Goal: Check status: Check status

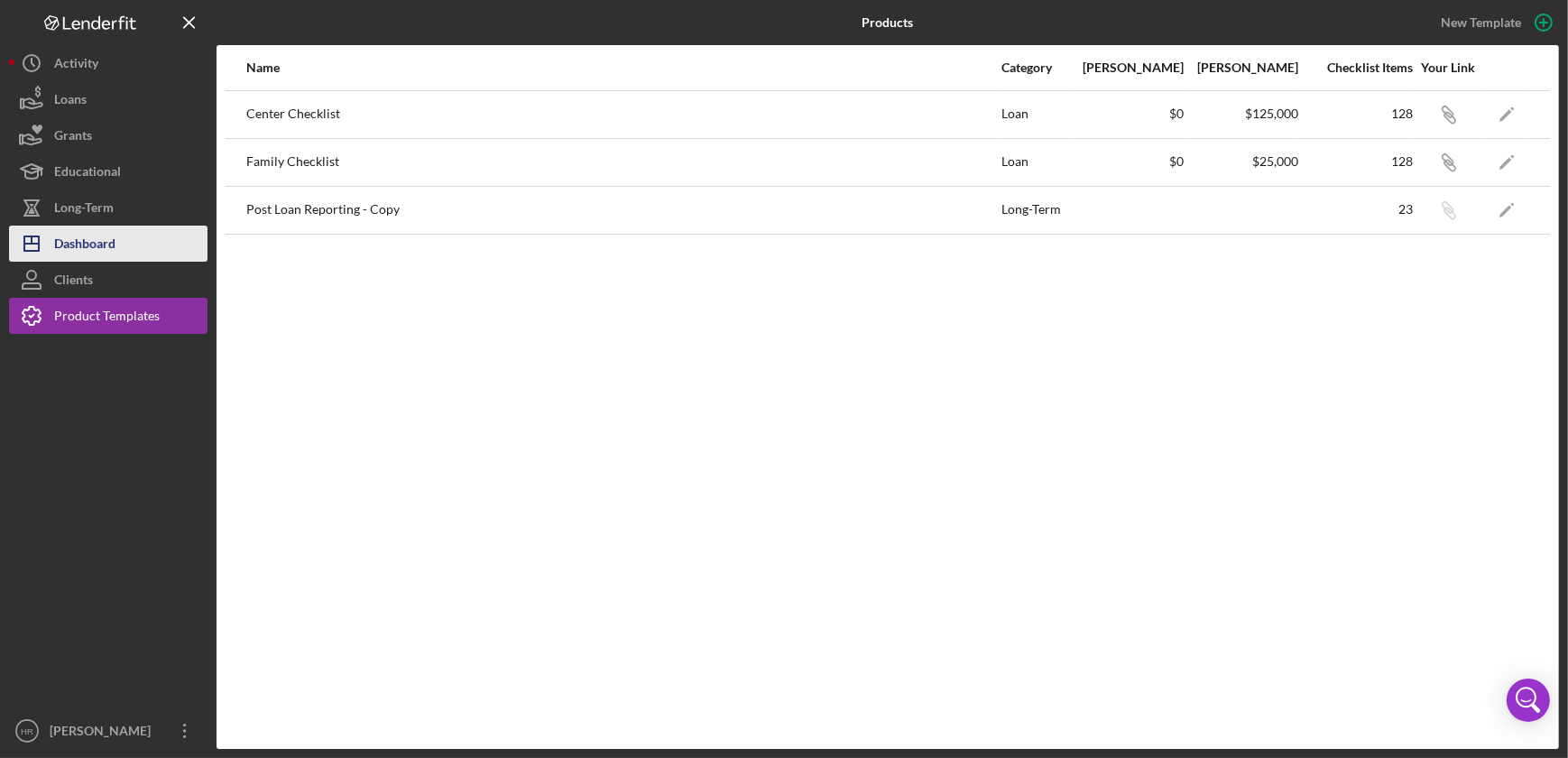
click at [123, 245] on button "Icon/Dashboard Dashboard" at bounding box center [108, 244] width 199 height 36
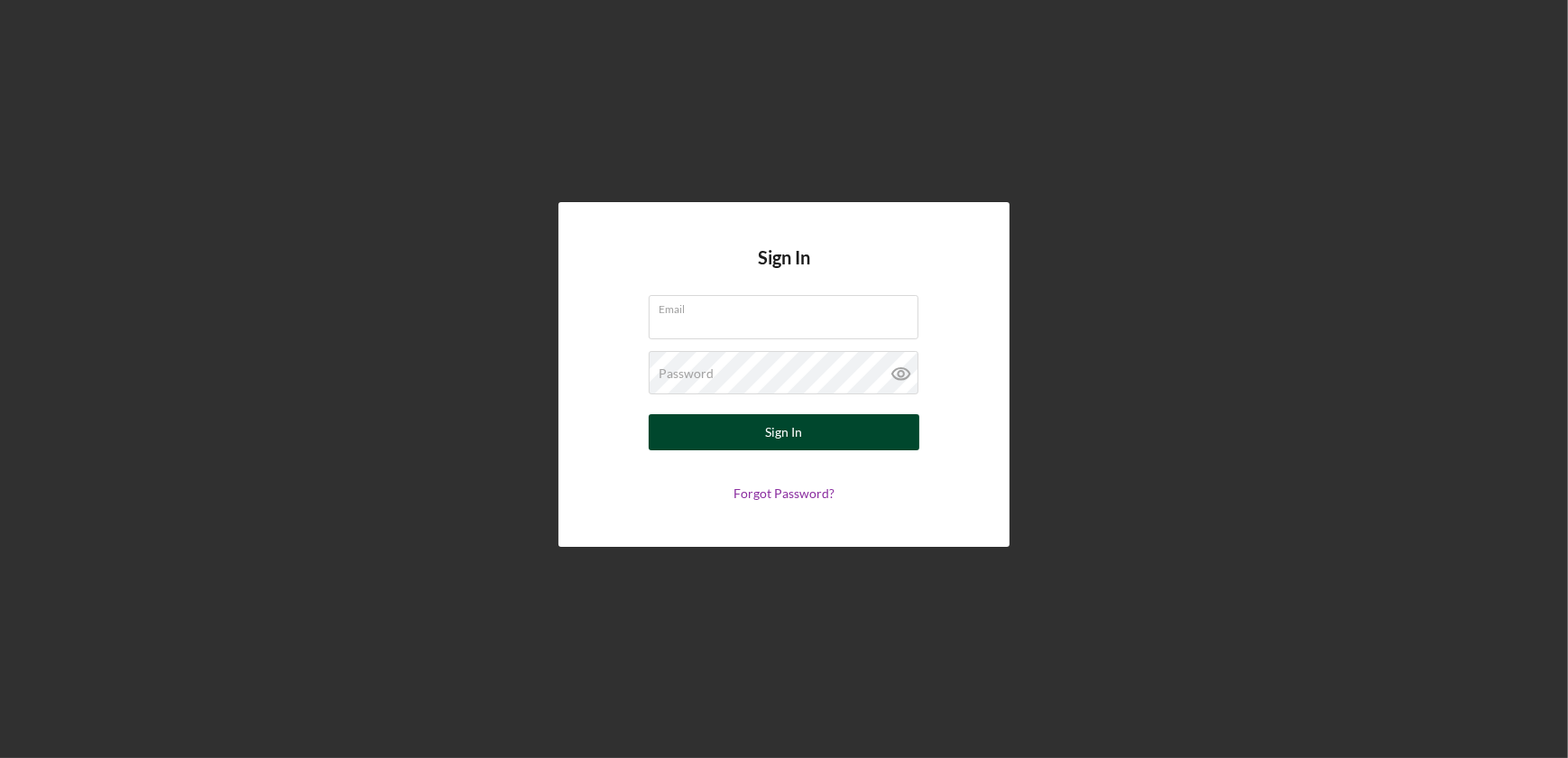
type input "haleyr@firstchildrensfinance.org"
click at [817, 432] on button "Sign In" at bounding box center [784, 432] width 270 height 36
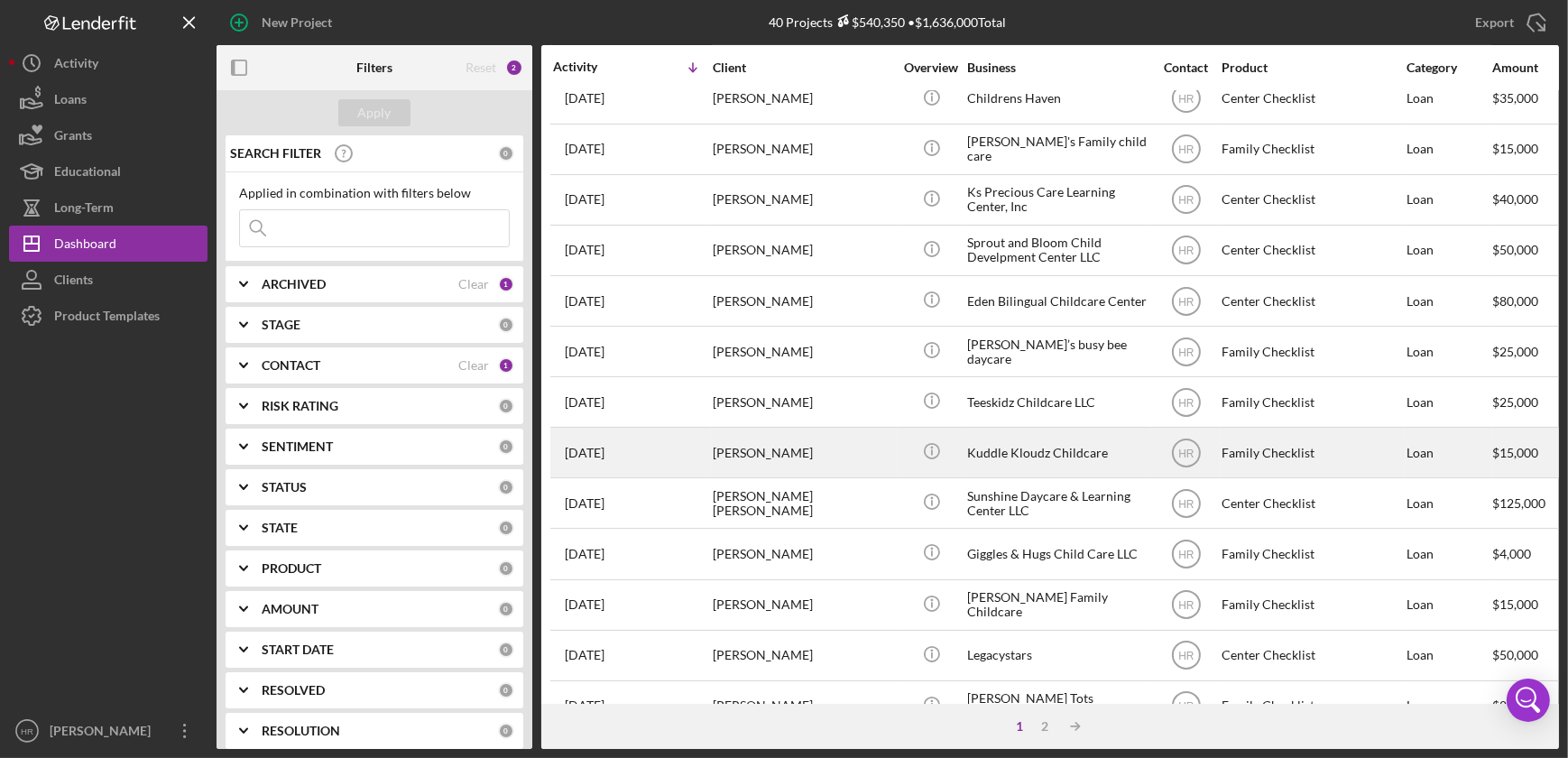
scroll to position [677, 0]
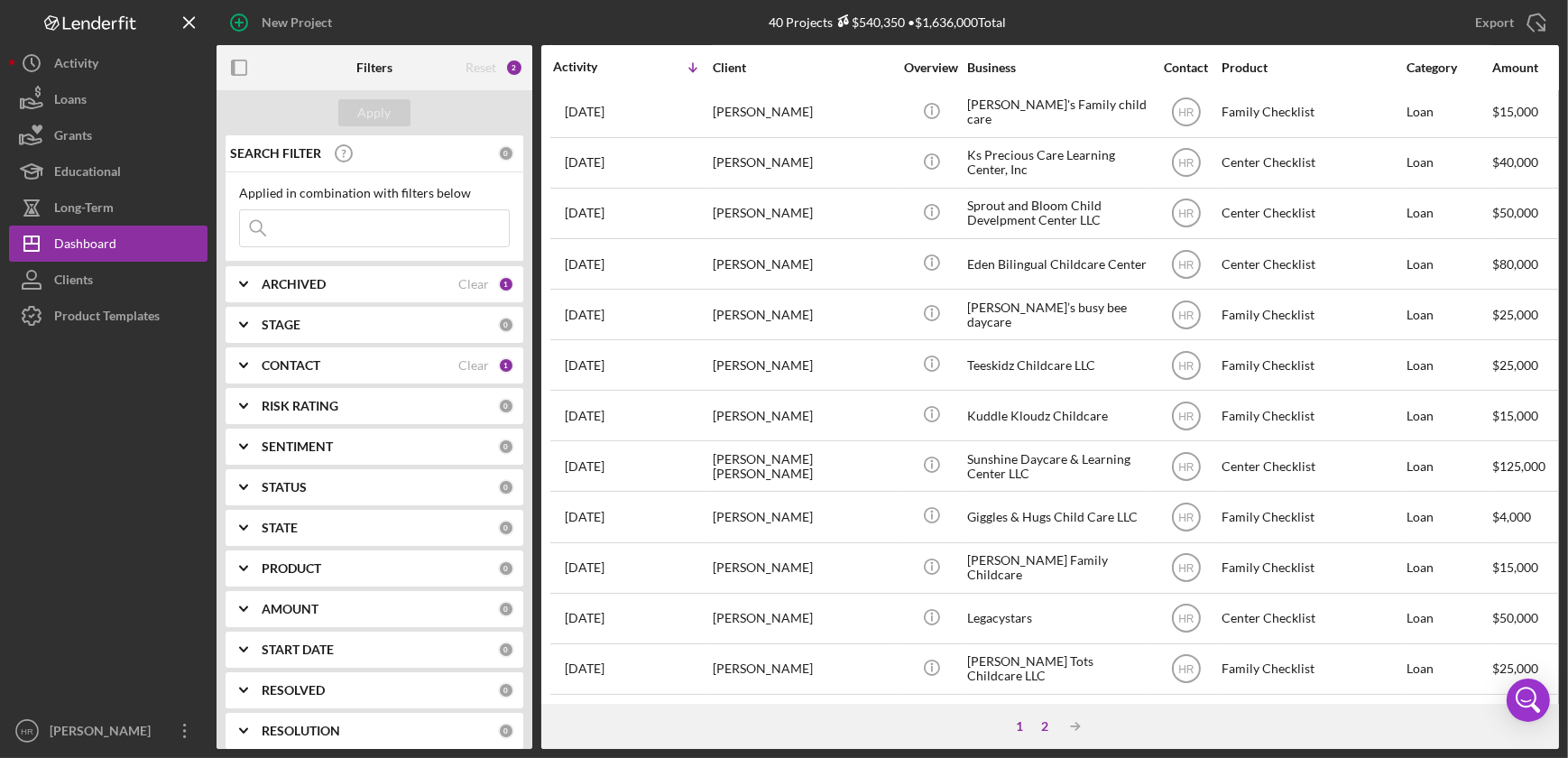
click at [1040, 720] on div "2" at bounding box center [1044, 726] width 25 height 14
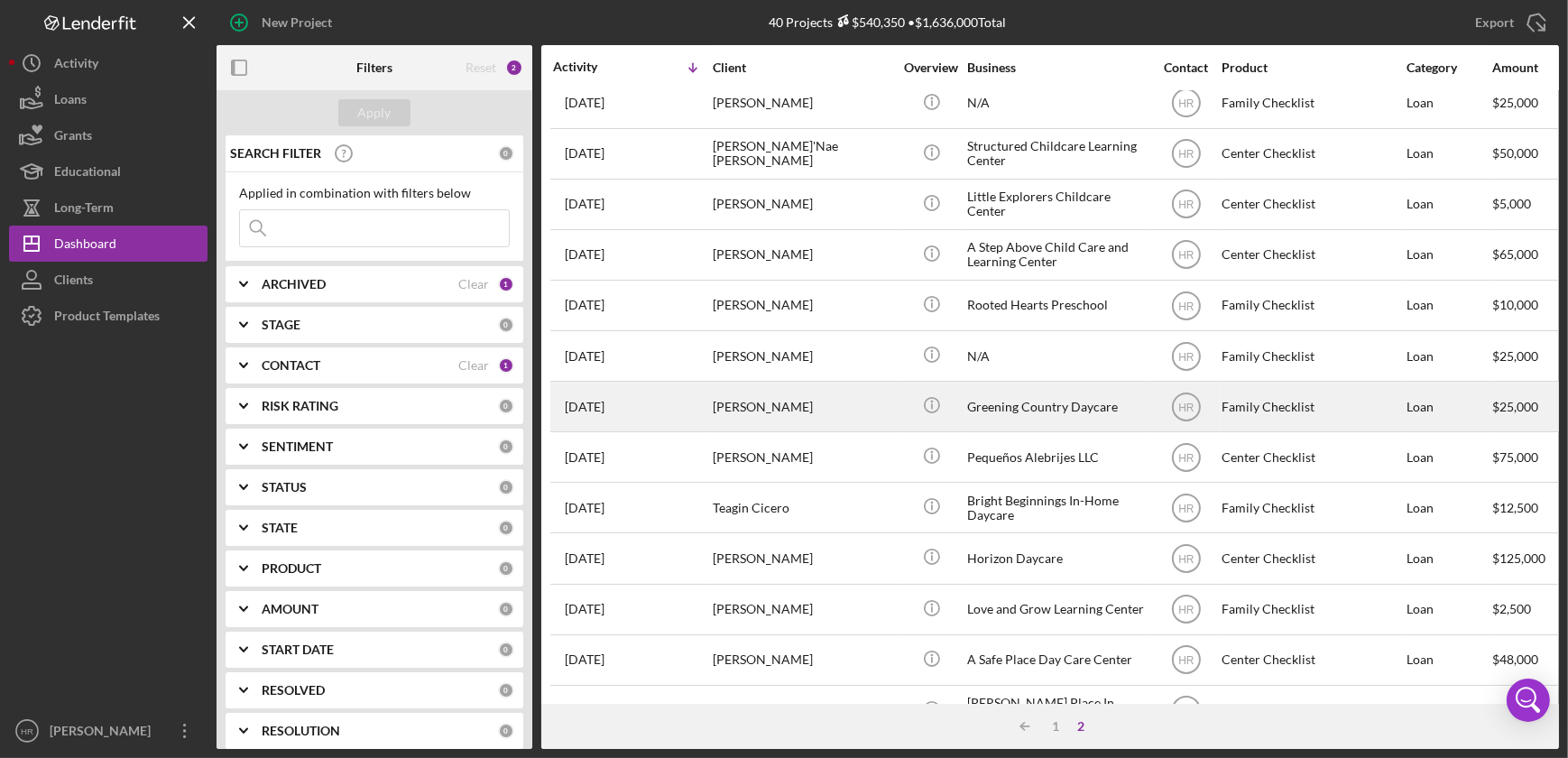
scroll to position [0, 0]
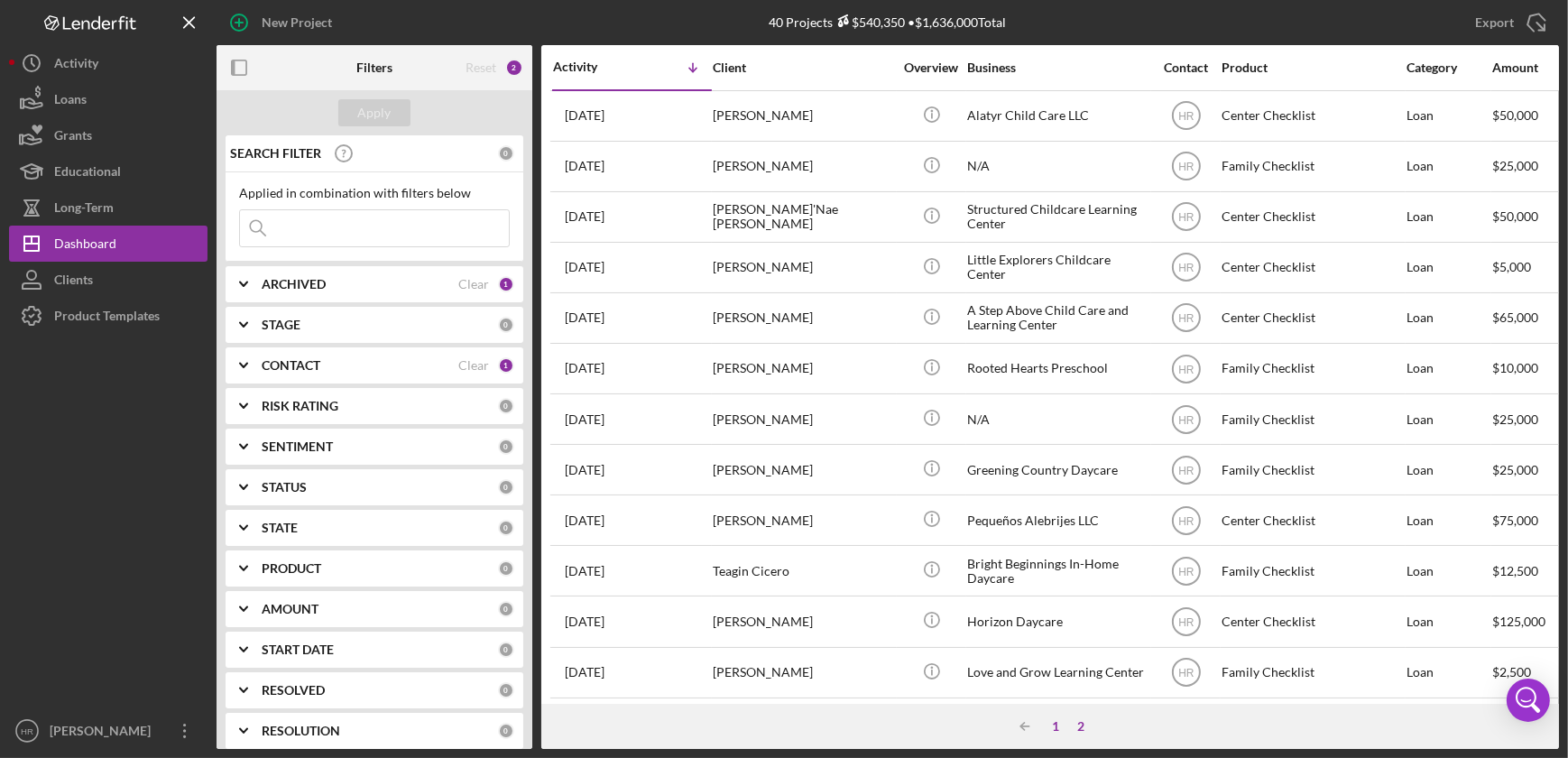
click at [1054, 728] on div "1" at bounding box center [1055, 726] width 25 height 14
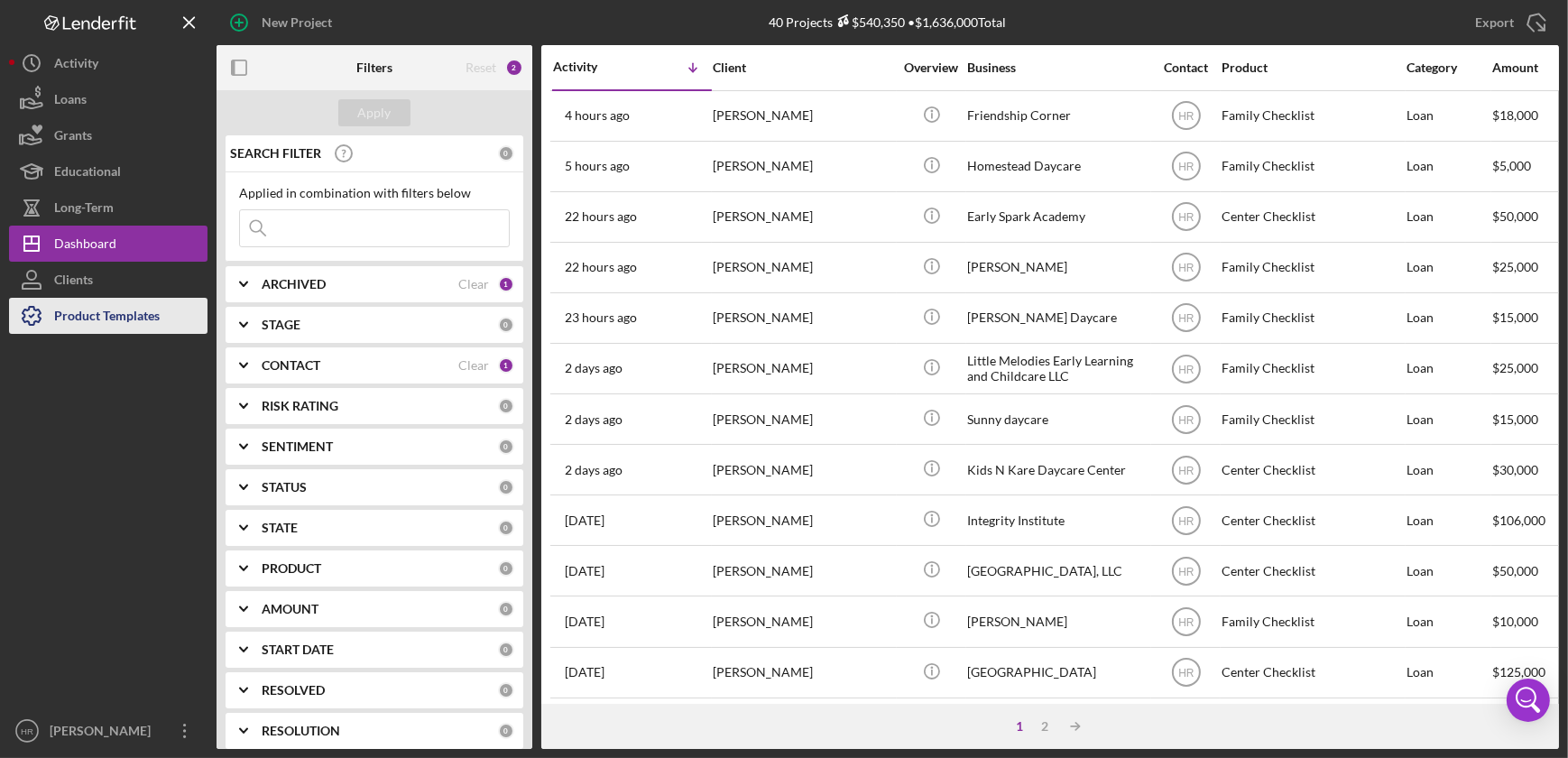
click at [90, 322] on div "Product Templates" at bounding box center [107, 318] width 105 height 40
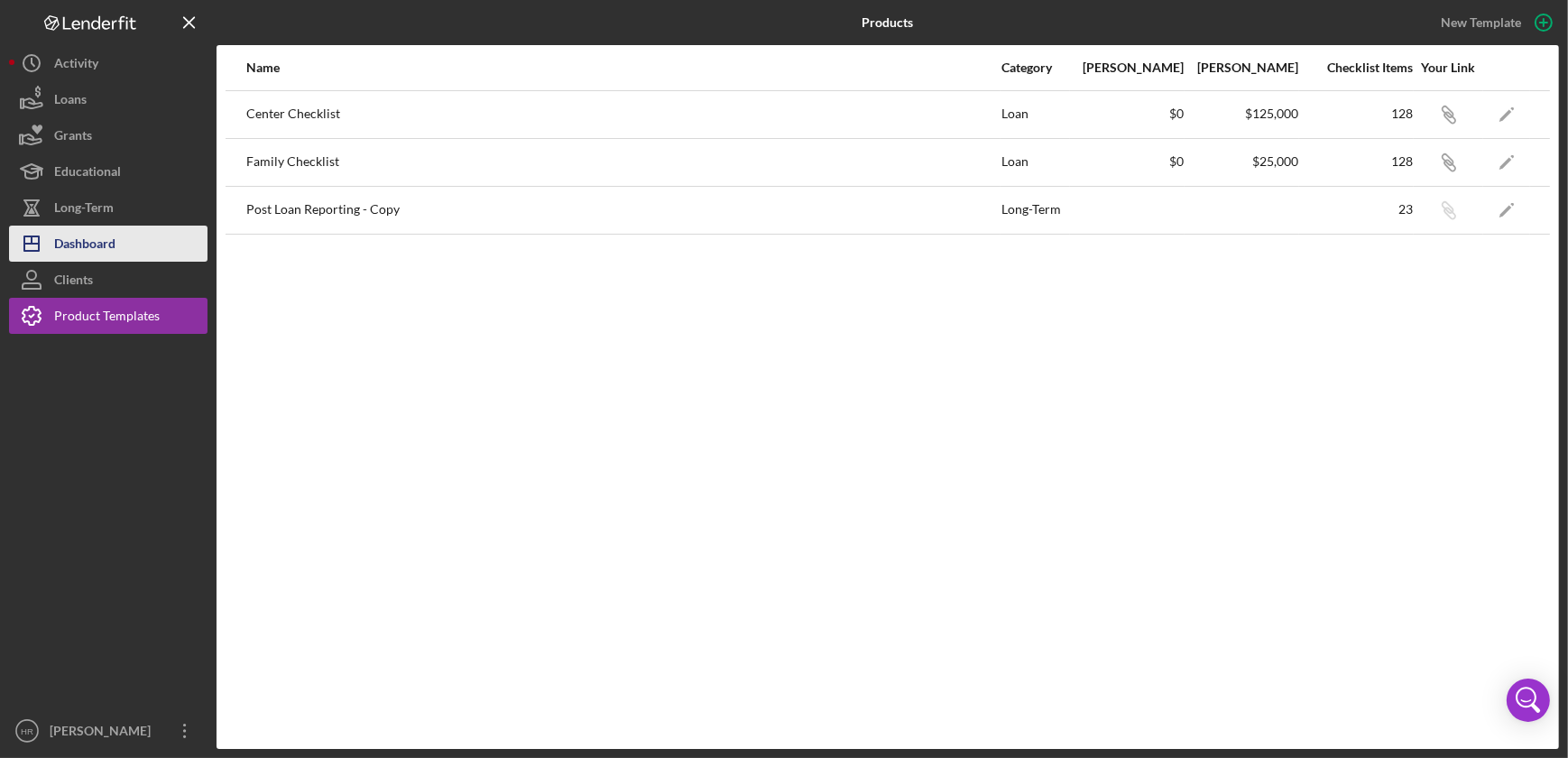
click at [117, 238] on button "Icon/Dashboard Dashboard" at bounding box center [108, 244] width 199 height 36
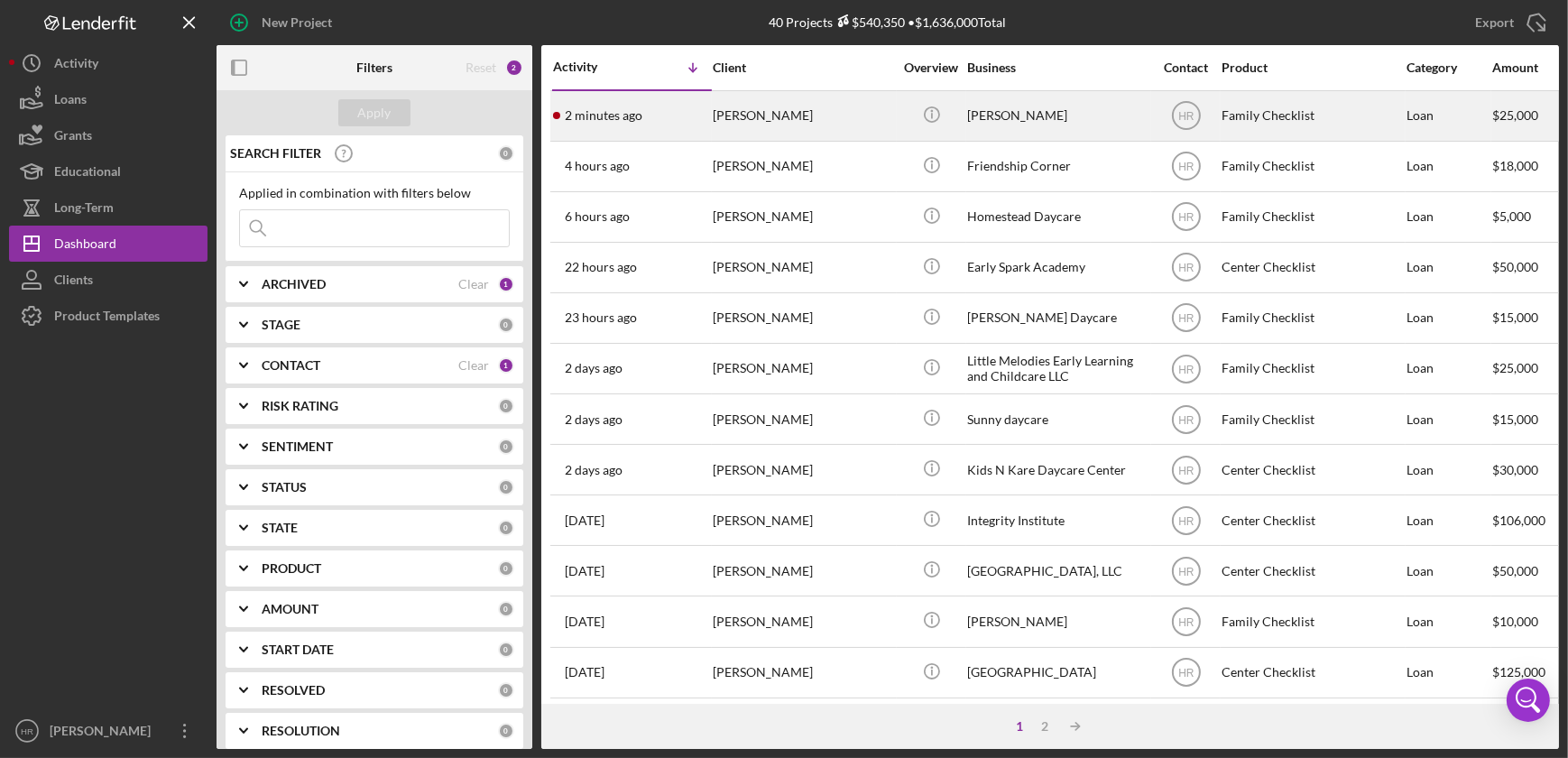
click at [1000, 116] on div "Lillian Toins" at bounding box center [1057, 116] width 181 height 48
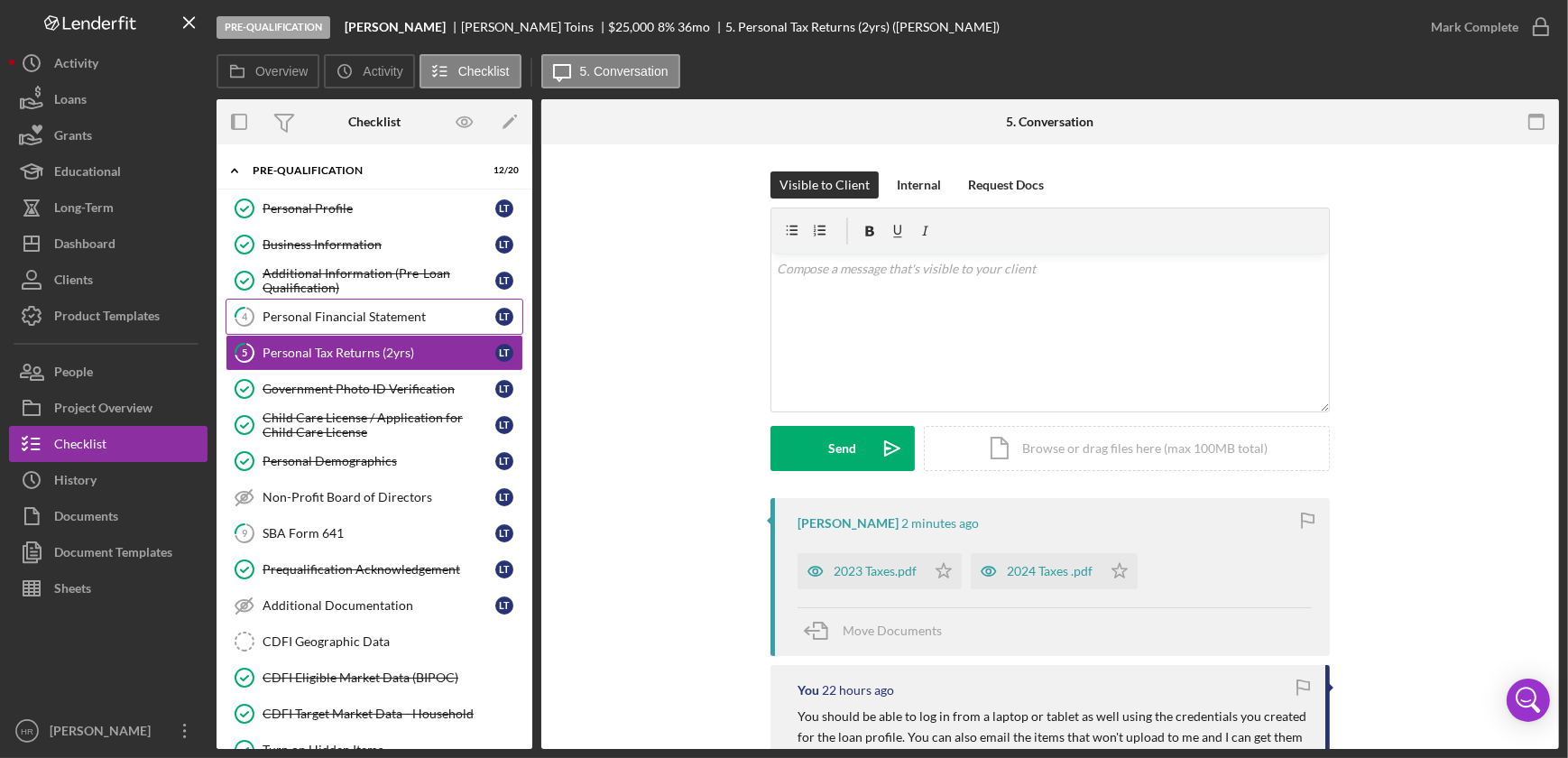
click at [315, 326] on link "4 Personal Financial Statement L T" at bounding box center [375, 317] width 298 height 36
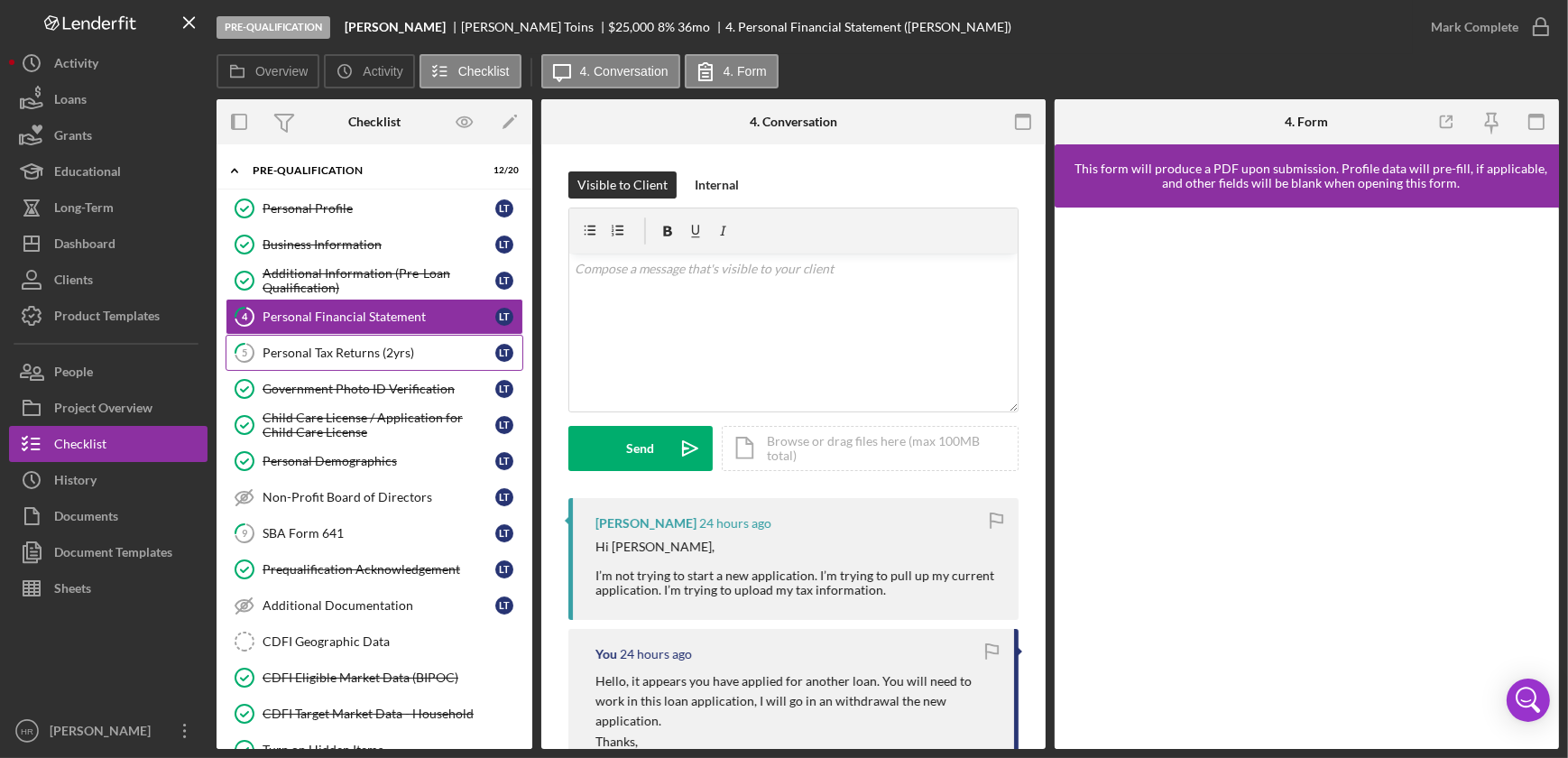
click at [328, 340] on link "5 Personal Tax Returns (2yrs) L T" at bounding box center [375, 353] width 298 height 36
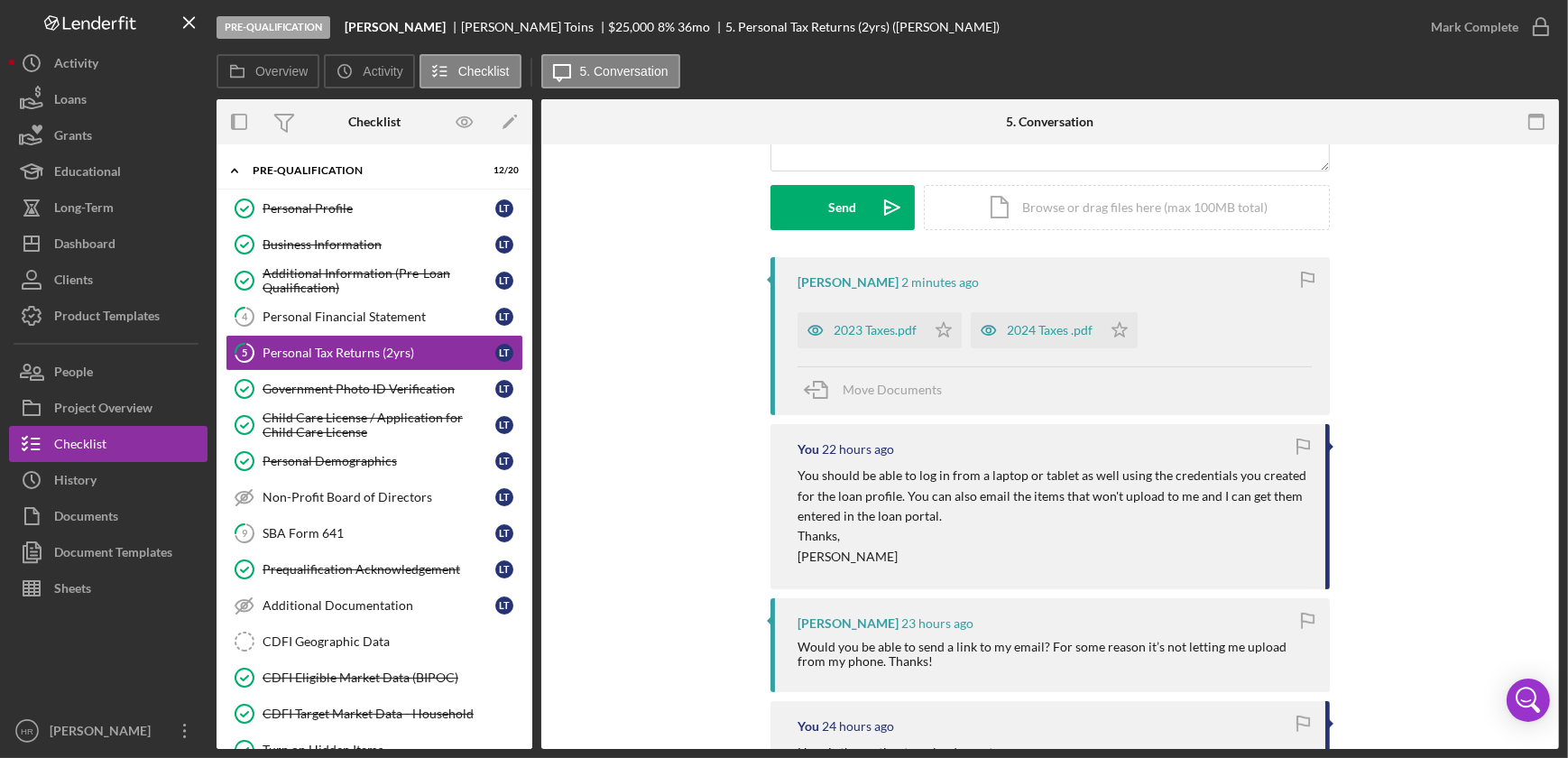
scroll to position [246, 0]
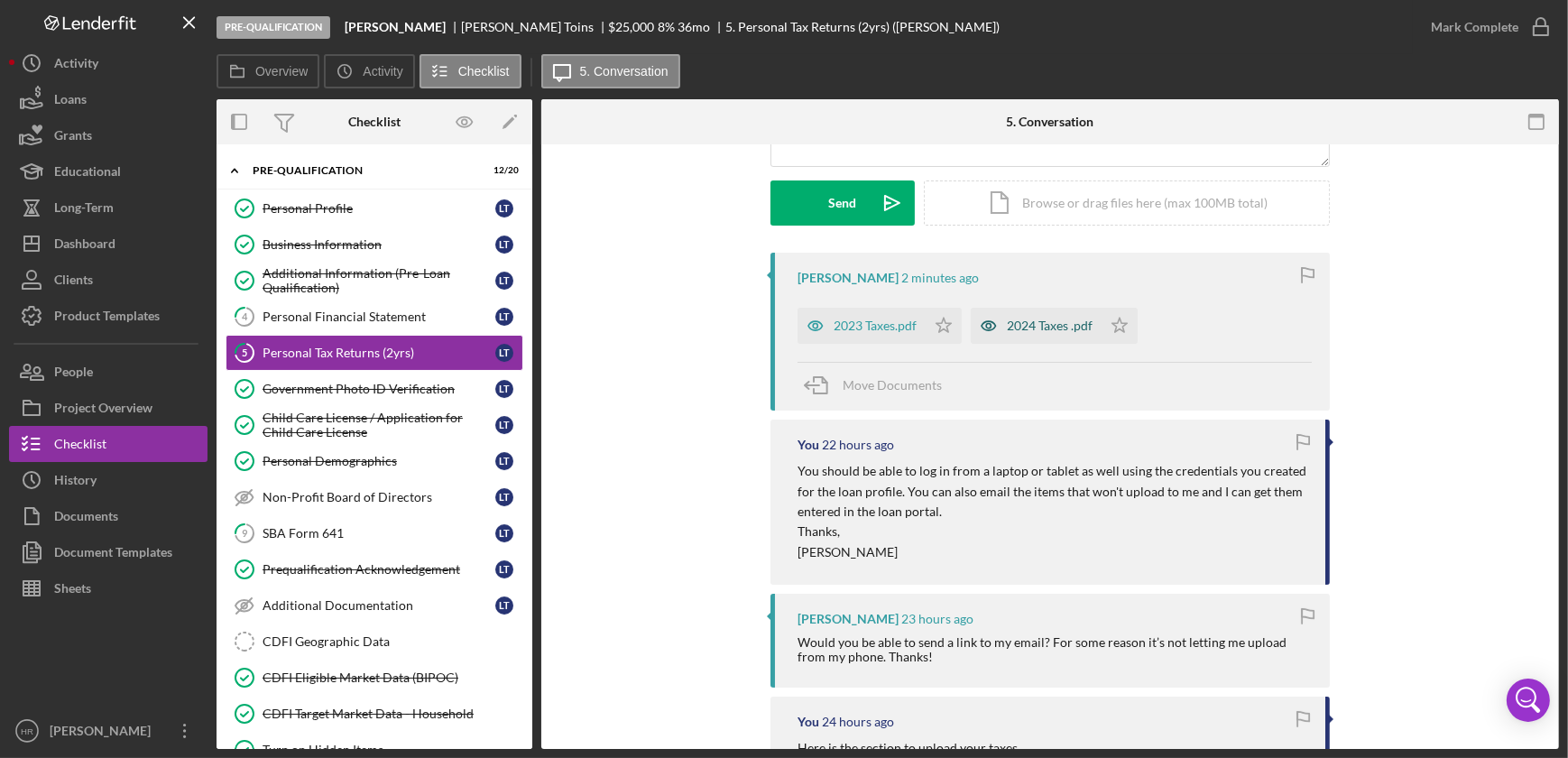
click at [1039, 329] on div "2024 Taxes .pdf" at bounding box center [1050, 325] width 86 height 14
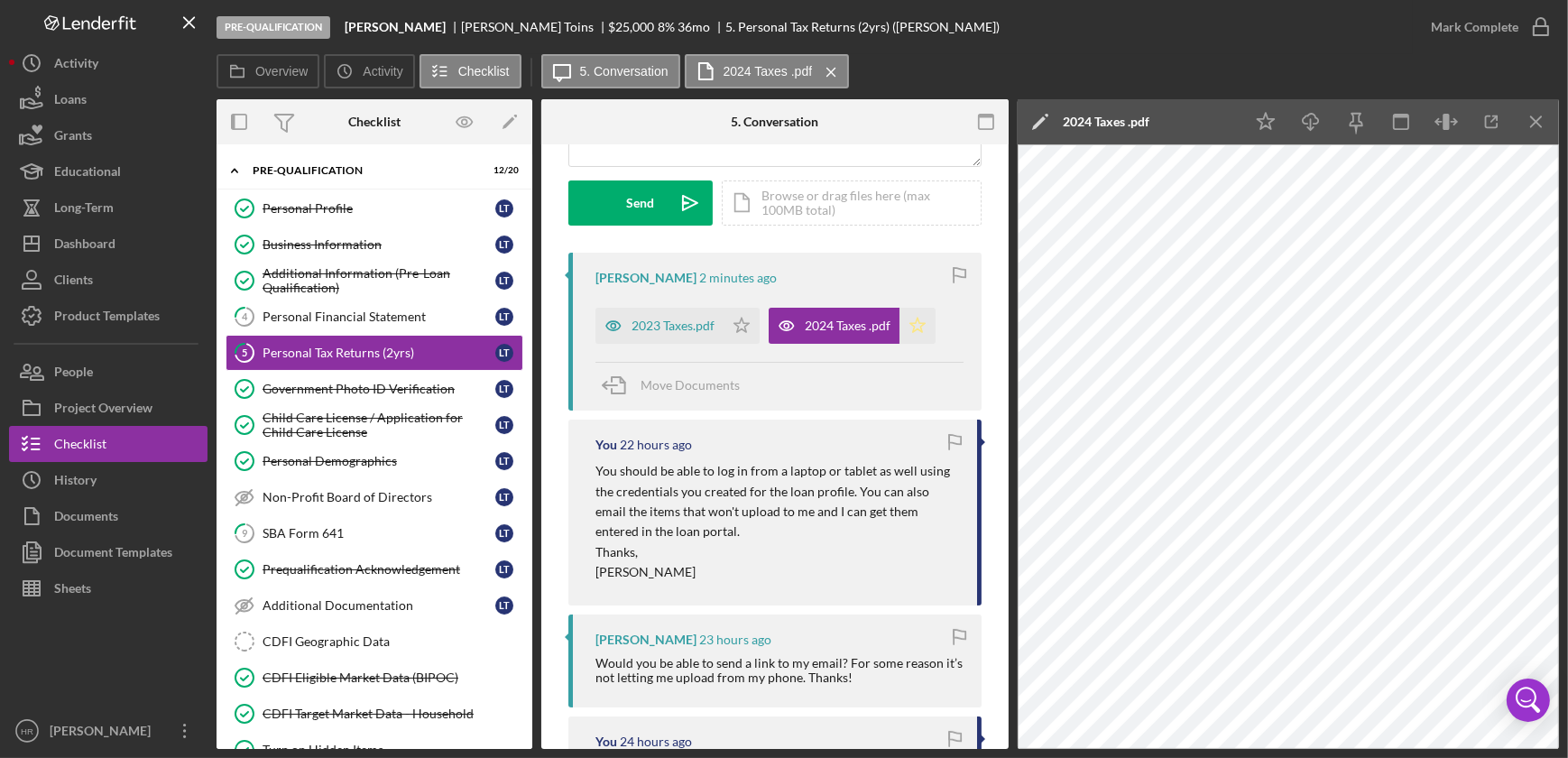
click at [918, 322] on polygon "button" at bounding box center [918, 324] width 15 height 14
click at [742, 323] on icon "Icon/Star" at bounding box center [741, 326] width 36 height 36
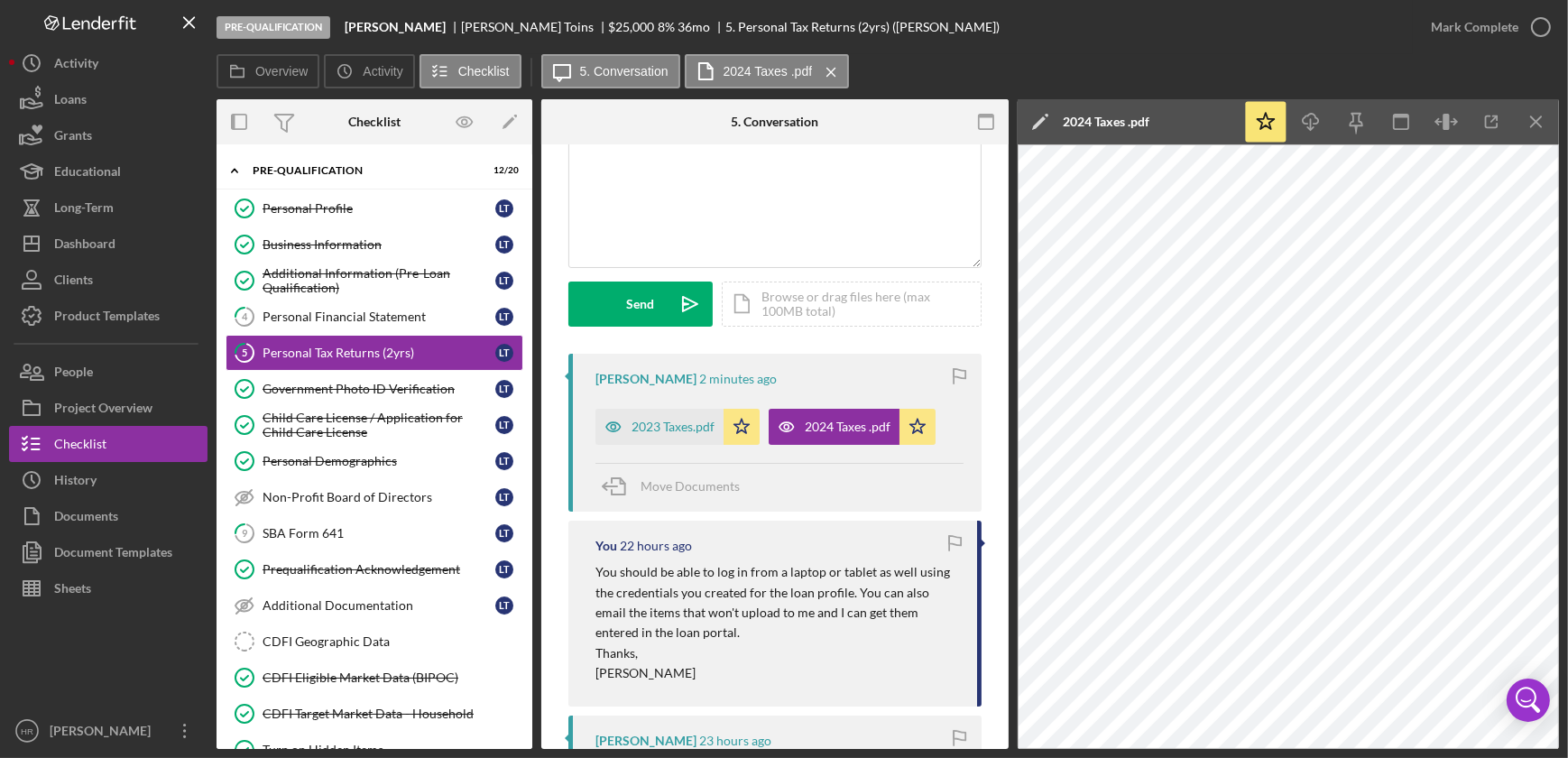
scroll to position [0, 0]
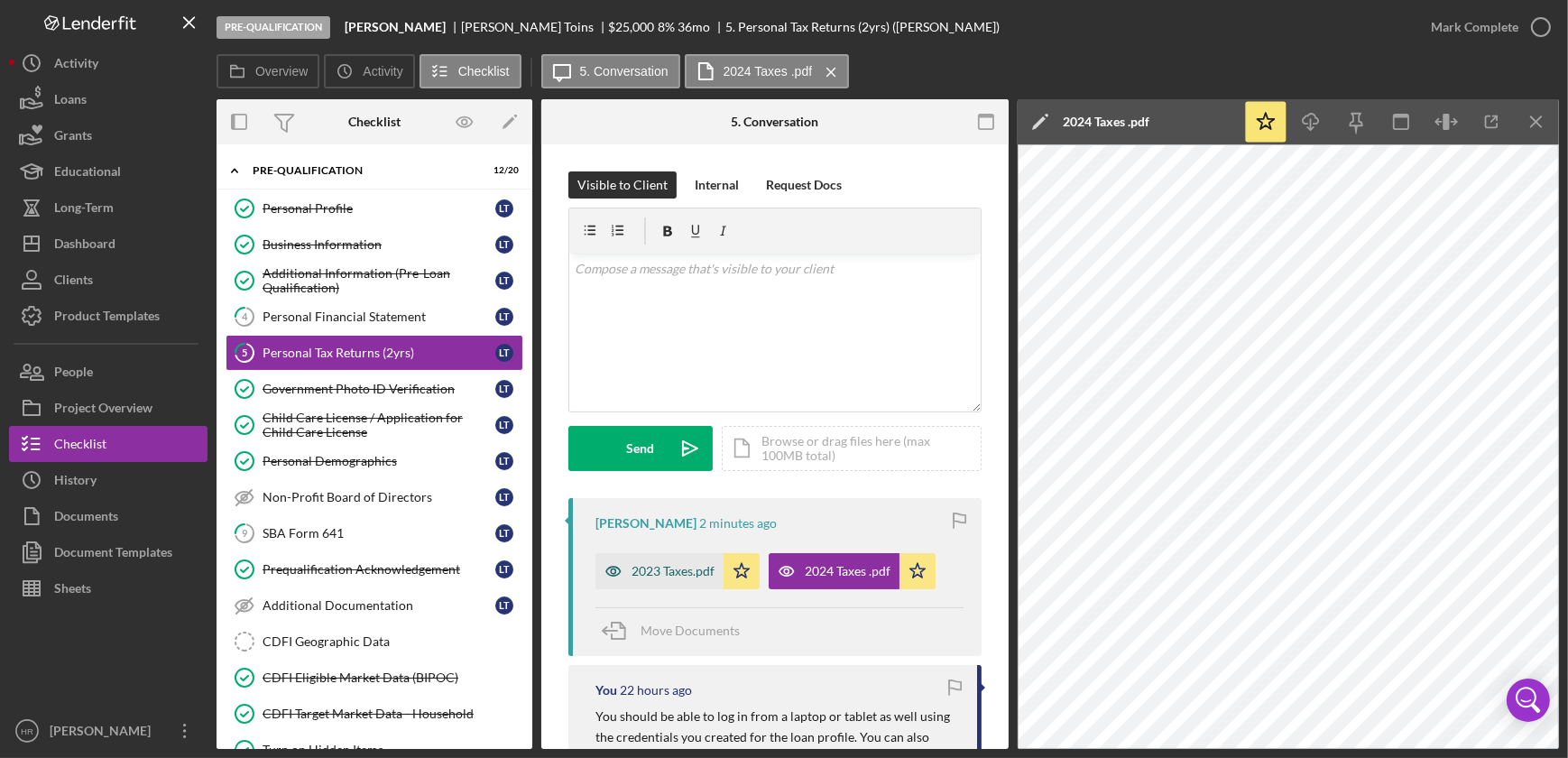
click at [660, 579] on div "2023 Taxes.pdf" at bounding box center [659, 572] width 128 height 36
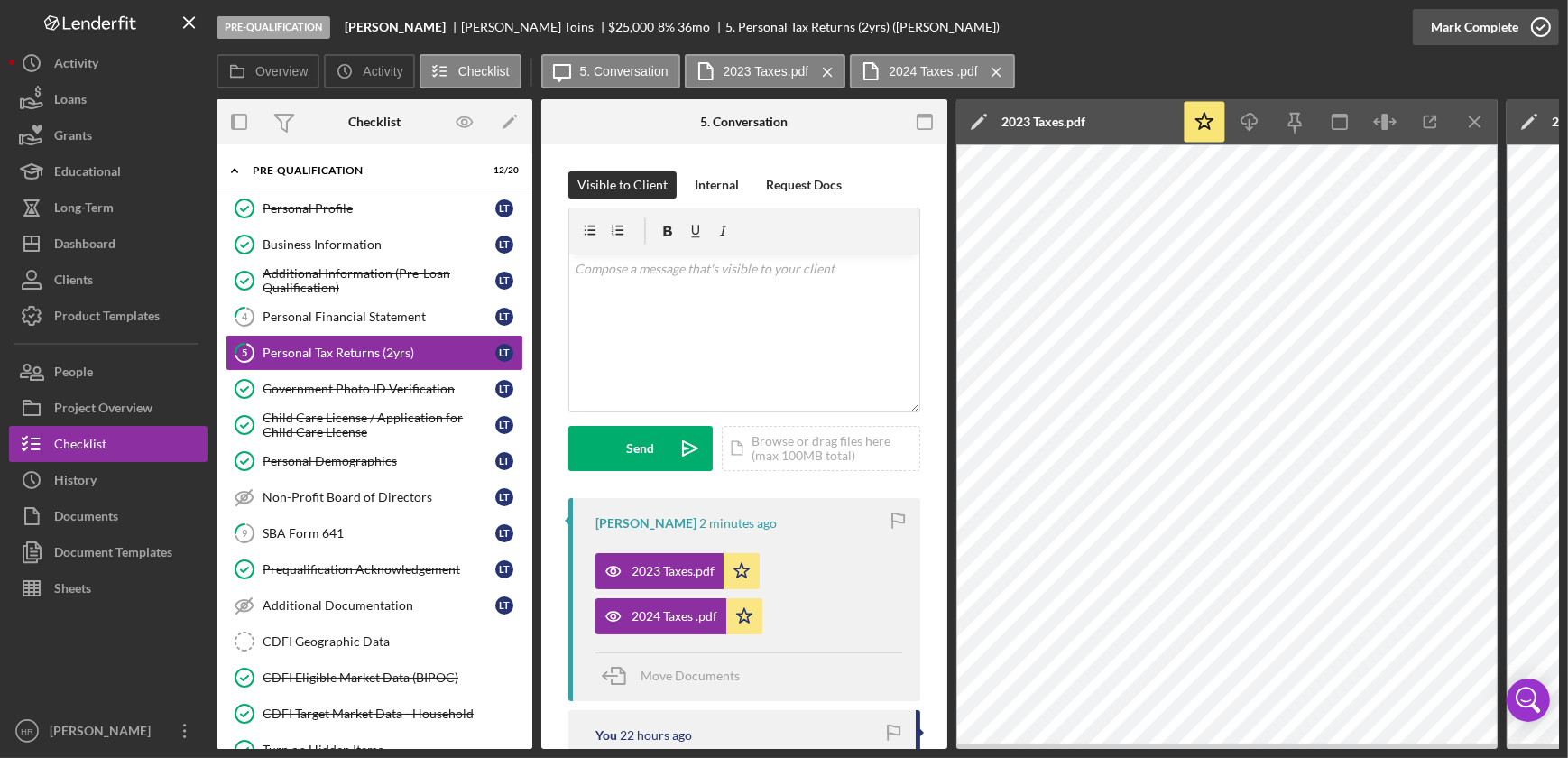
click at [1534, 20] on circle "button" at bounding box center [1540, 27] width 18 height 18
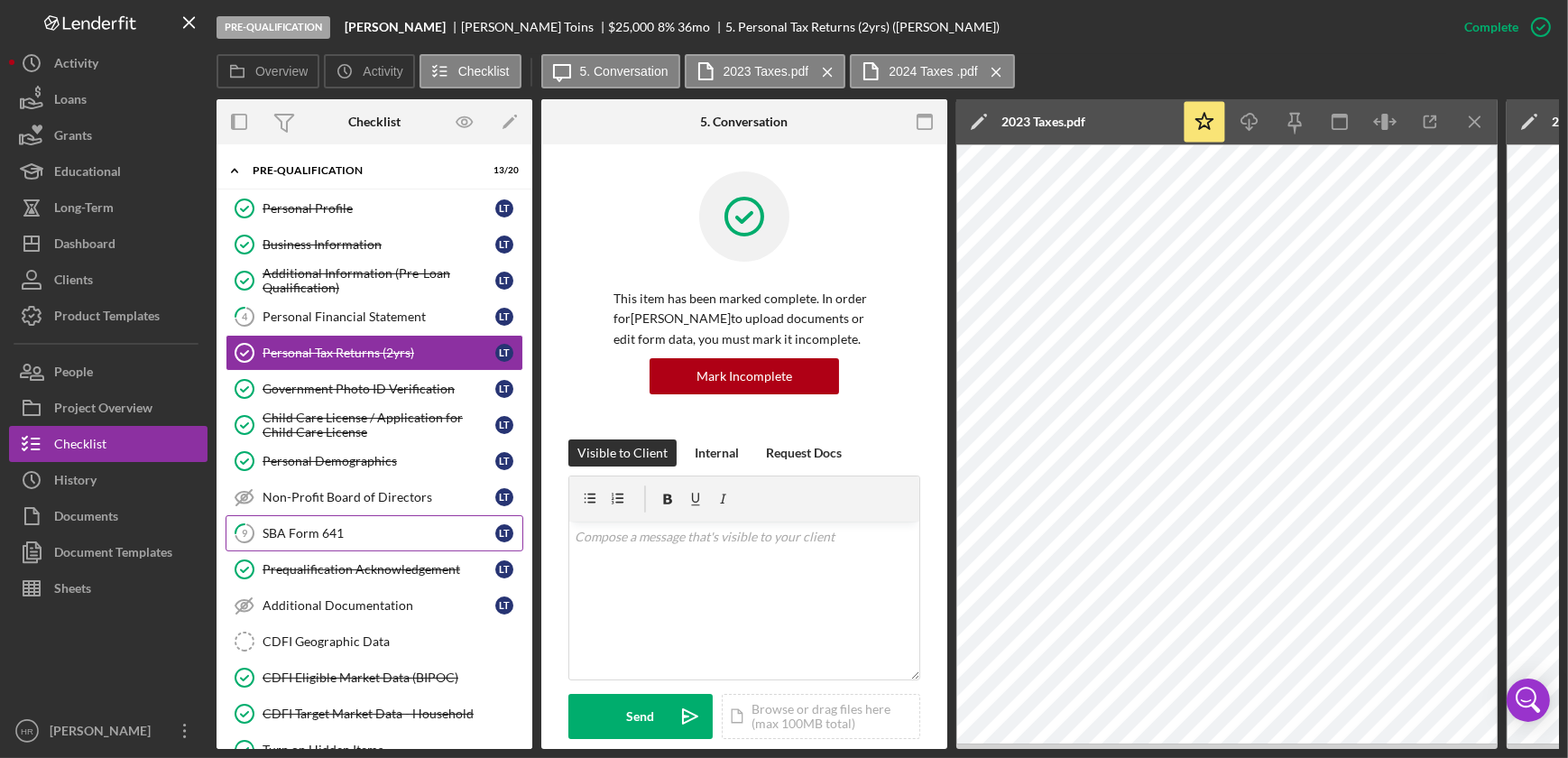
click at [358, 529] on div "SBA Form 641" at bounding box center [379, 532] width 233 height 14
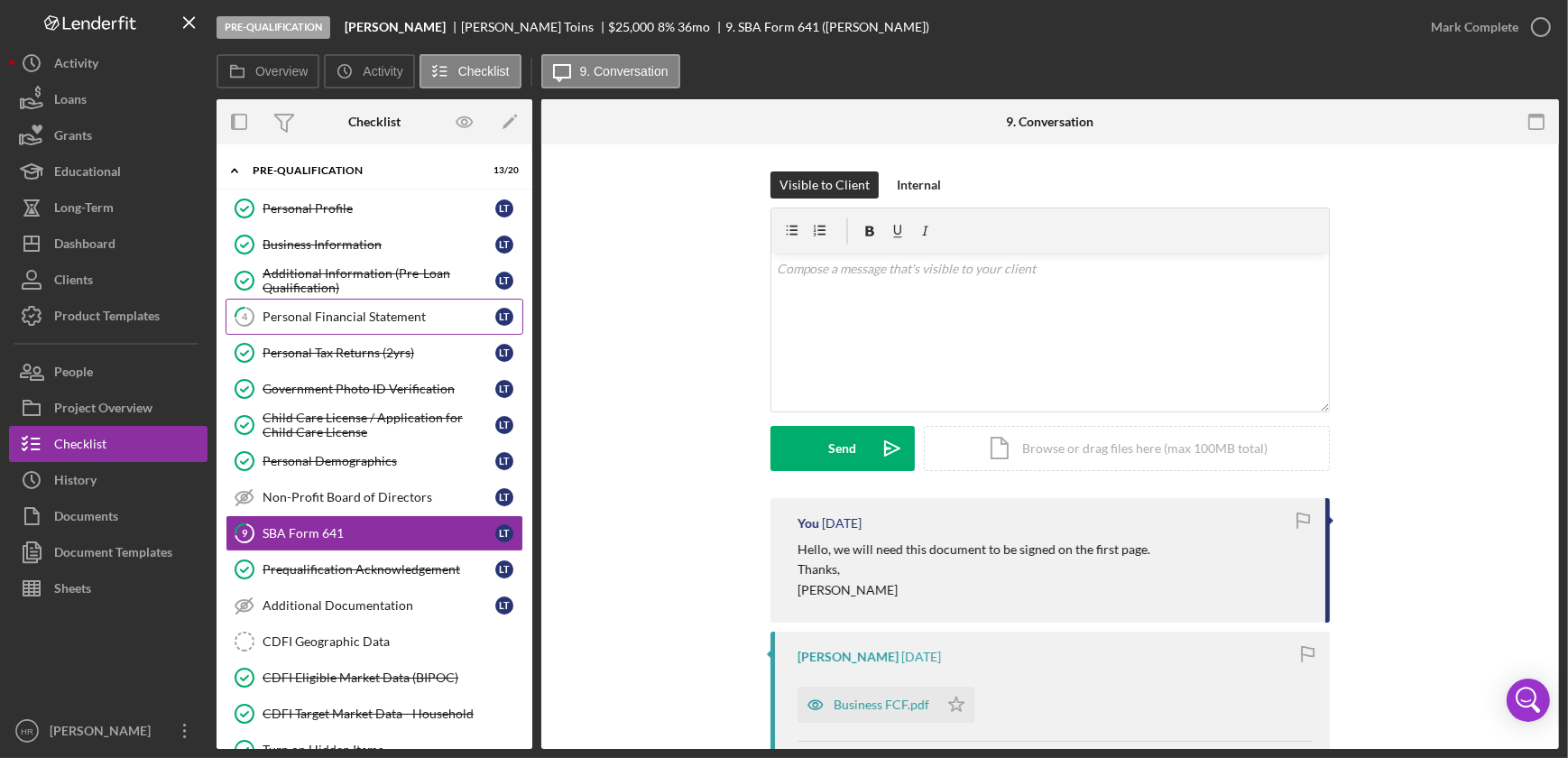
click at [315, 315] on div "Personal Financial Statement" at bounding box center [379, 316] width 233 height 14
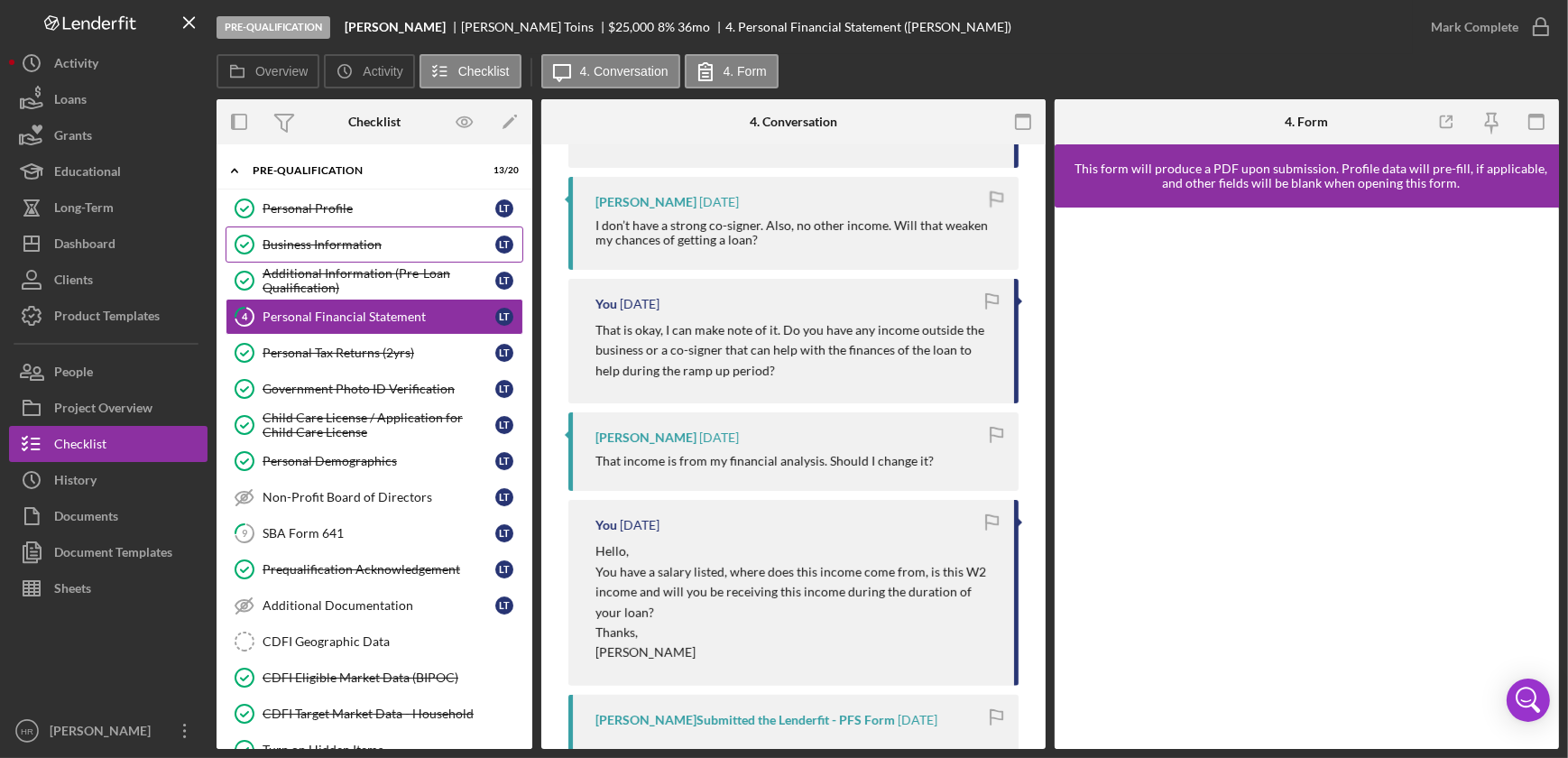
click at [325, 242] on div "Business Information" at bounding box center [379, 244] width 233 height 14
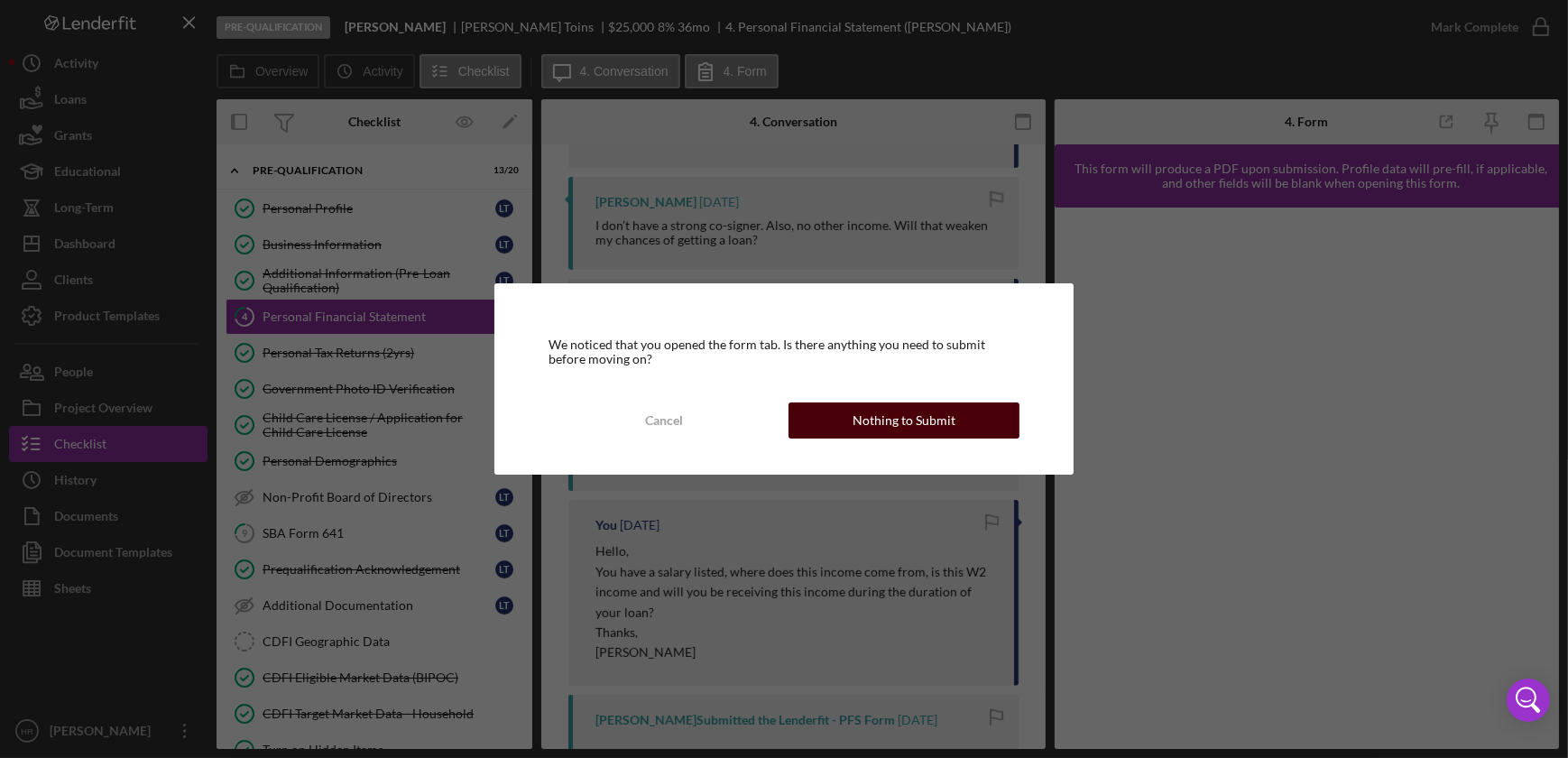
click at [874, 420] on div "Nothing to Submit" at bounding box center [904, 421] width 103 height 36
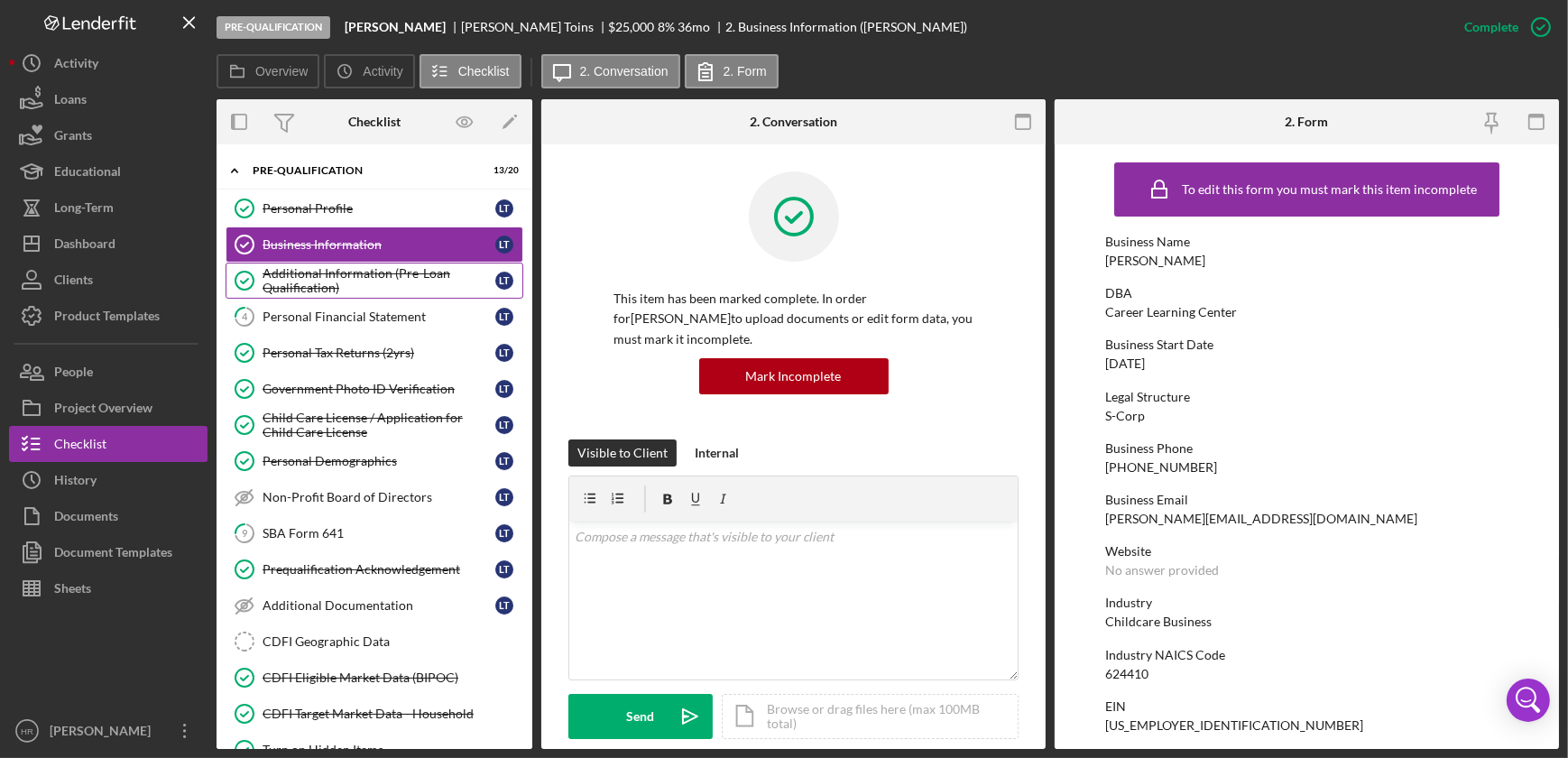
click at [320, 280] on div "Additional Information (Pre-Loan Qualification)" at bounding box center [379, 281] width 233 height 29
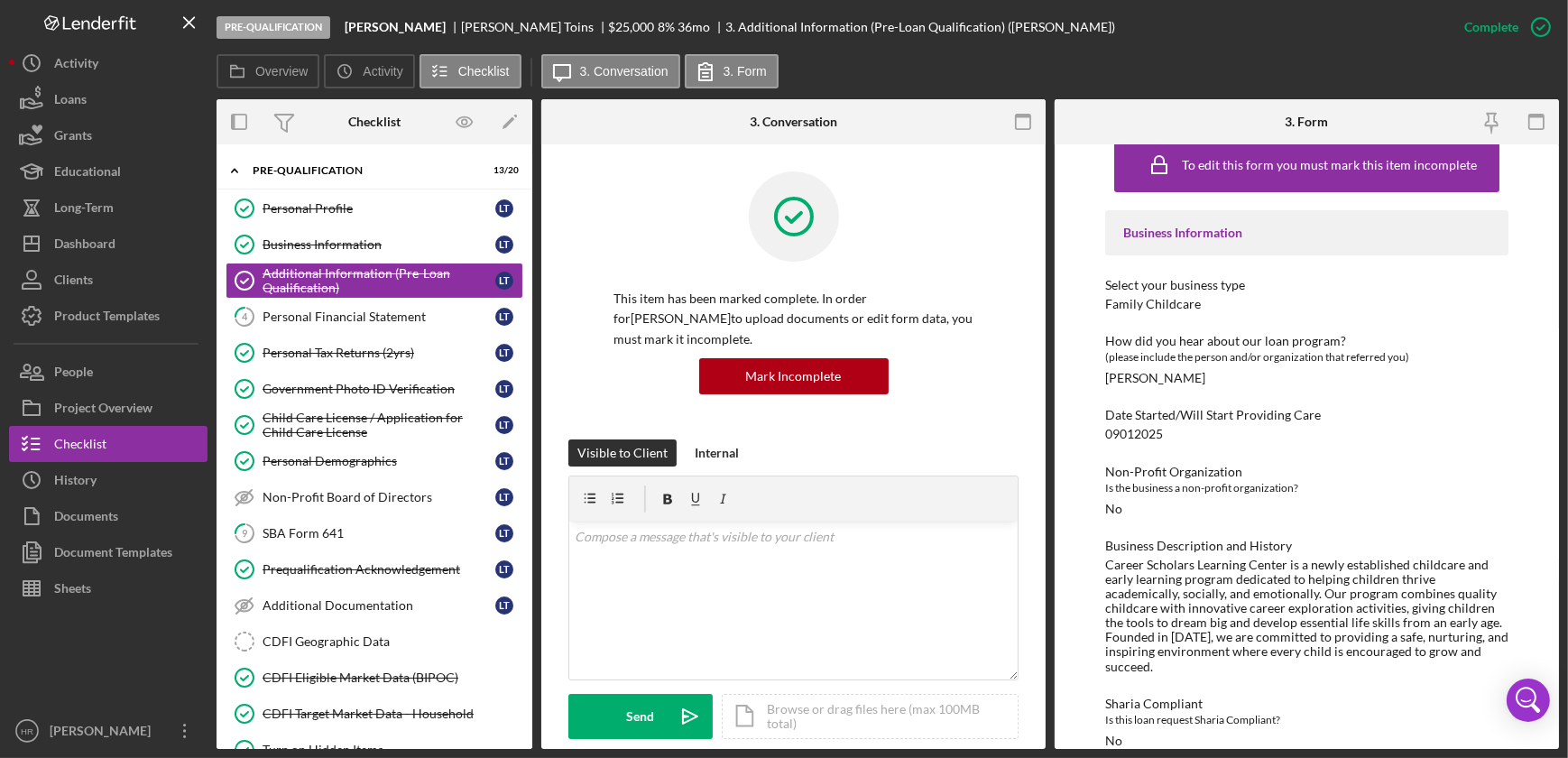
scroll to position [36, 0]
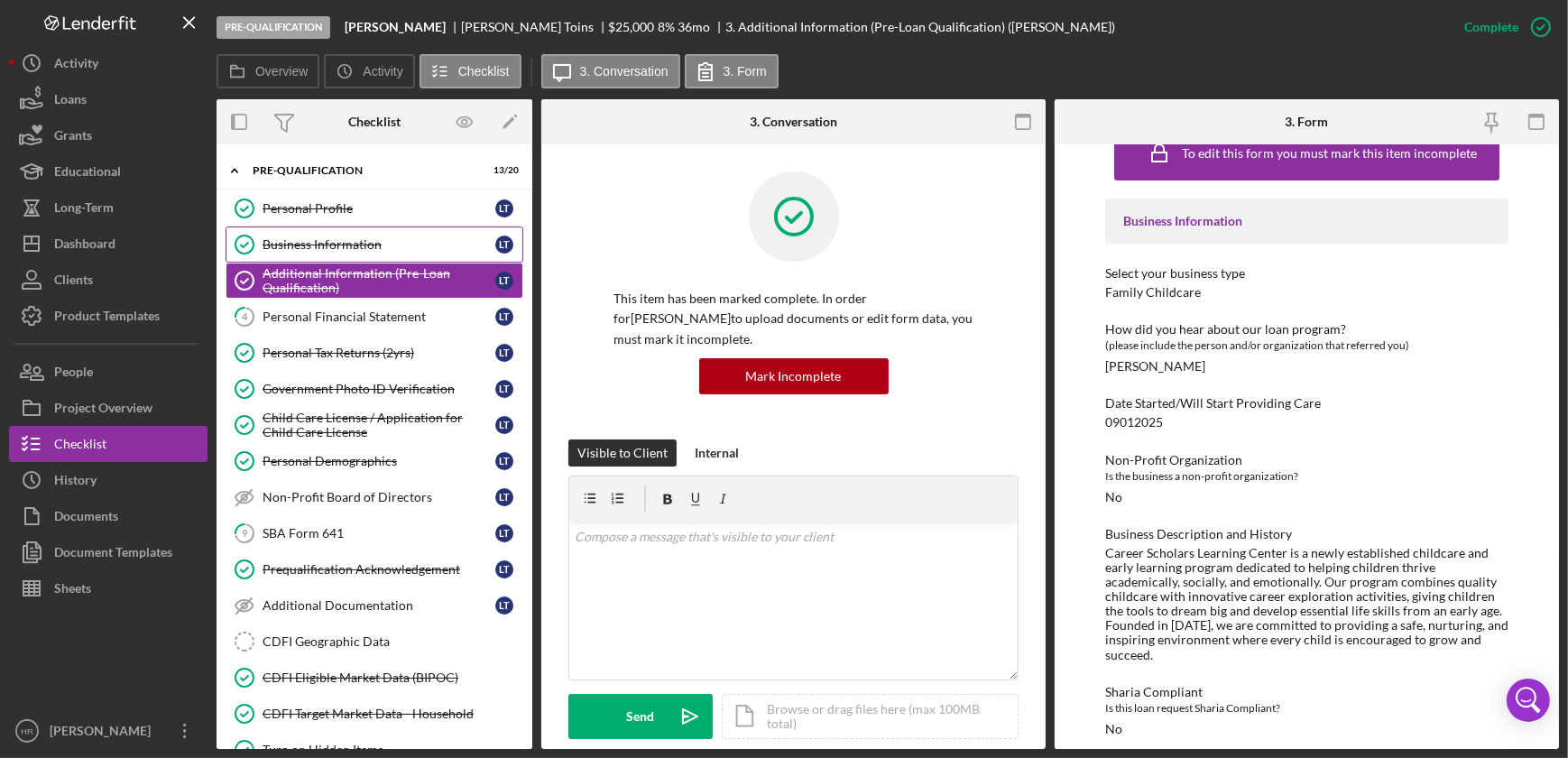
click at [325, 244] on div "Business Information" at bounding box center [379, 244] width 233 height 14
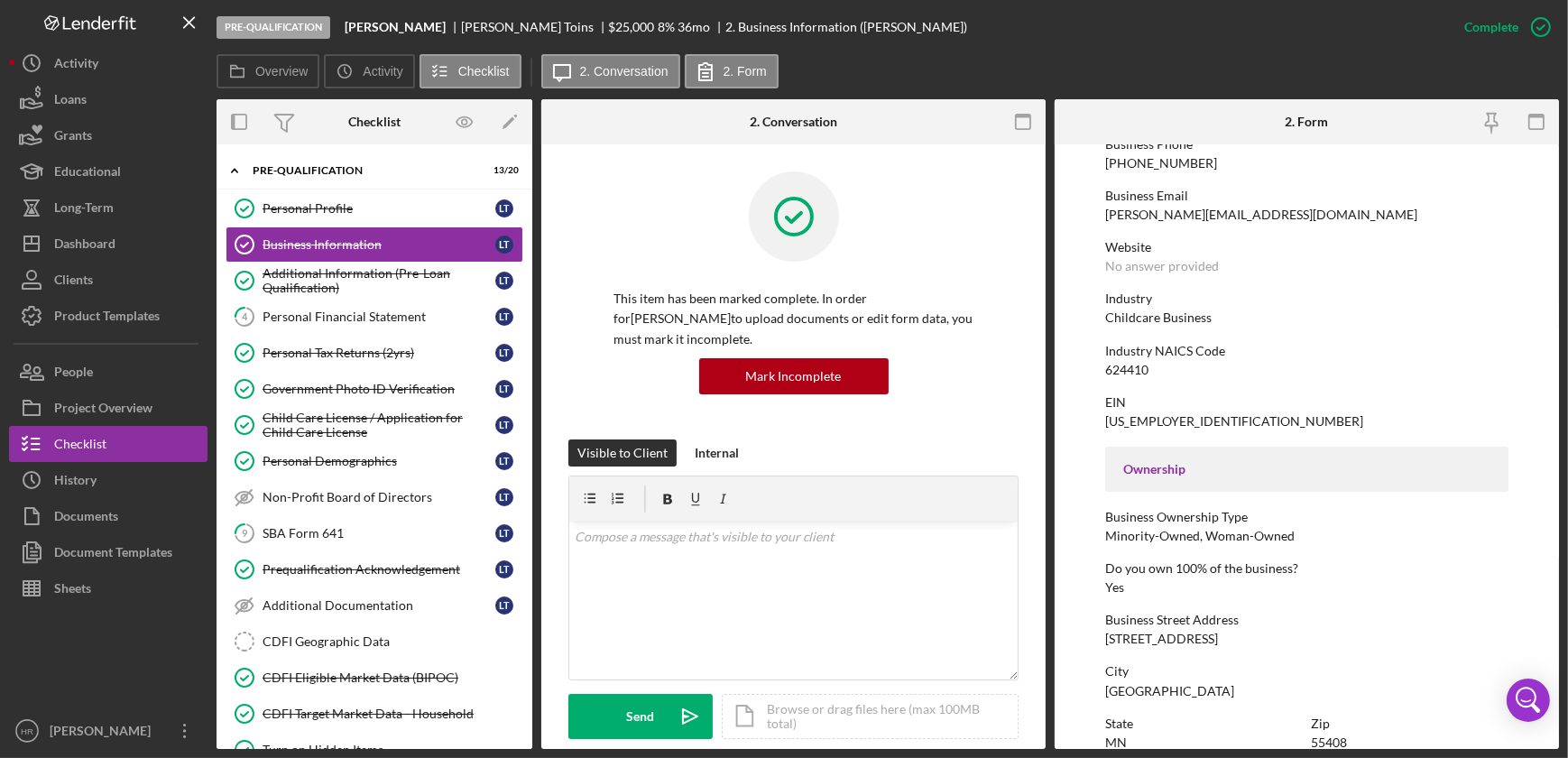
scroll to position [410, 0]
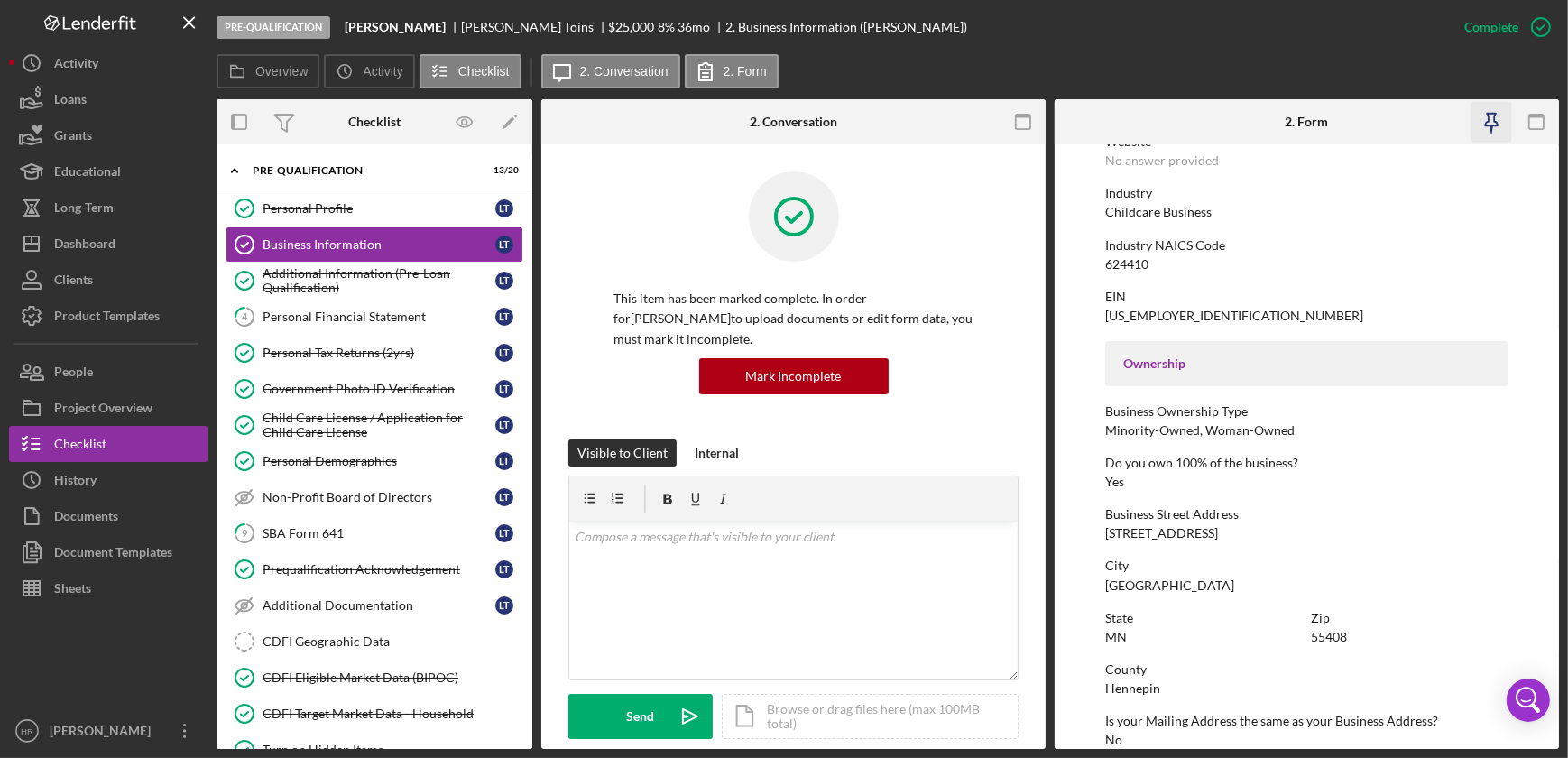
click at [1486, 119] on icon "button" at bounding box center [1491, 122] width 40 height 40
click at [320, 216] on link "Personal Profile Personal Profile L T" at bounding box center [375, 208] width 298 height 36
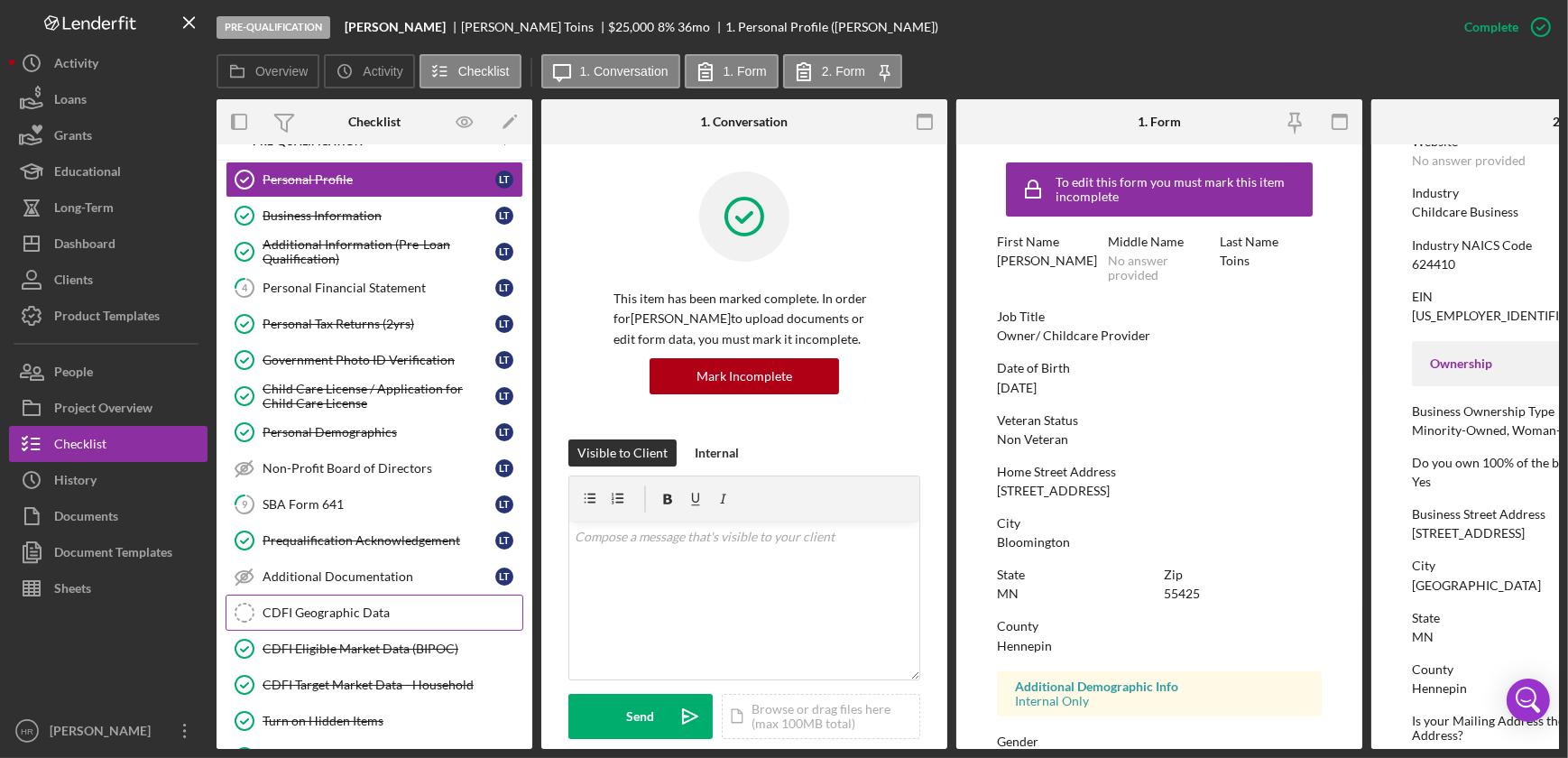
scroll to position [81, 0]
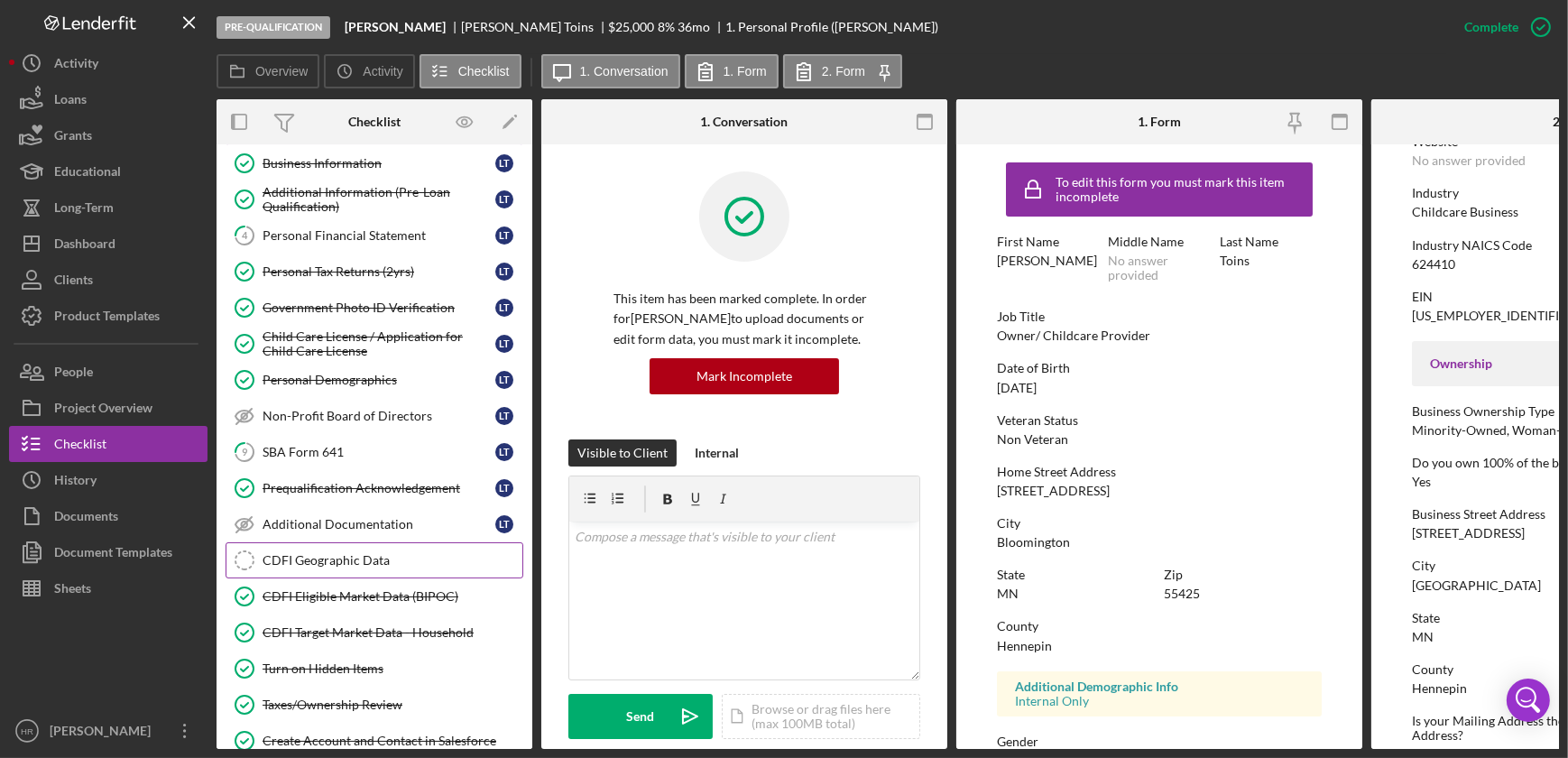
drag, startPoint x: 315, startPoint y: 561, endPoint x: 330, endPoint y: 561, distance: 15.0
click at [315, 561] on div "CDFI Geographic Data" at bounding box center [393, 560] width 260 height 14
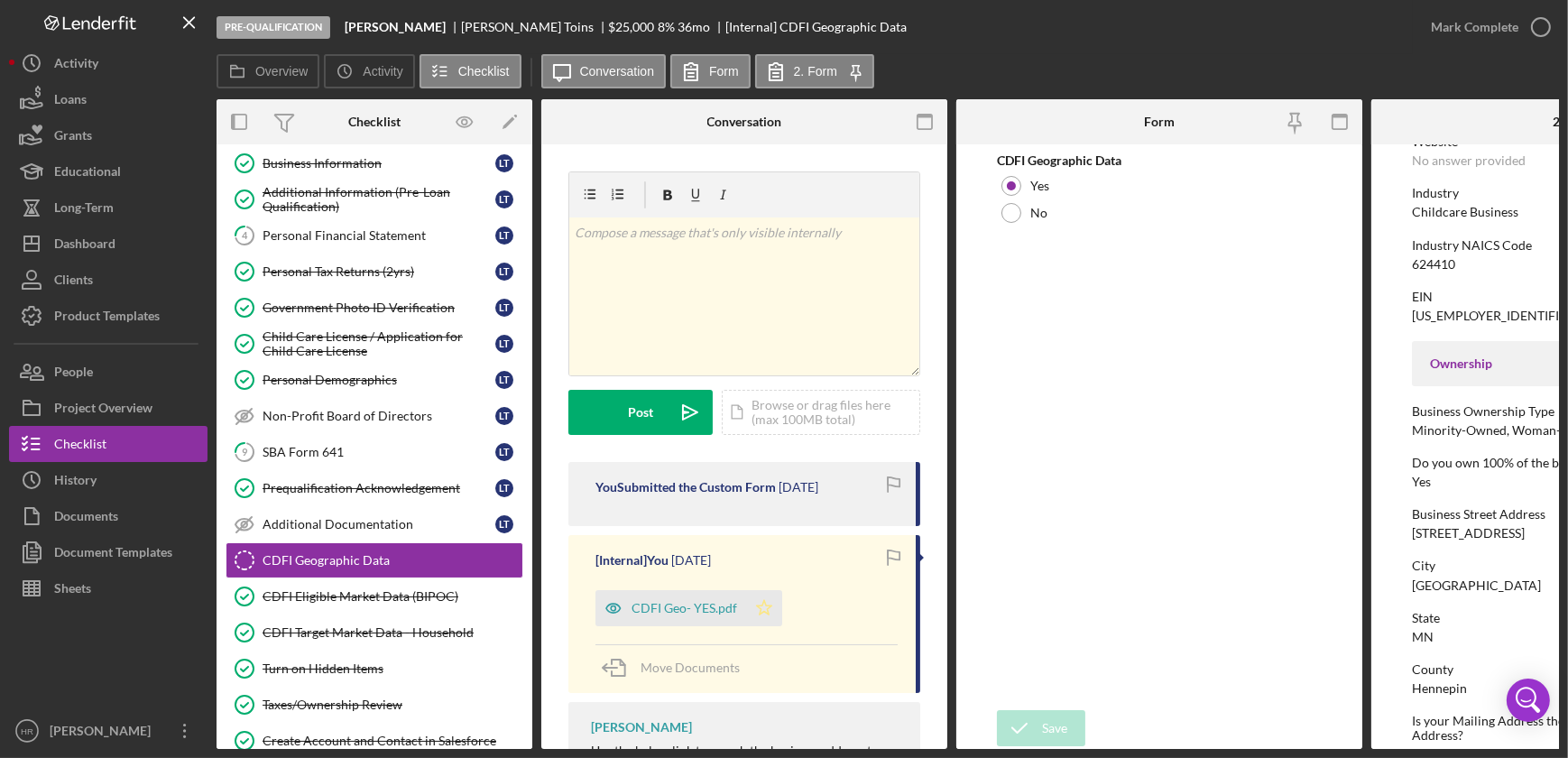
click at [760, 606] on icon "Icon/Star" at bounding box center [764, 608] width 36 height 36
click at [1534, 29] on icon "button" at bounding box center [1540, 27] width 45 height 45
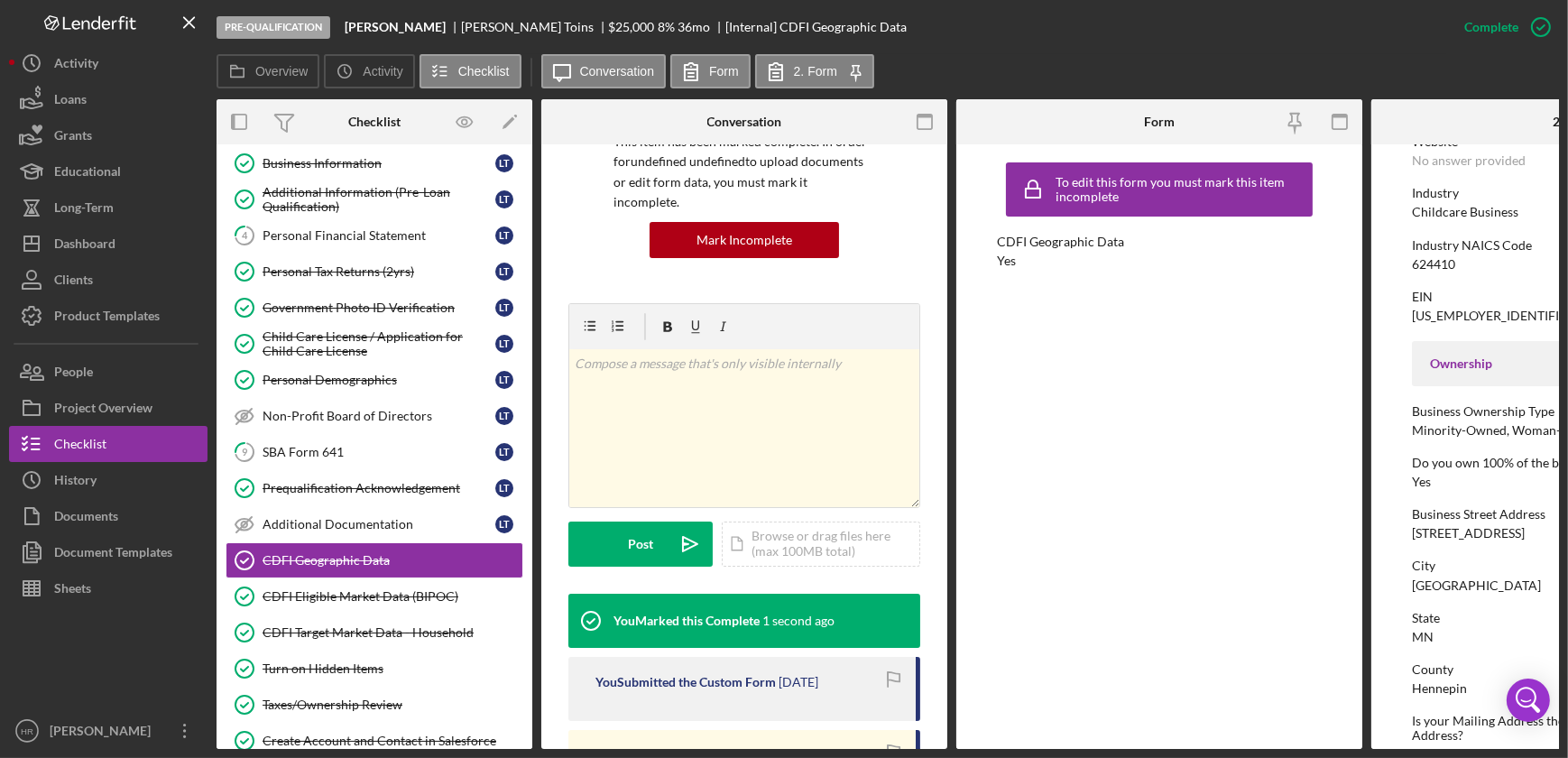
scroll to position [410, 0]
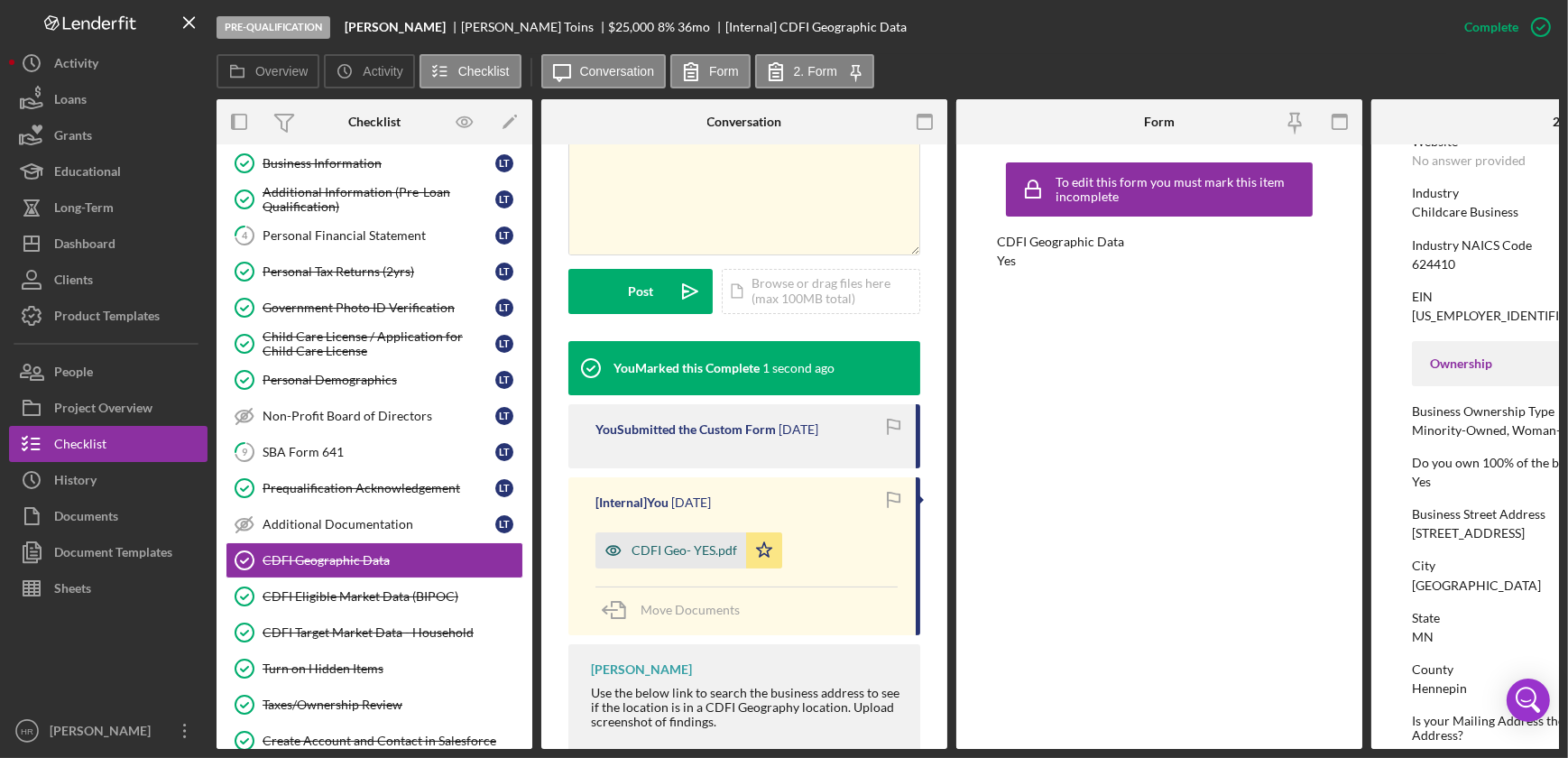
click at [665, 543] on div "CDFI Geo- YES.pdf" at bounding box center [684, 550] width 105 height 14
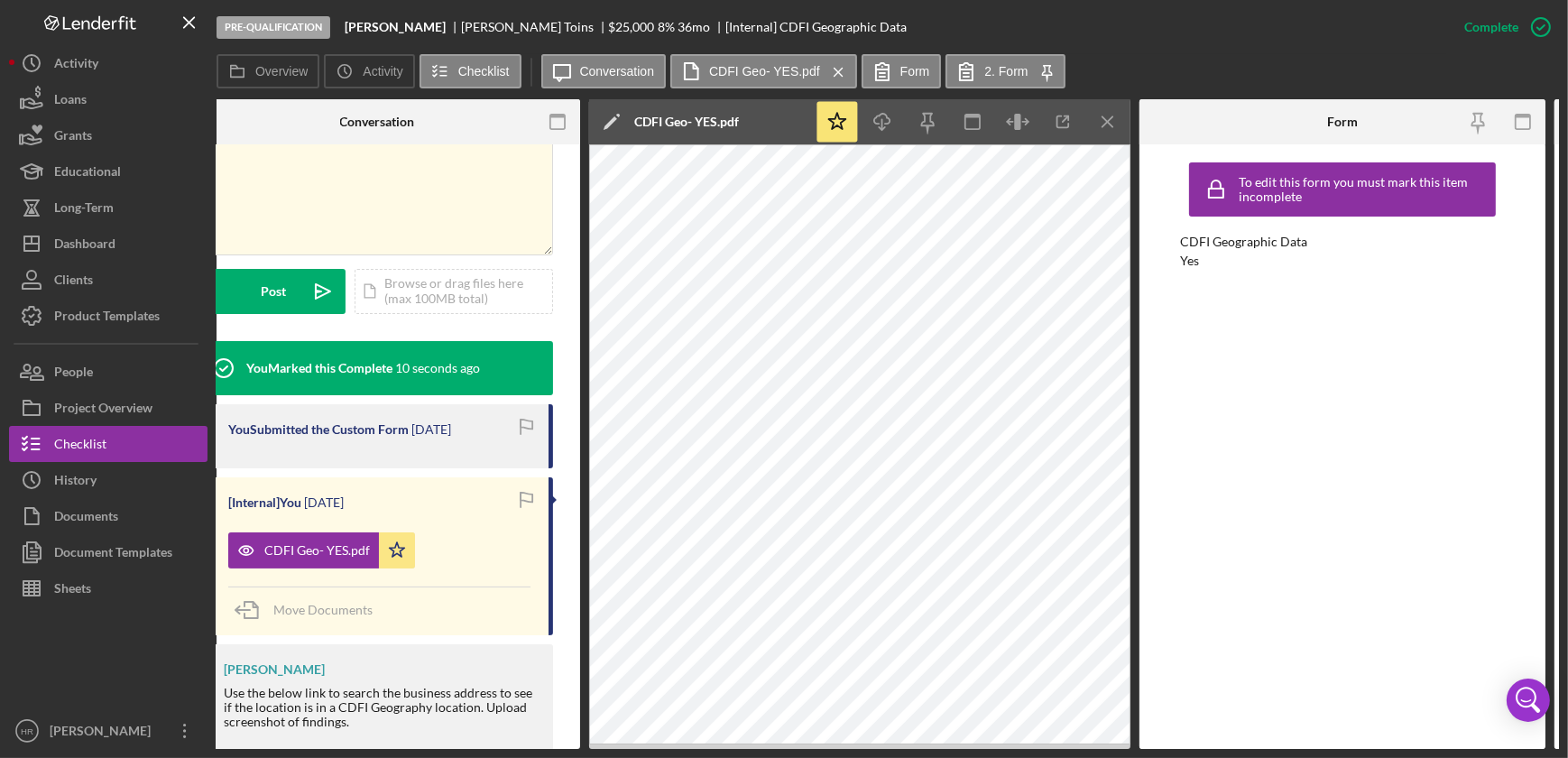
scroll to position [0, 0]
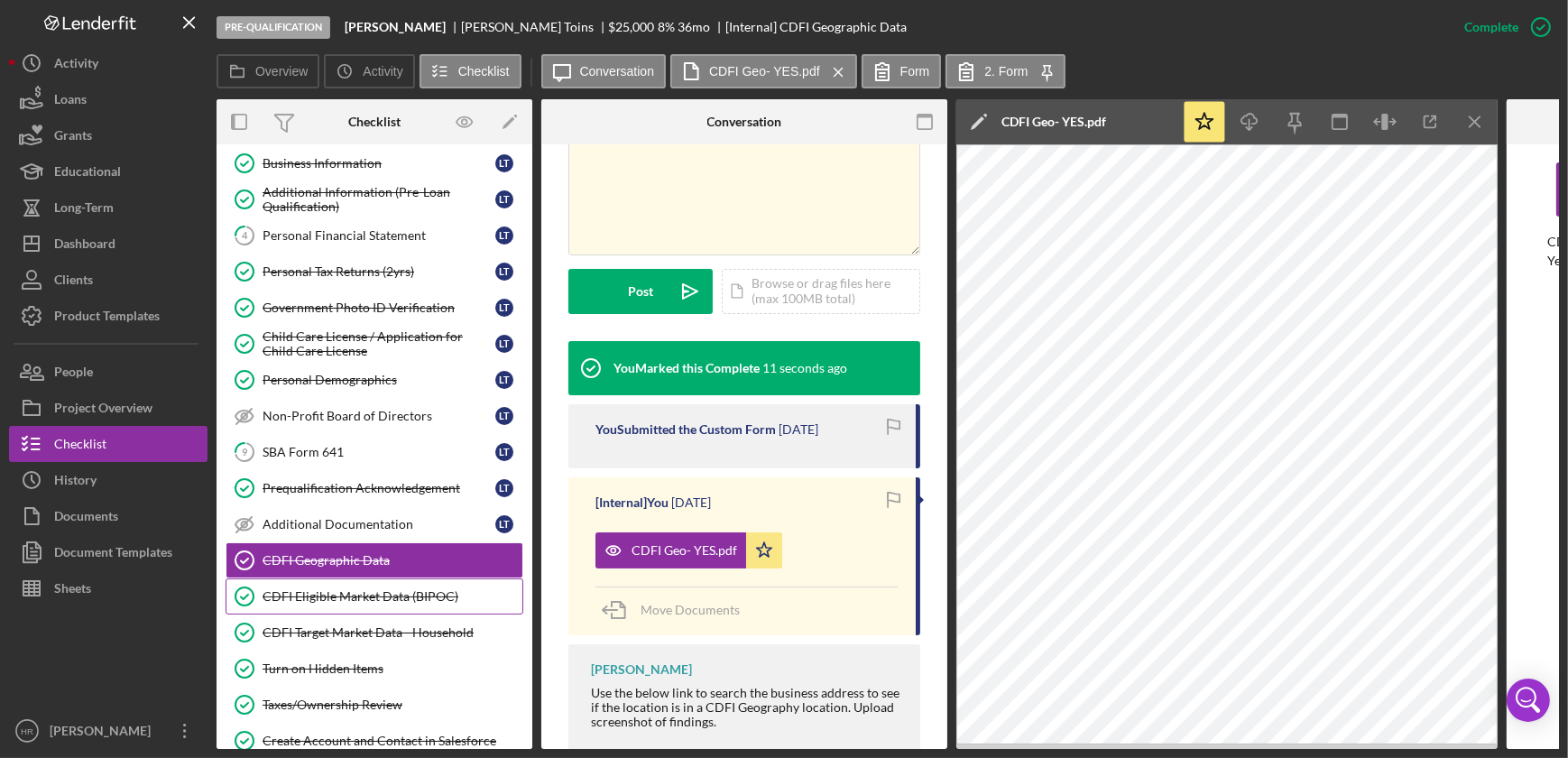
click at [336, 583] on link "CDFI Eligible Market Data (BIPOC) CDFI Eligible Market Data (BIPOC)" at bounding box center [375, 596] width 298 height 36
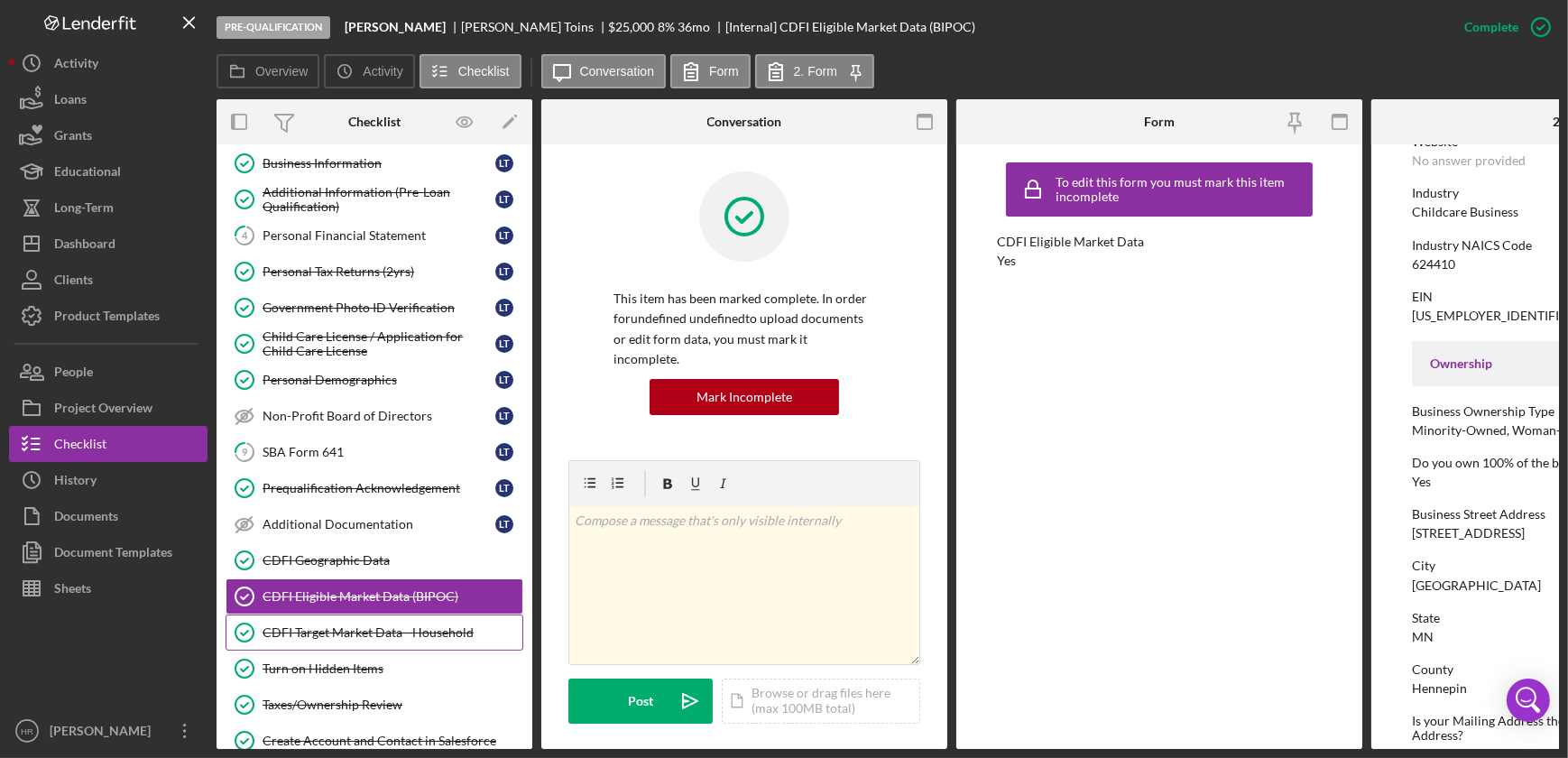
click at [329, 617] on link "CDFI Target Market Data - Household CDFI Target Market Data - Household" at bounding box center [375, 633] width 298 height 36
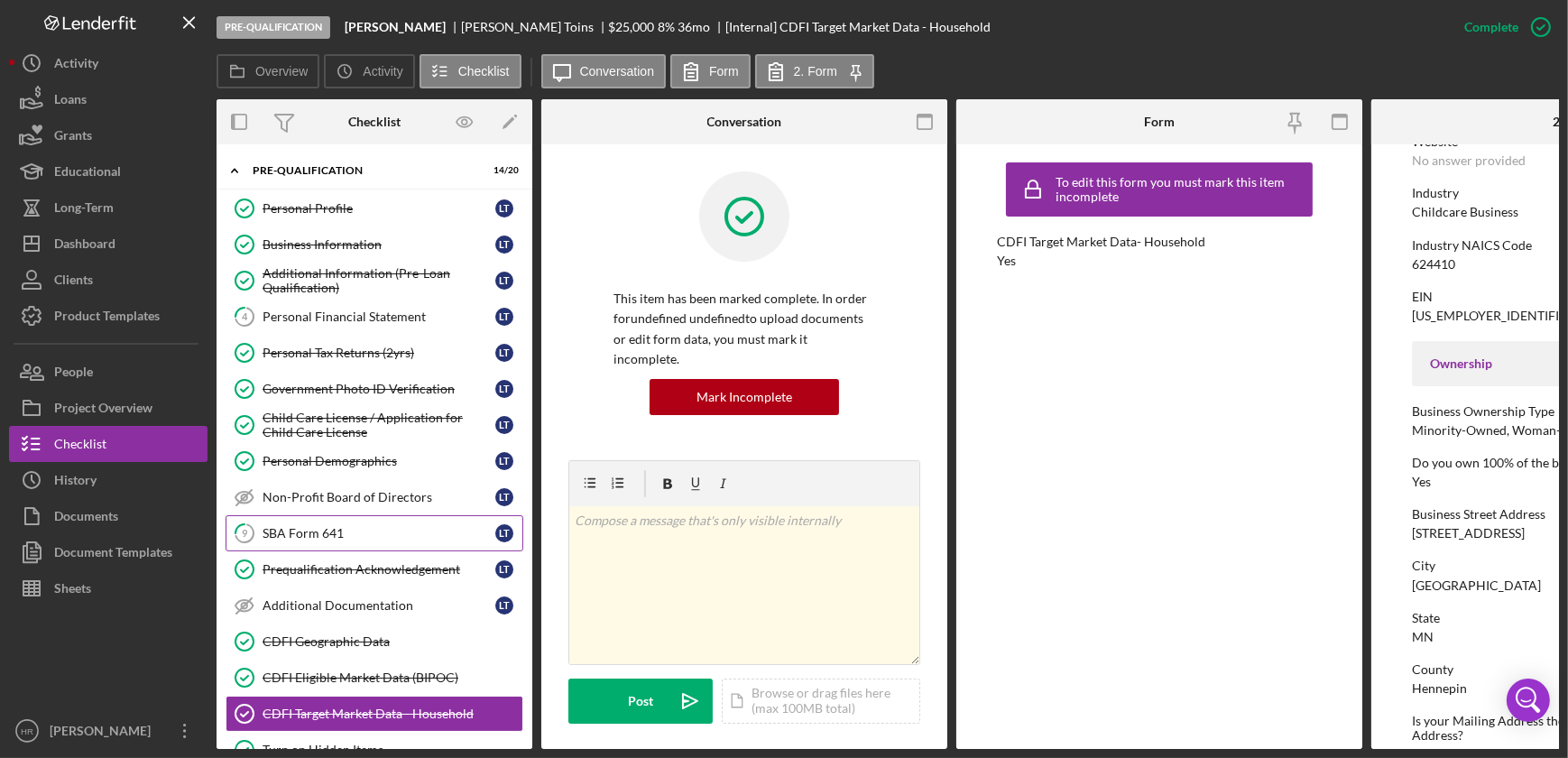
click at [292, 529] on div "SBA Form 641" at bounding box center [379, 532] width 233 height 14
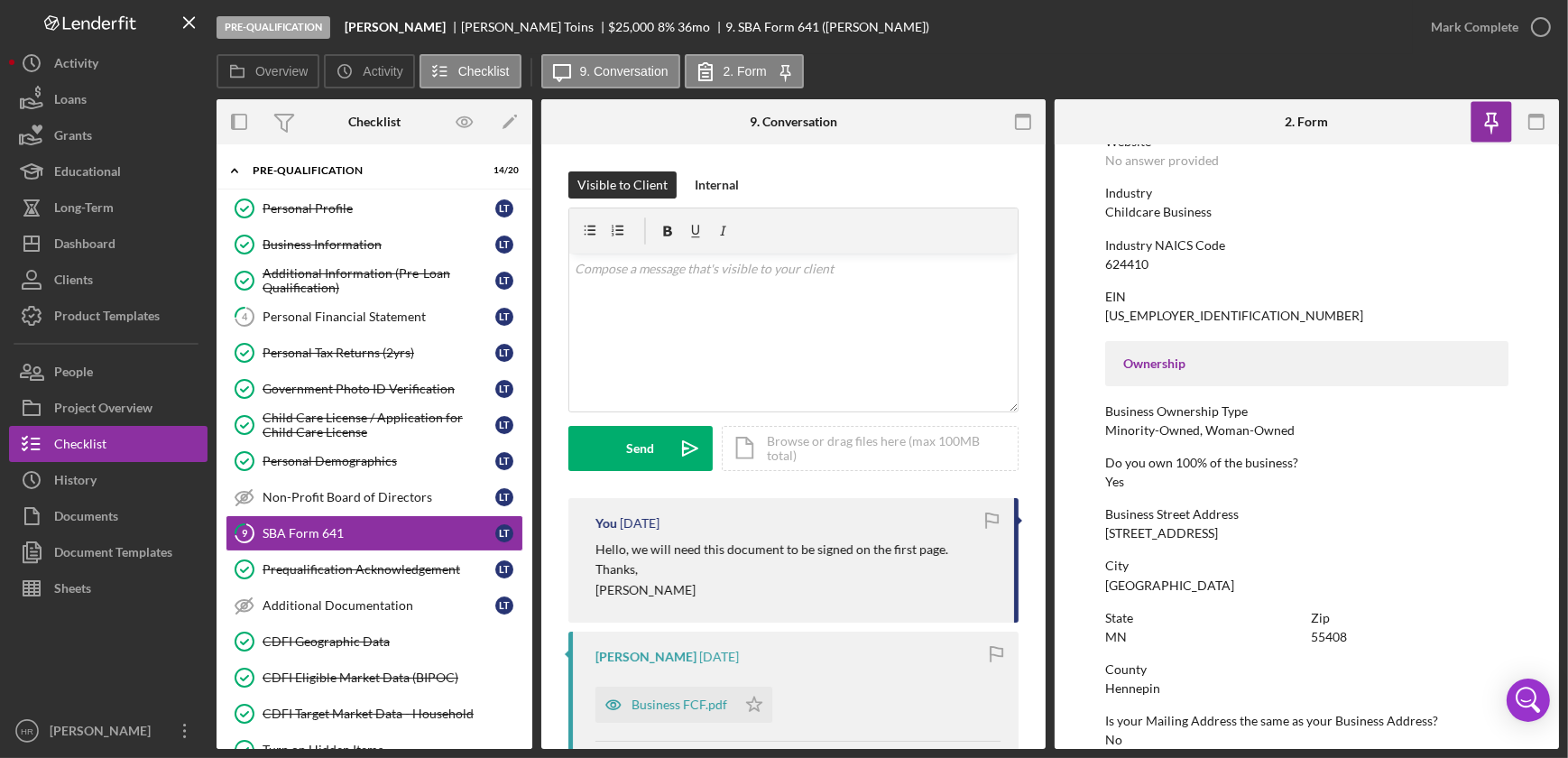
scroll to position [81, 0]
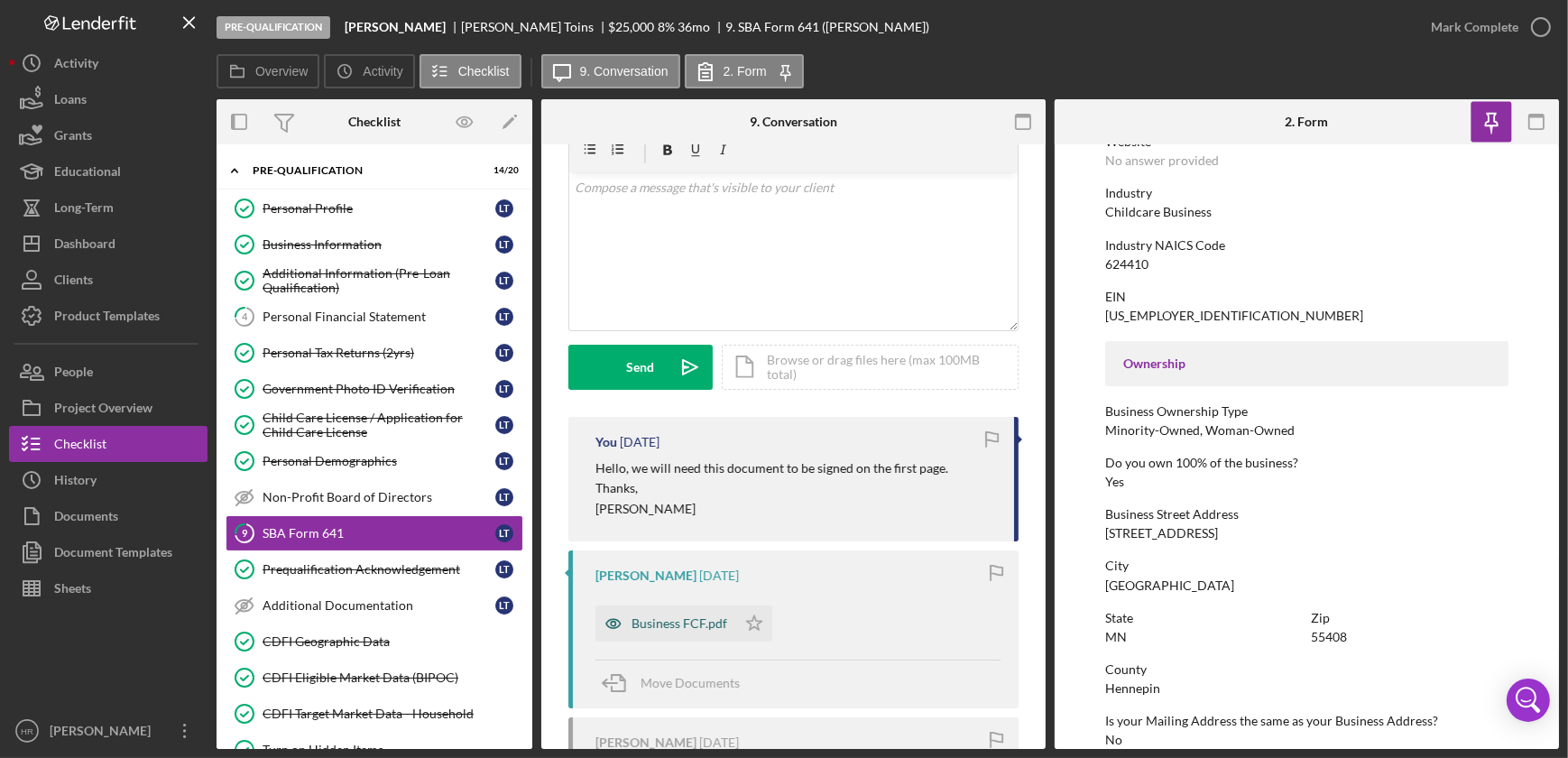
click at [663, 618] on div "Business FCF.pdf" at bounding box center [679, 623] width 96 height 14
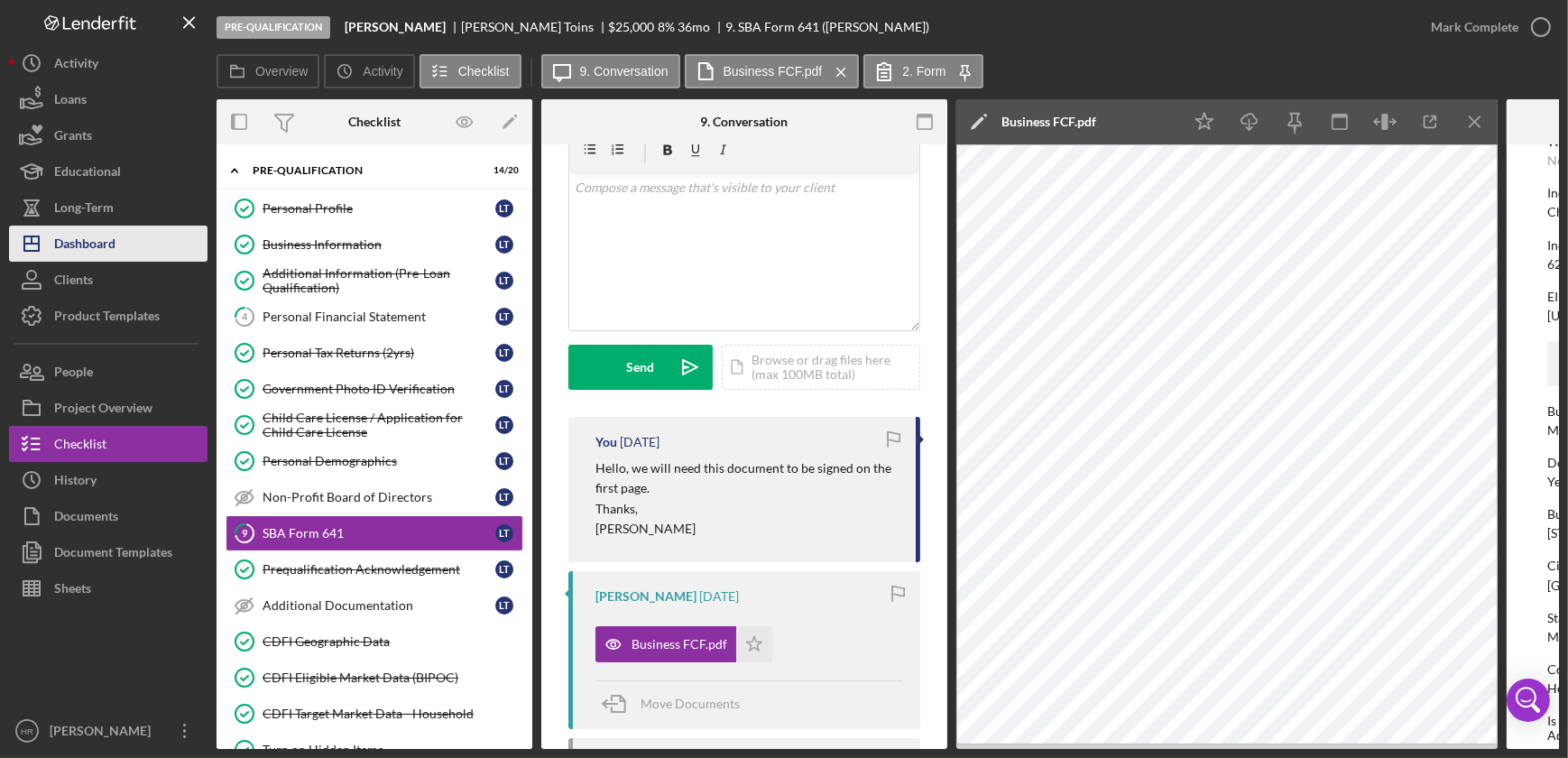
click at [131, 246] on button "Icon/Dashboard Dashboard" at bounding box center [108, 244] width 199 height 36
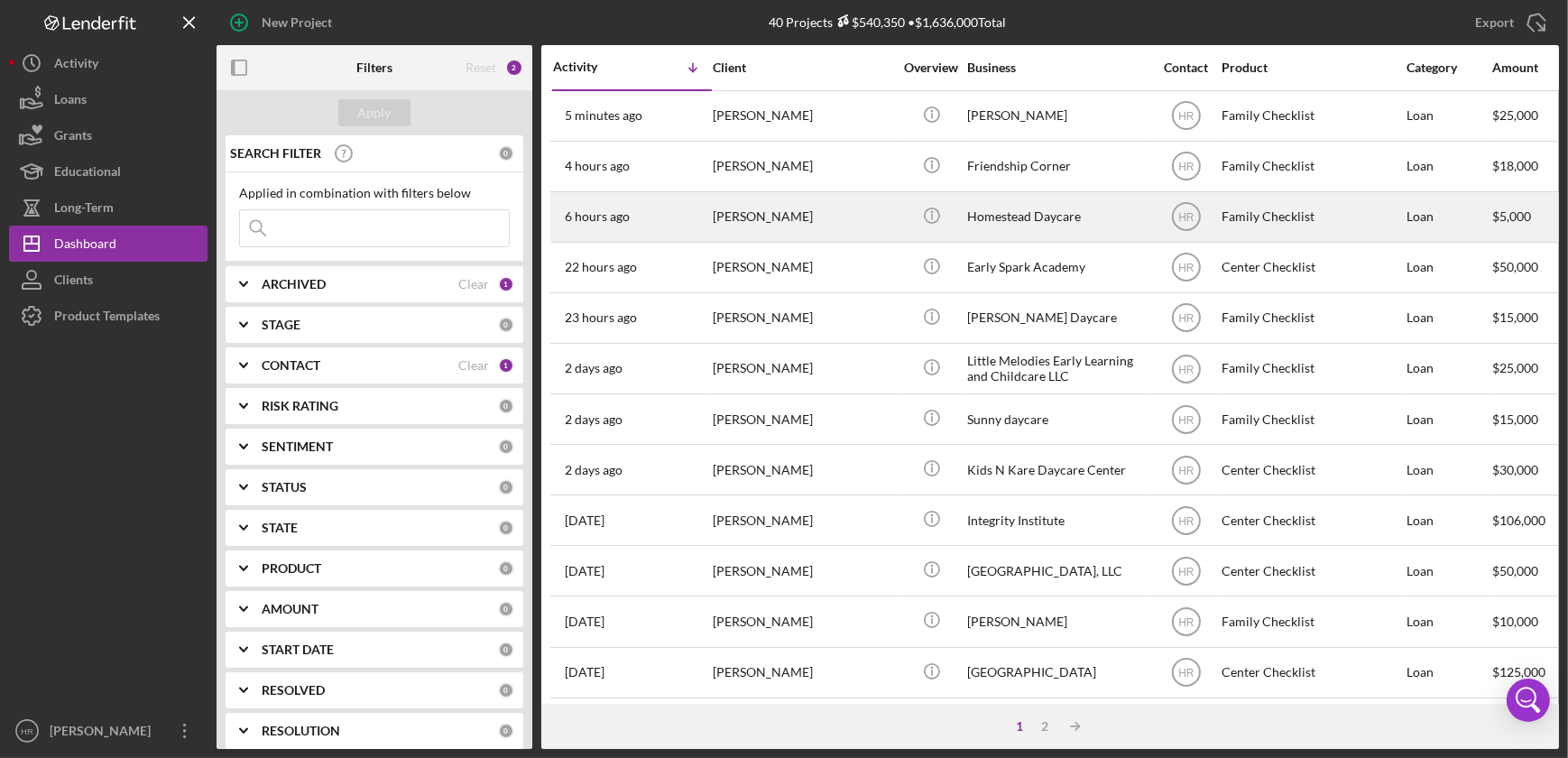
click at [1020, 214] on div "Homestead Daycare" at bounding box center [1057, 217] width 181 height 48
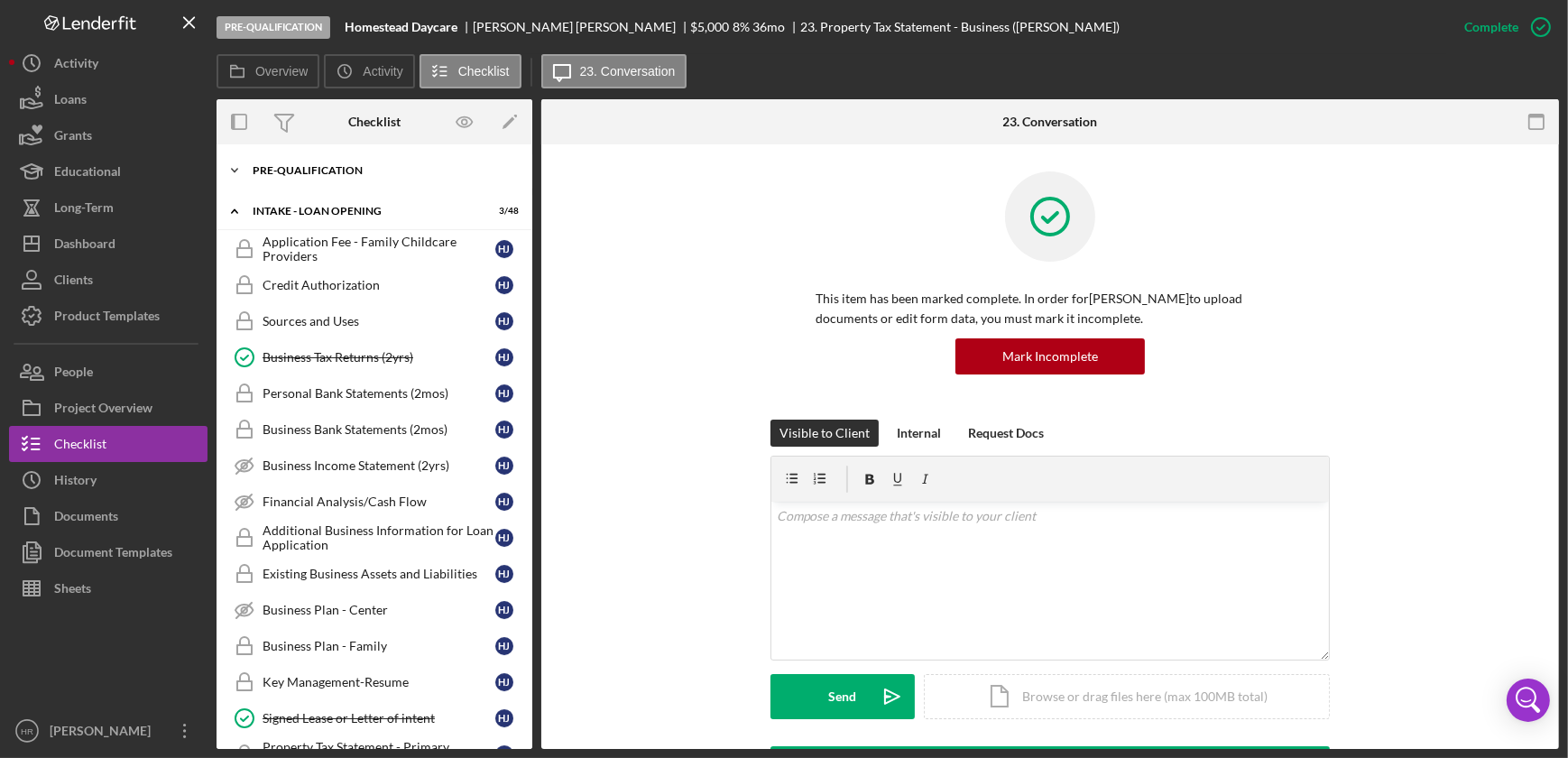
click at [306, 181] on div "Icon/Expander Pre-Qualification 15 / 20" at bounding box center [375, 171] width 315 height 36
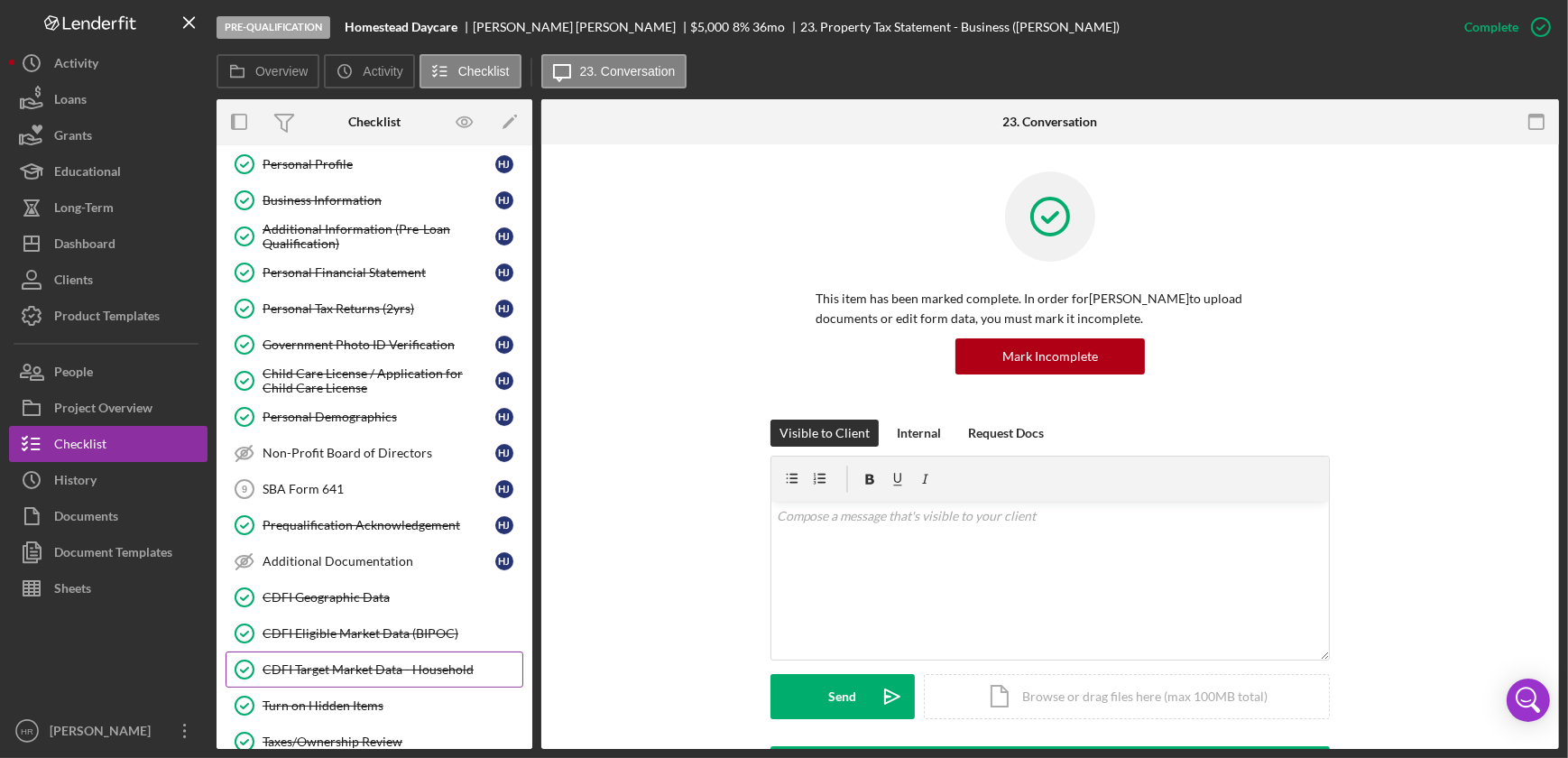
scroll to position [81, 0]
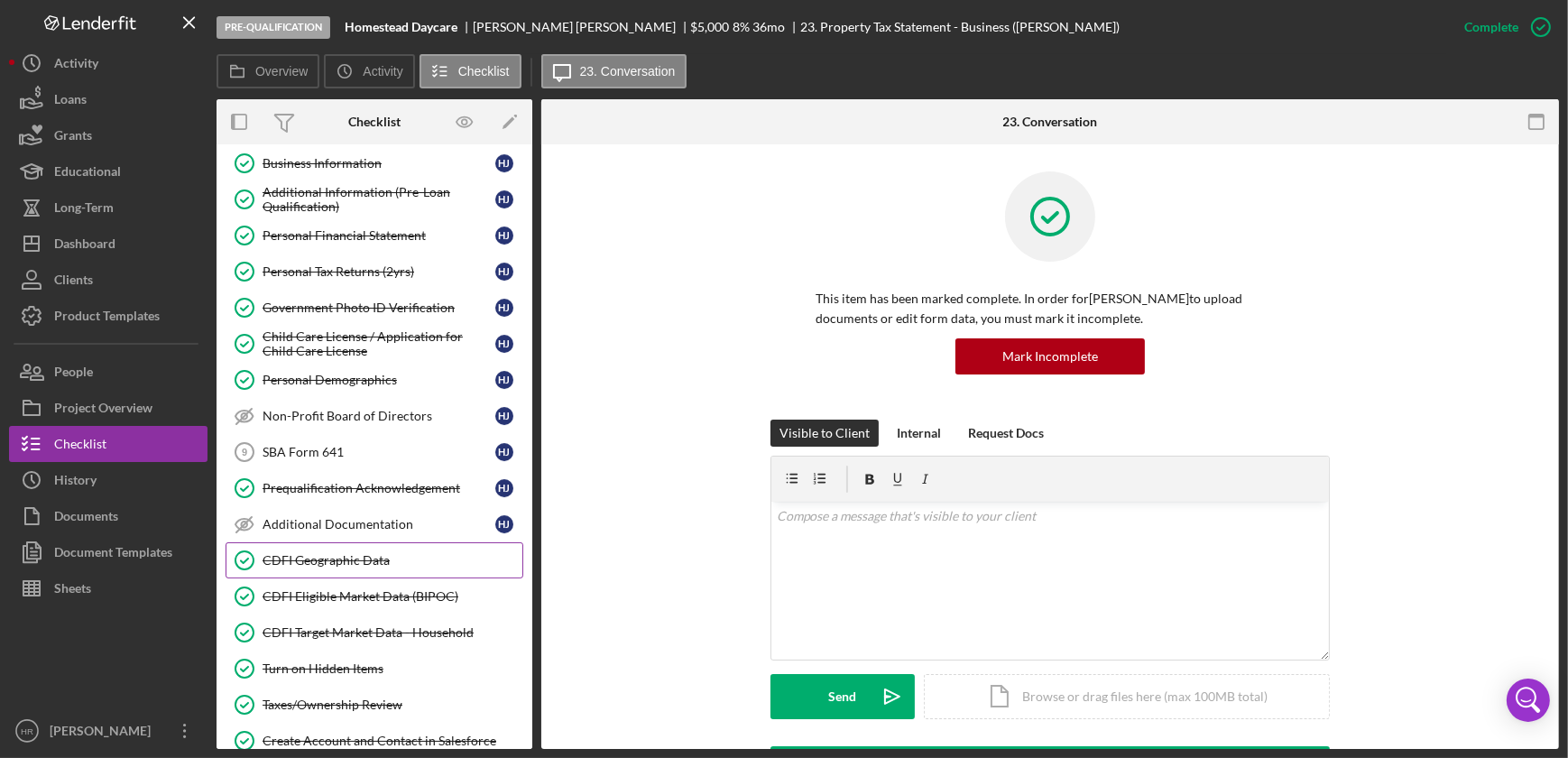
click at [306, 557] on div "CDFI Geographic Data" at bounding box center [393, 560] width 260 height 14
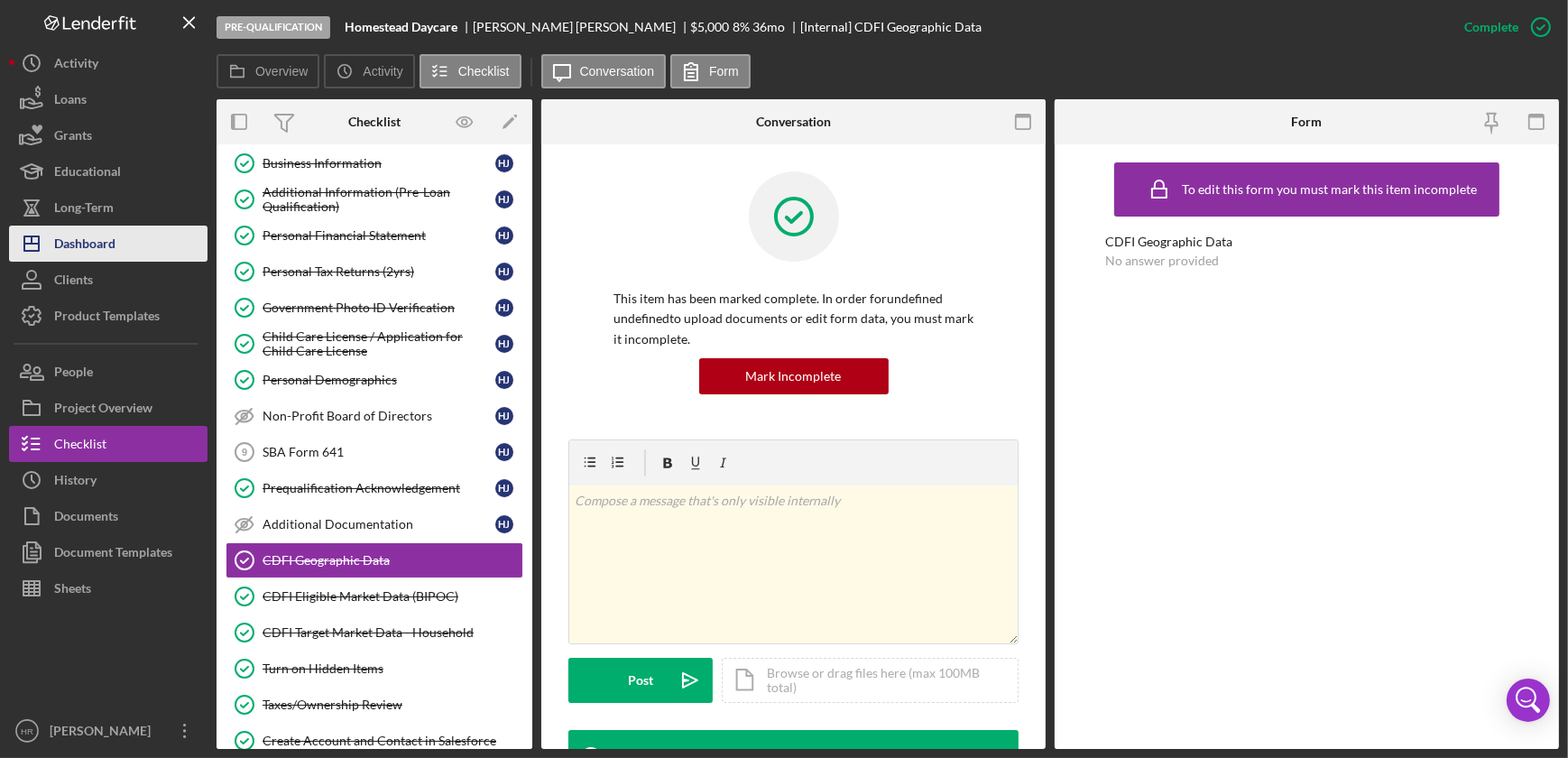
click at [99, 240] on div "Dashboard" at bounding box center [85, 246] width 61 height 40
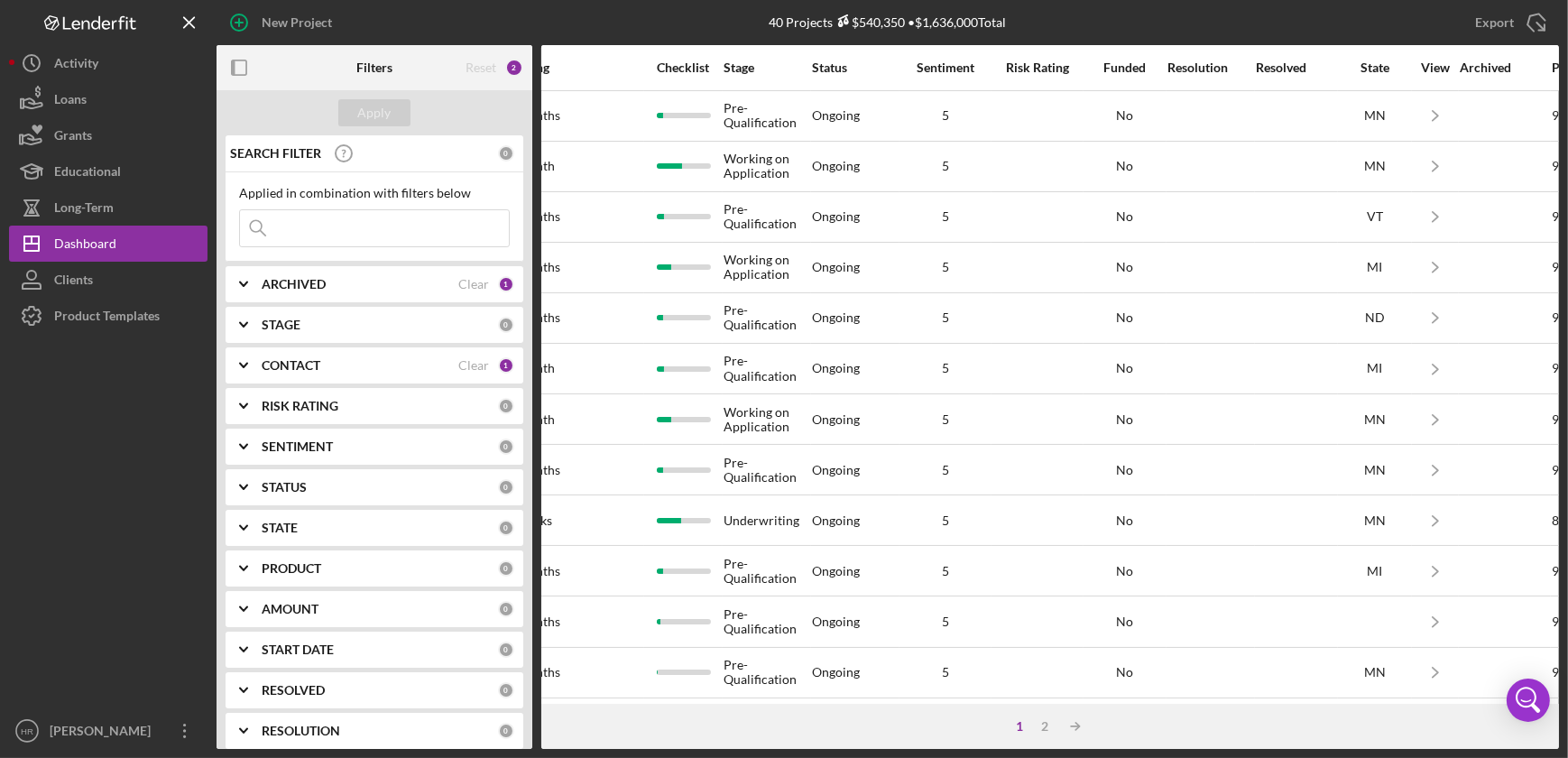
scroll to position [0, 1225]
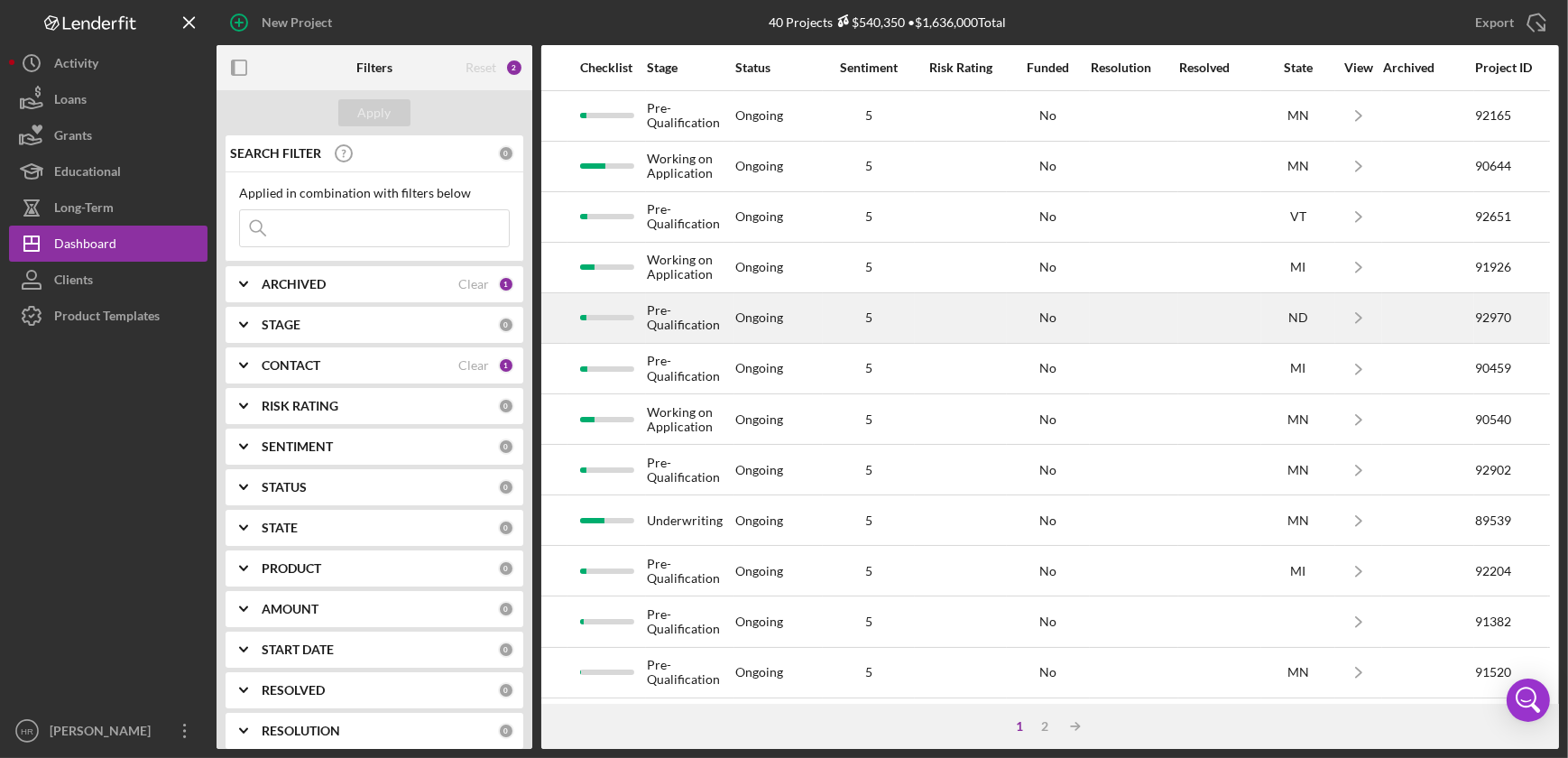
click at [652, 326] on div "Pre-Qualification" at bounding box center [690, 318] width 87 height 48
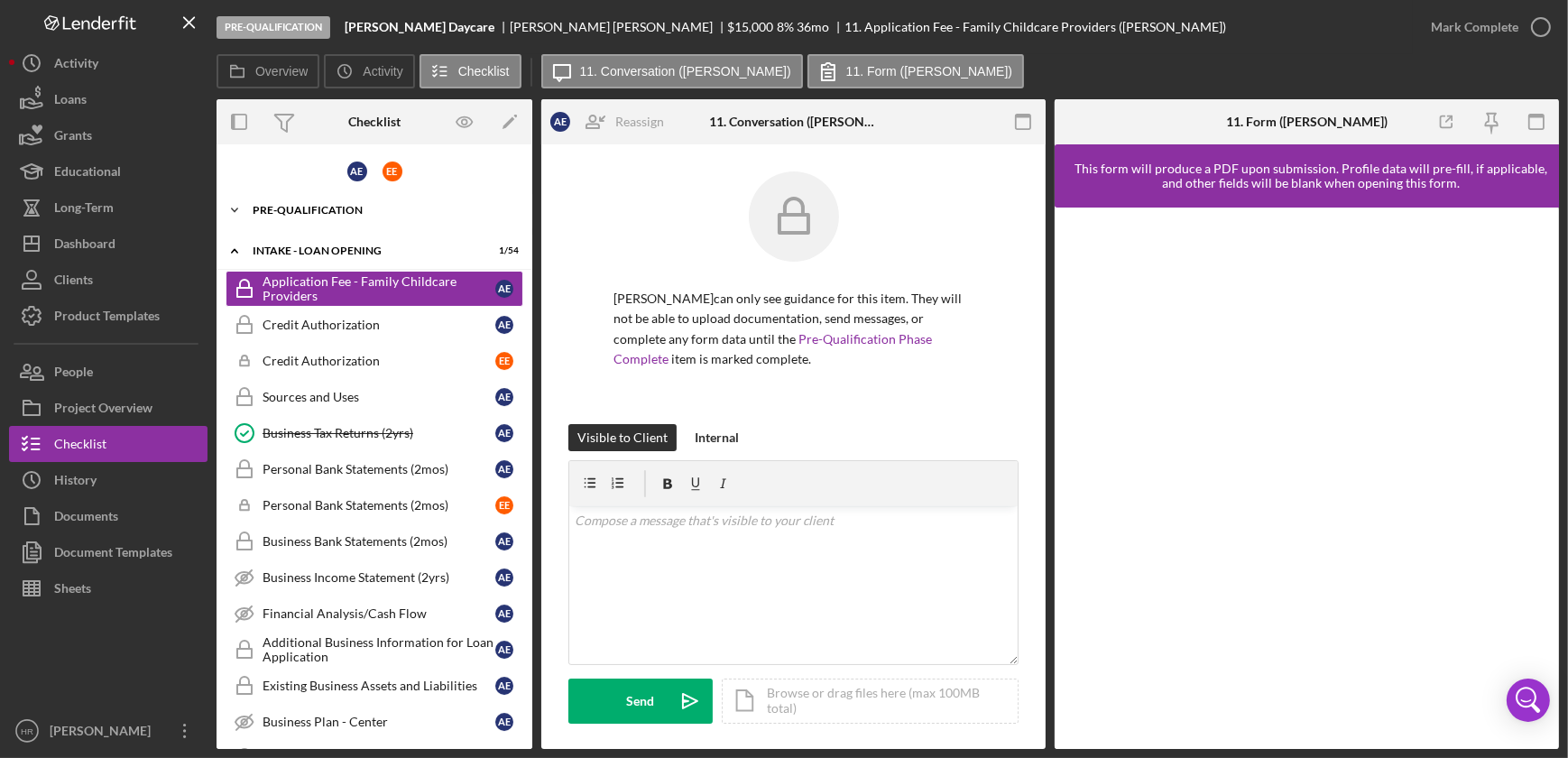
click at [332, 206] on div "Pre-Qualification" at bounding box center [380, 209] width 257 height 11
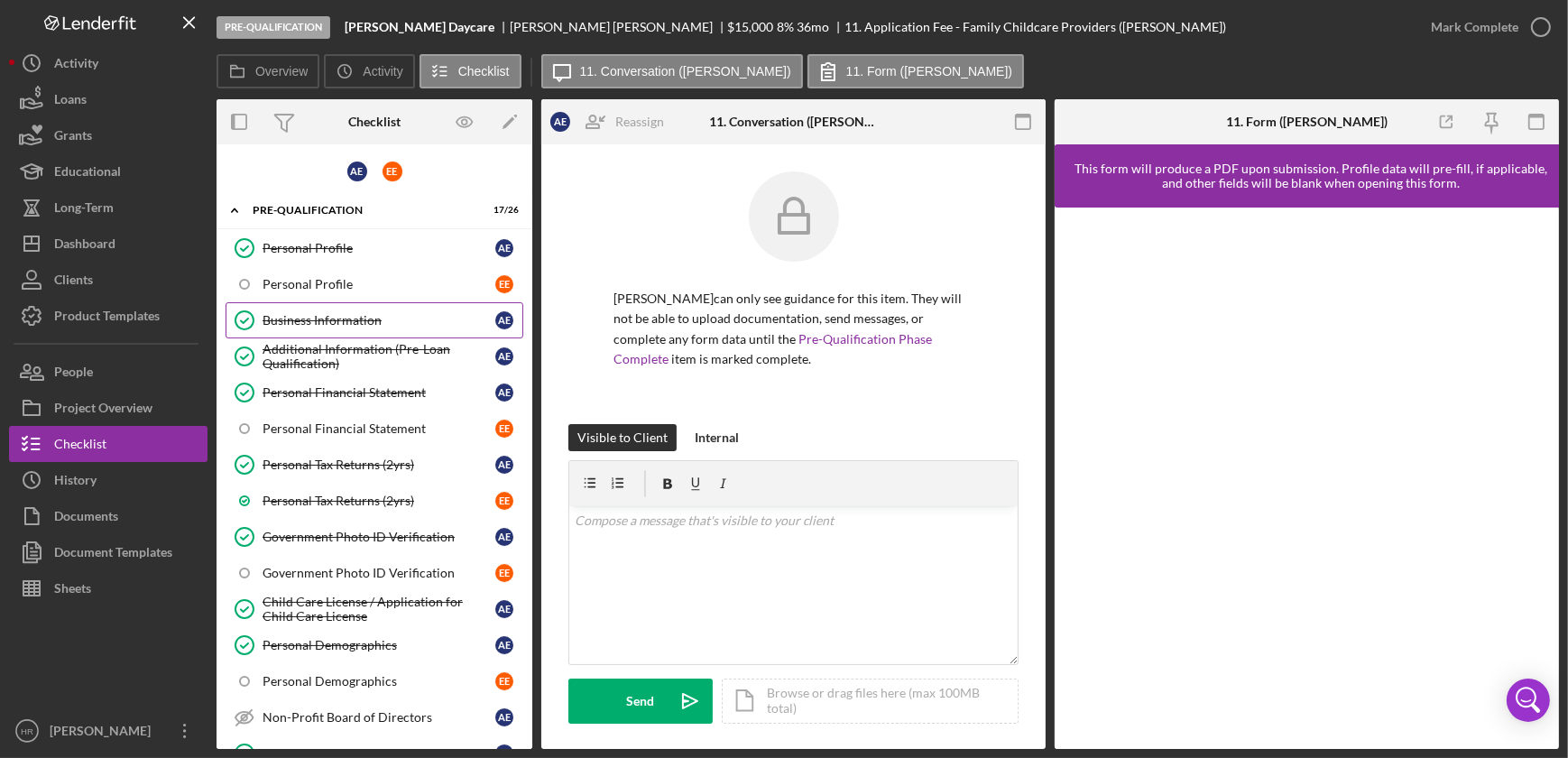
click at [334, 315] on div "Business Information" at bounding box center [379, 320] width 233 height 14
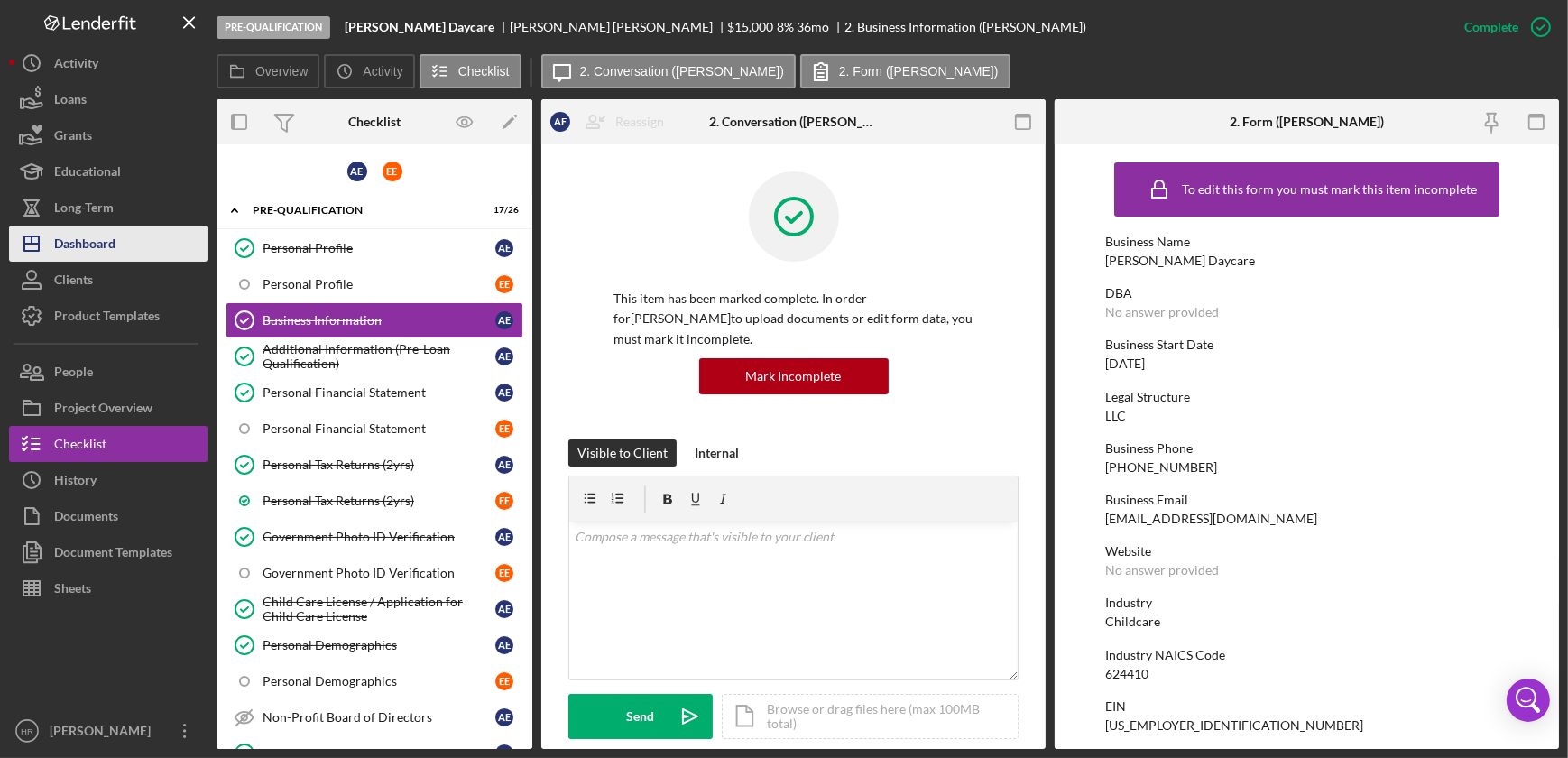
click at [97, 249] on div "Dashboard" at bounding box center [85, 246] width 61 height 40
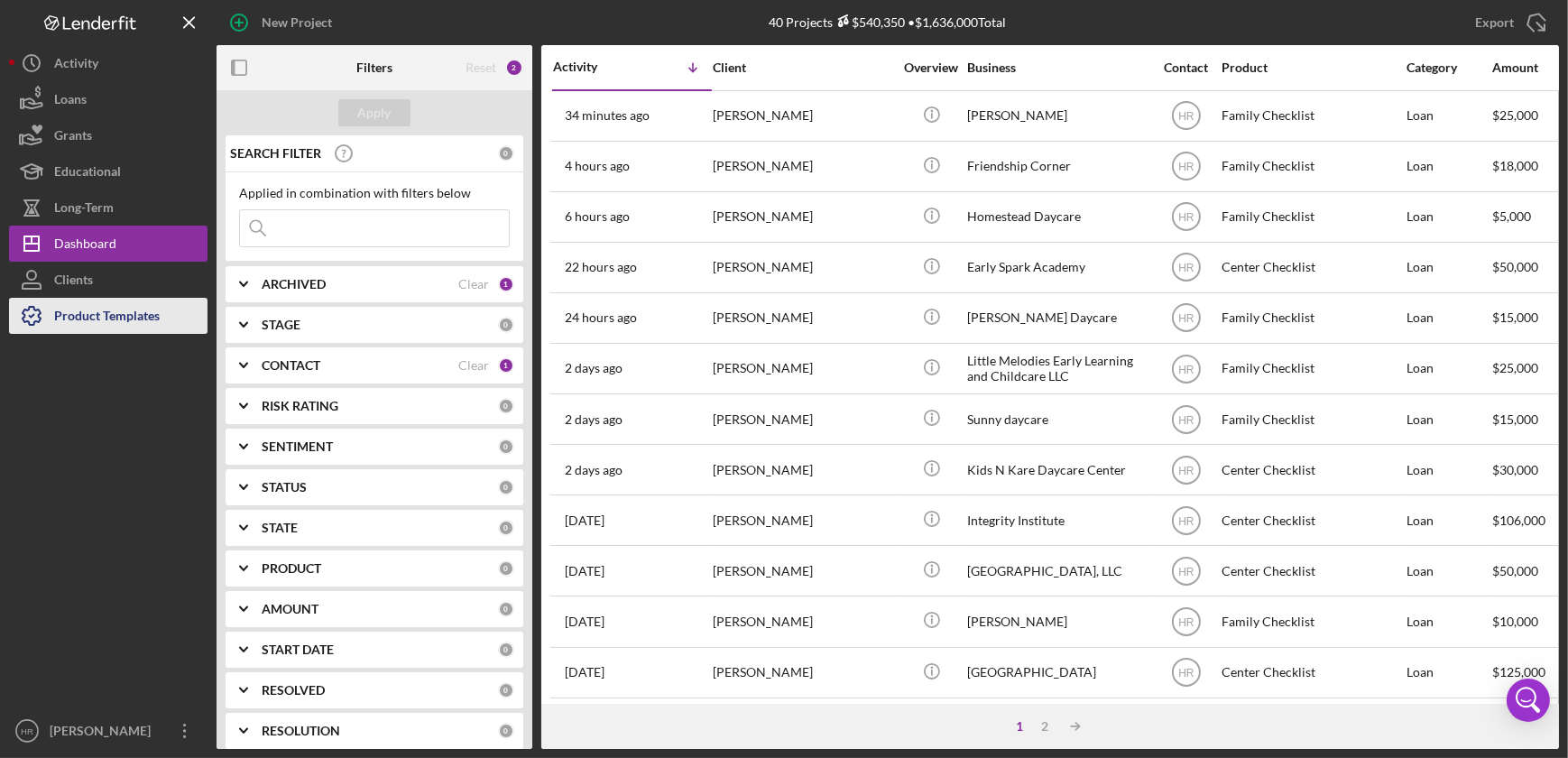
click at [97, 325] on div "Product Templates" at bounding box center [107, 318] width 105 height 40
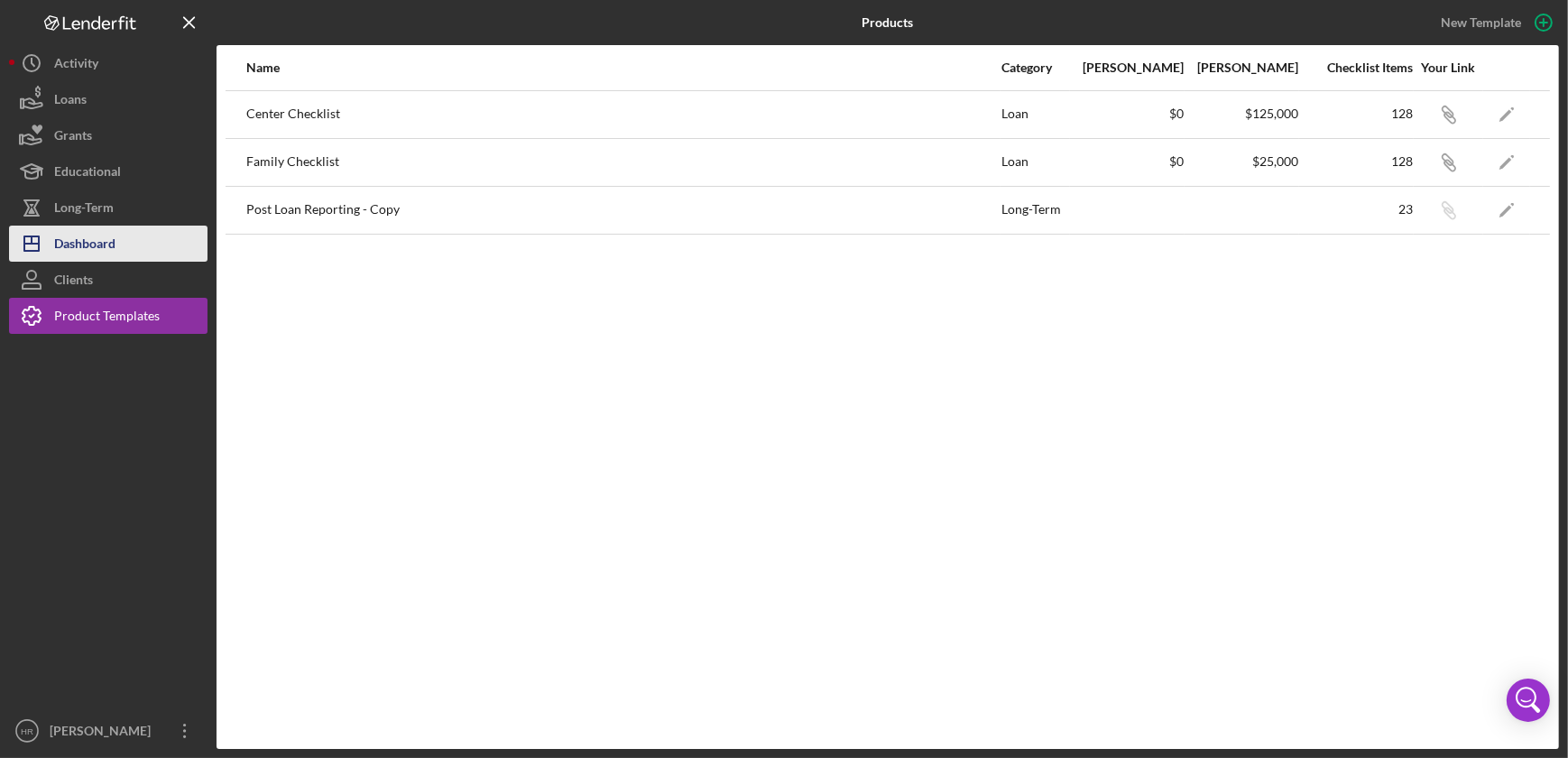
click at [96, 249] on div "Dashboard" at bounding box center [85, 246] width 61 height 40
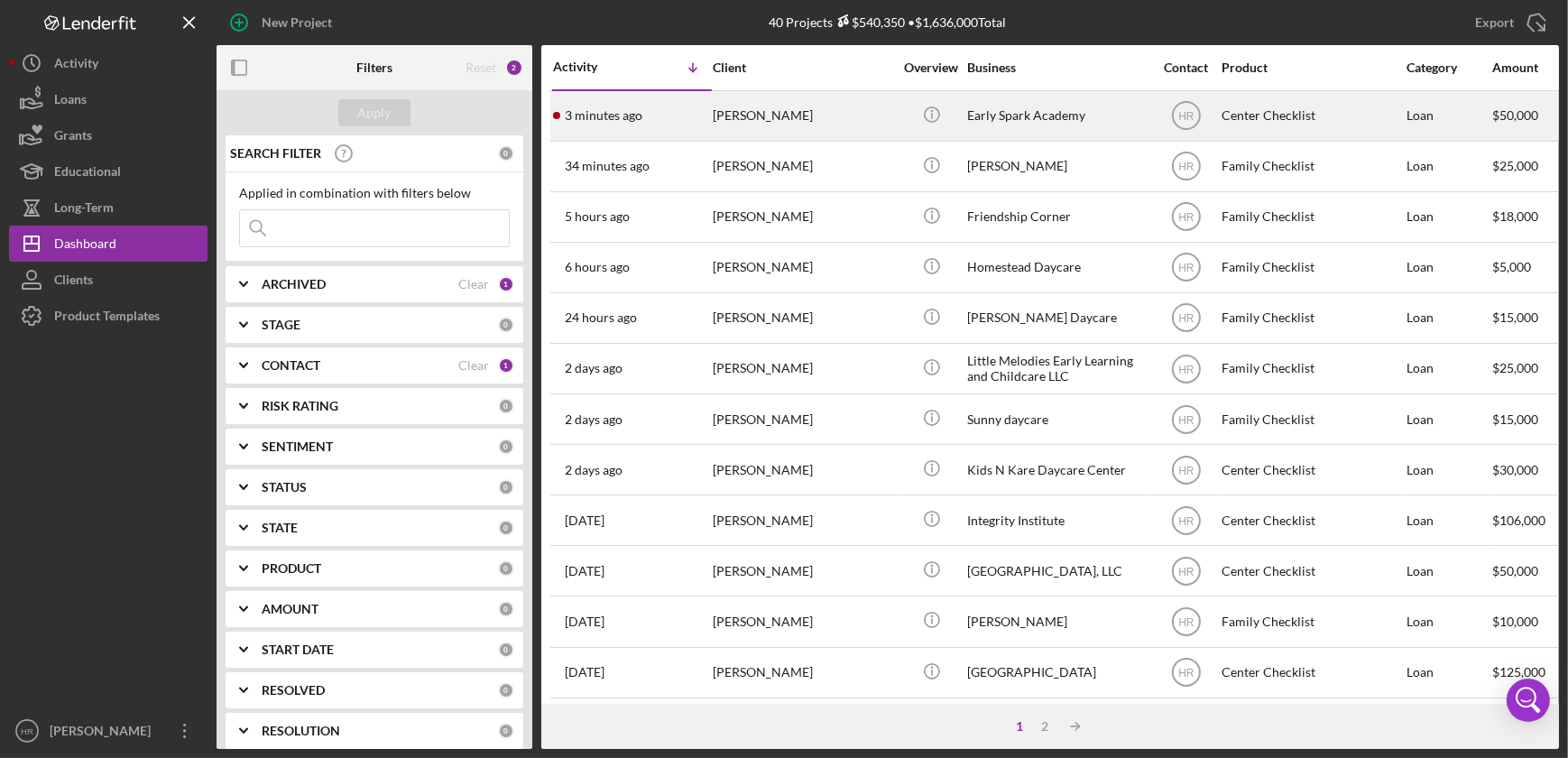
click at [1002, 106] on div "Early Spark Academy" at bounding box center [1057, 116] width 181 height 48
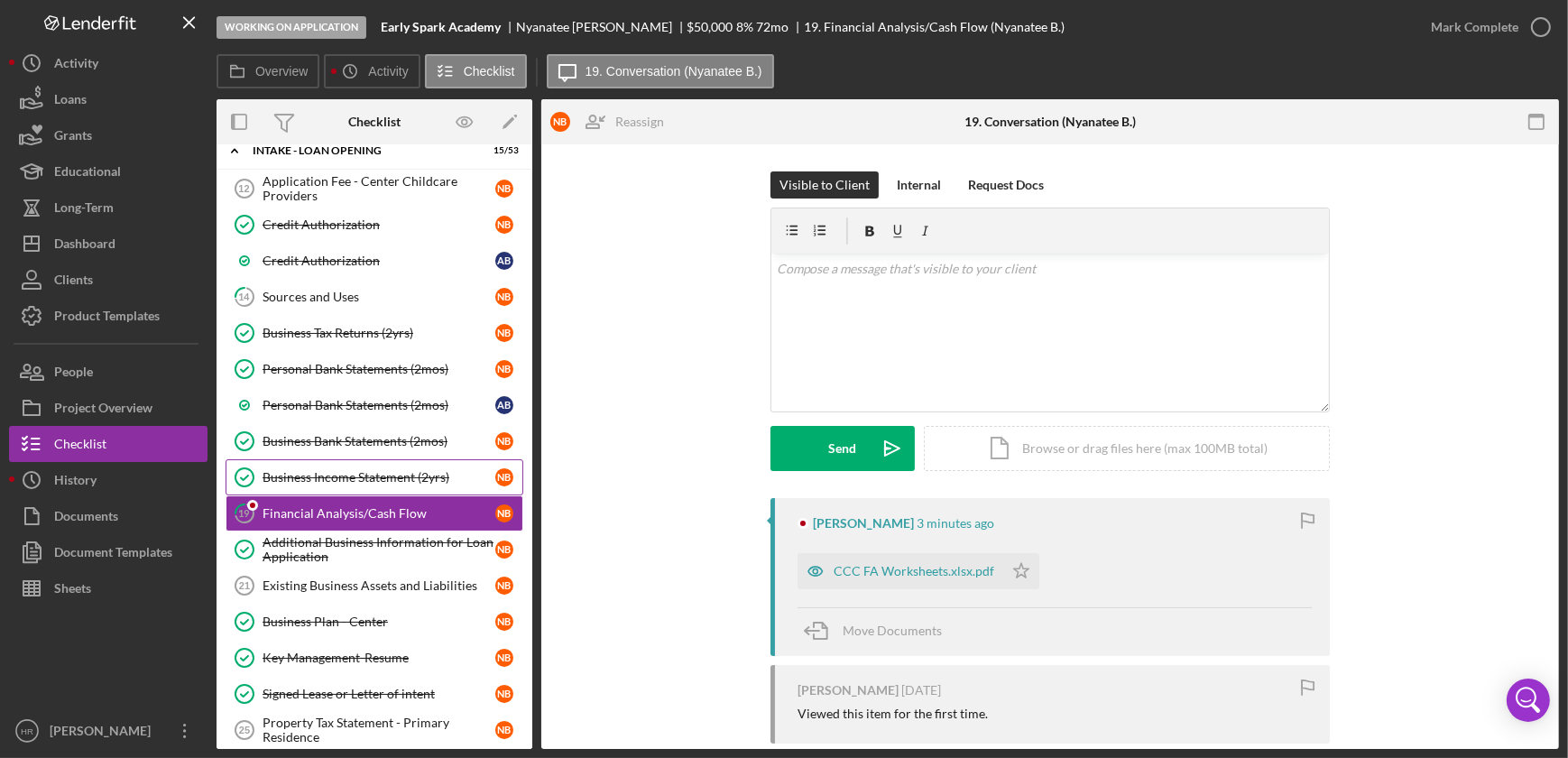
scroll to position [163, 0]
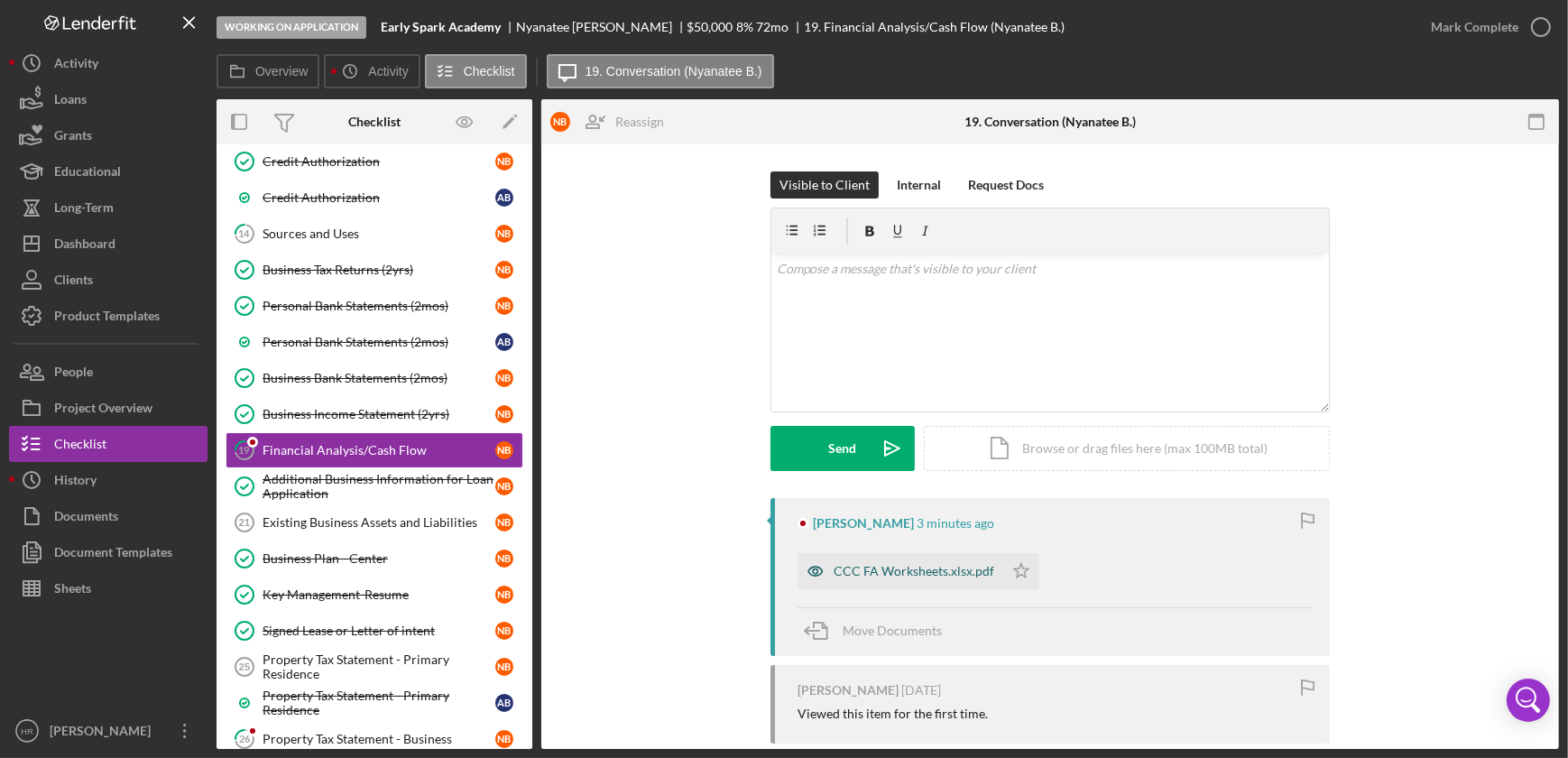
click at [906, 562] on div "CCC FA Worksheets.xlsx.pdf" at bounding box center [900, 572] width 205 height 36
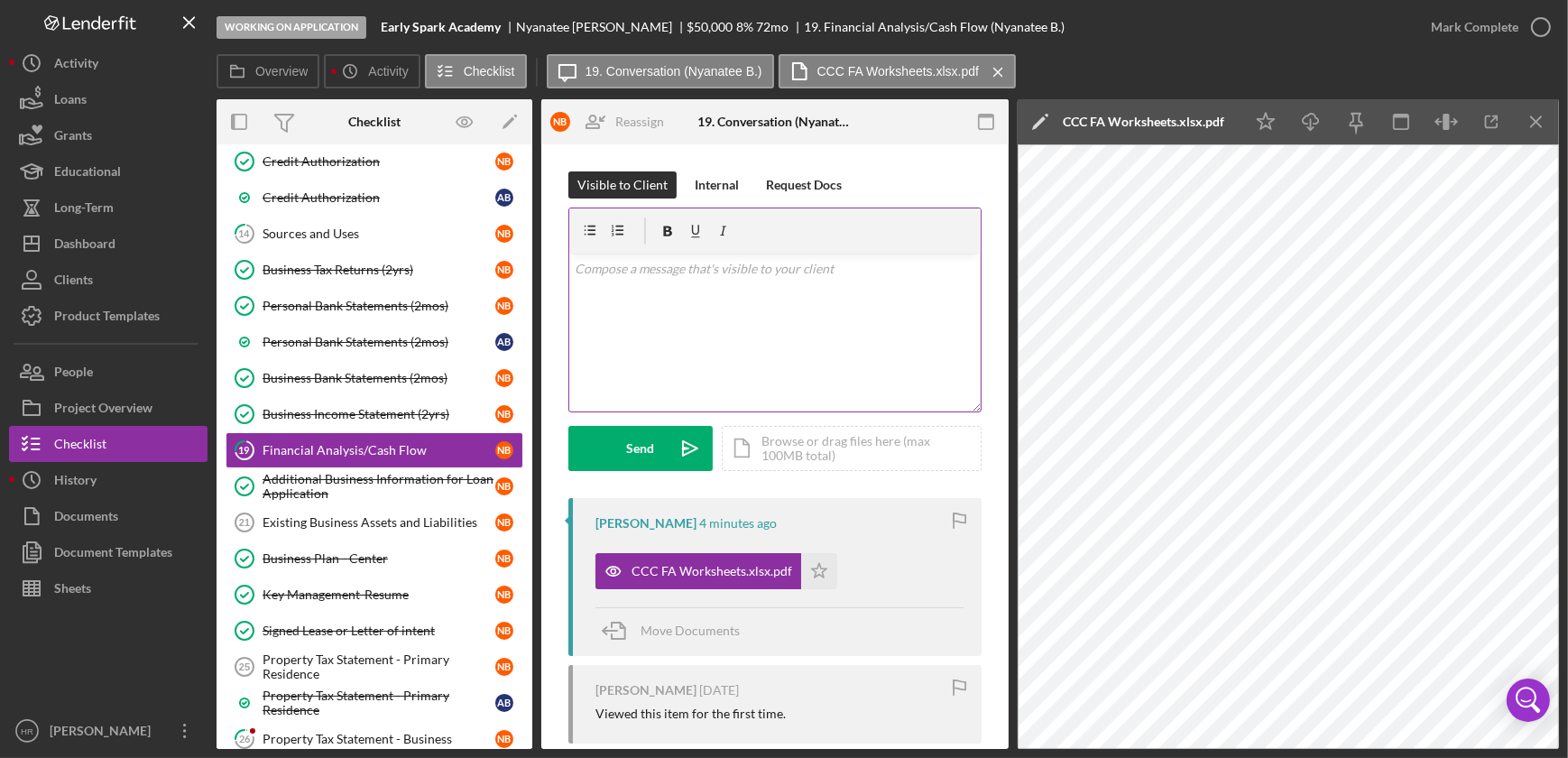
click at [788, 315] on div "v Color teal Color pink Remove color Add row above Add row below Add column bef…" at bounding box center [775, 332] width 412 height 158
click at [897, 283] on p "Hello, this financial analysis does not appear to be from FCF and does not look…" at bounding box center [775, 279] width 401 height 40
click at [906, 294] on p "Hello, this financial analysis does not appear to be from FCF and does not look…" at bounding box center [775, 279] width 401 height 40
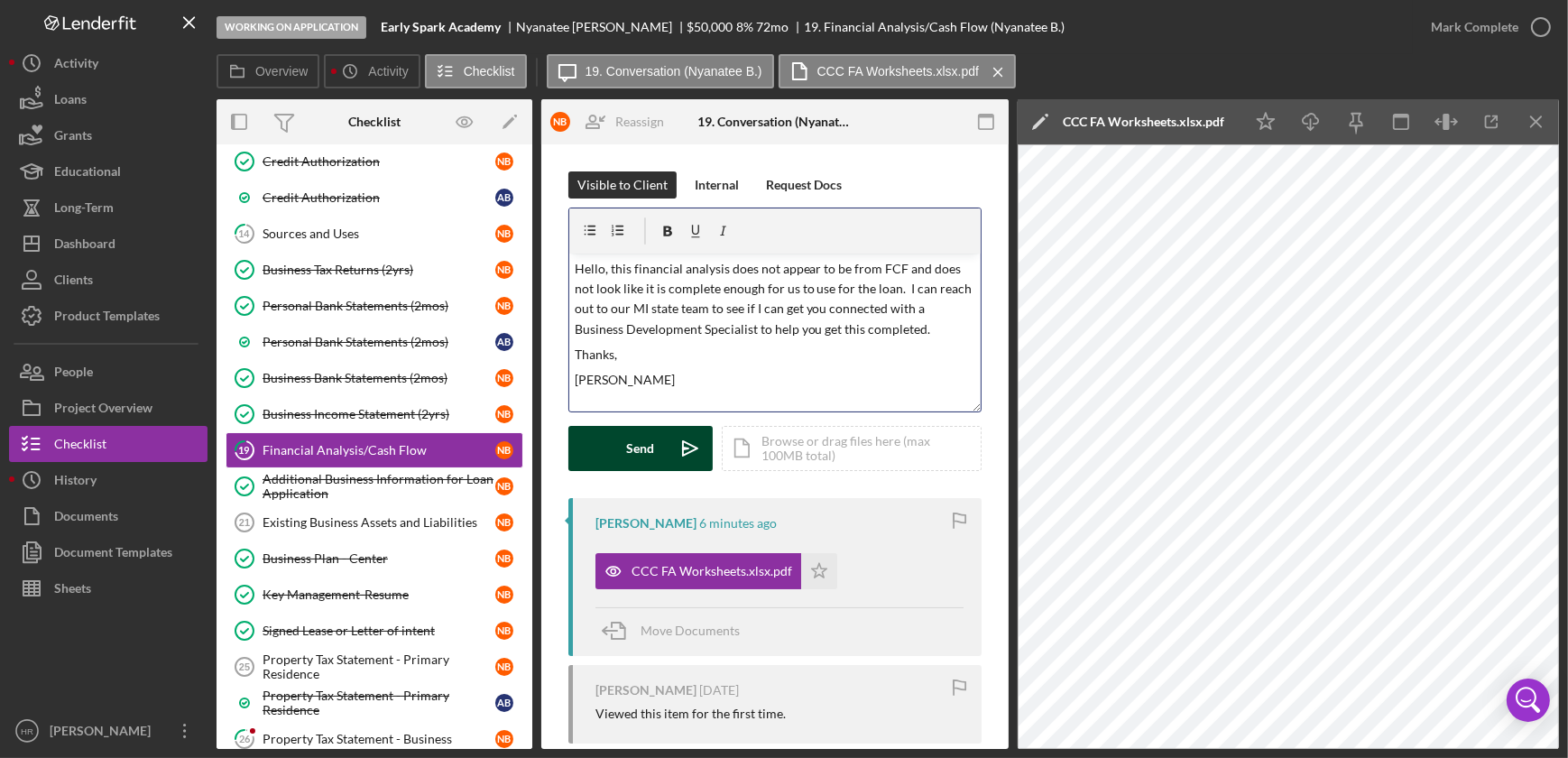
click at [628, 441] on div "Send" at bounding box center [640, 448] width 28 height 45
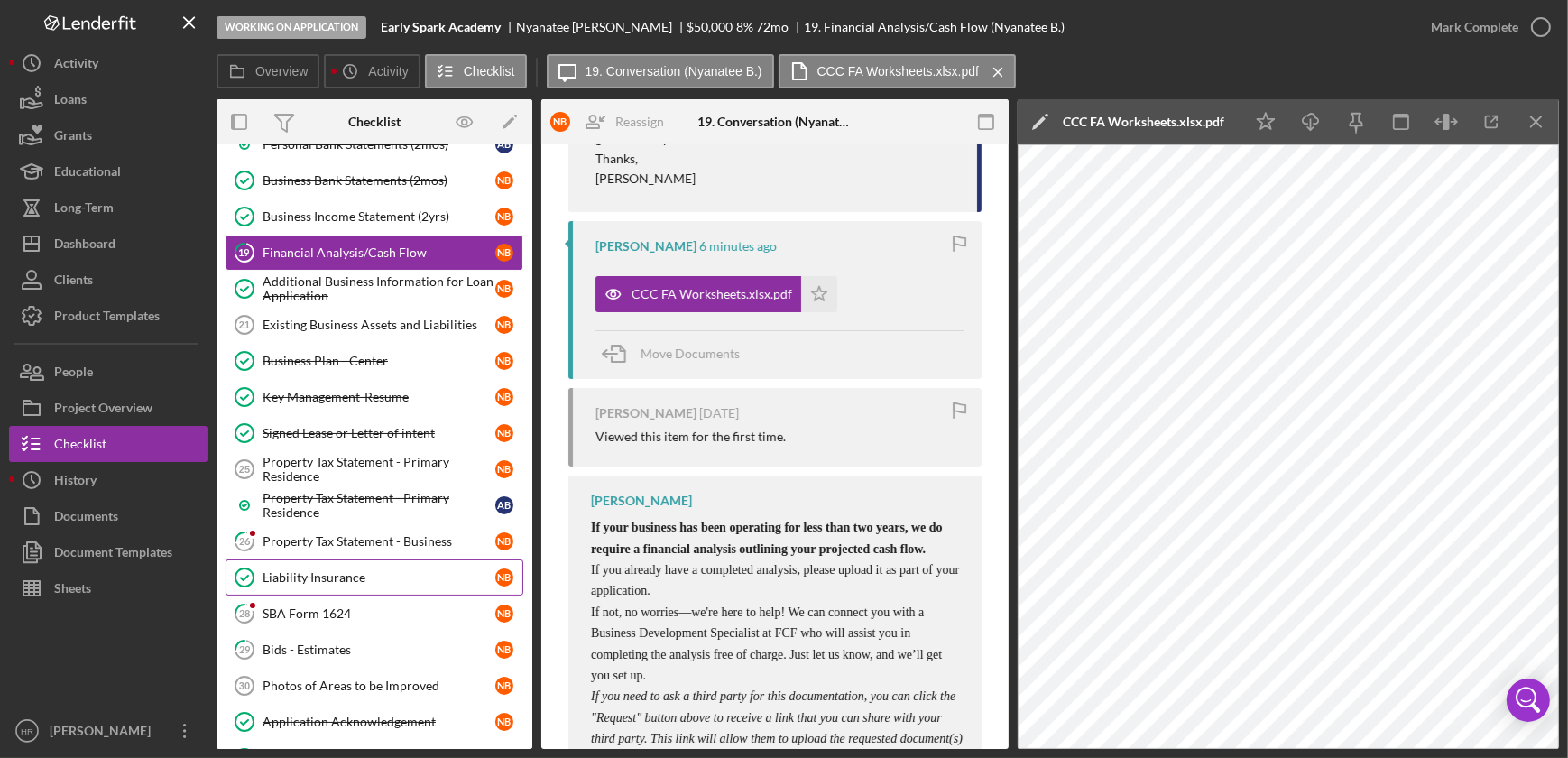
scroll to position [410, 0]
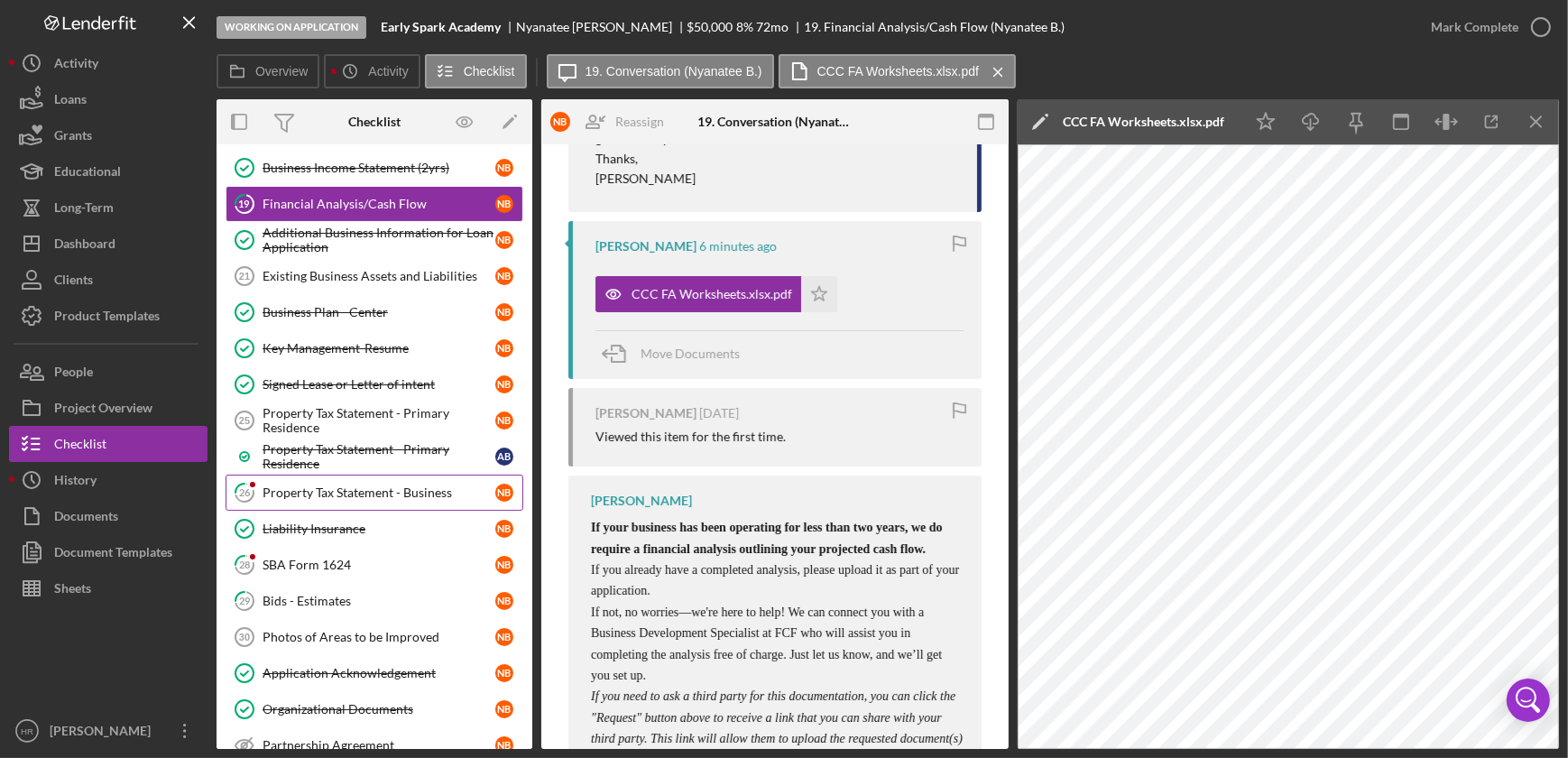
click at [368, 493] on div "Property Tax Statement - Business" at bounding box center [379, 492] width 233 height 14
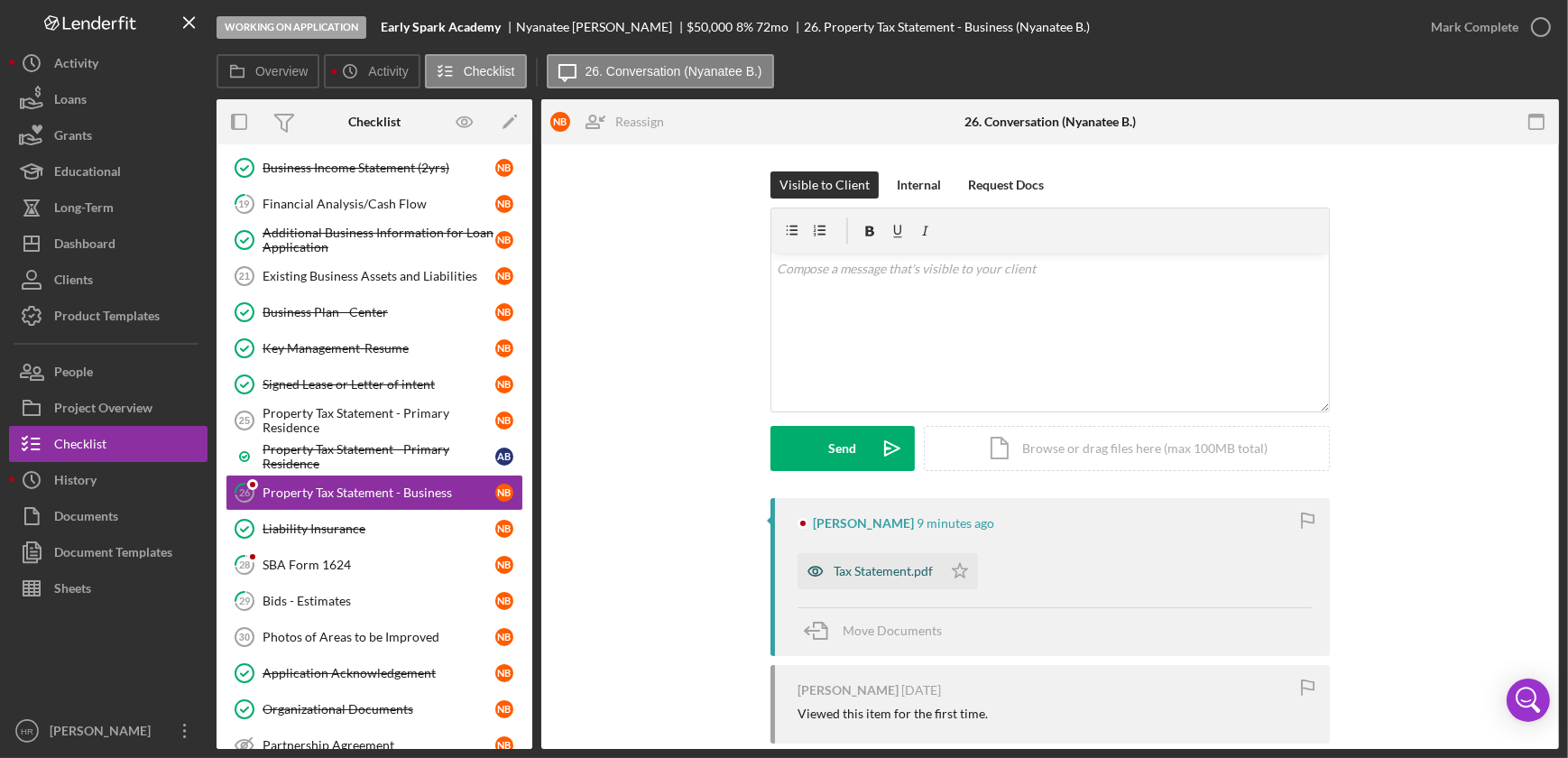
click at [886, 575] on div "Tax Statement.pdf" at bounding box center [883, 571] width 99 height 14
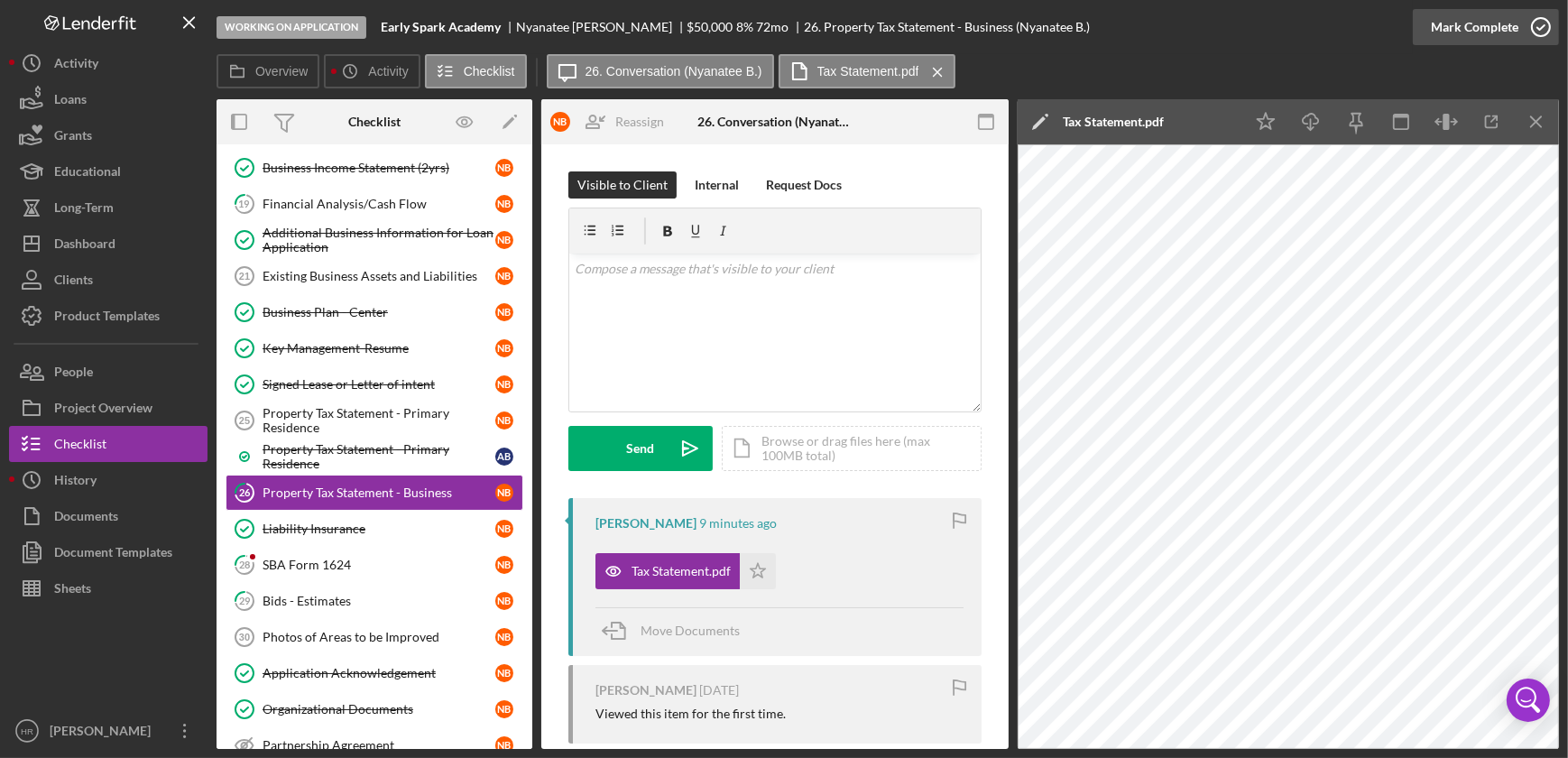
click at [1540, 20] on icon "button" at bounding box center [1540, 27] width 45 height 45
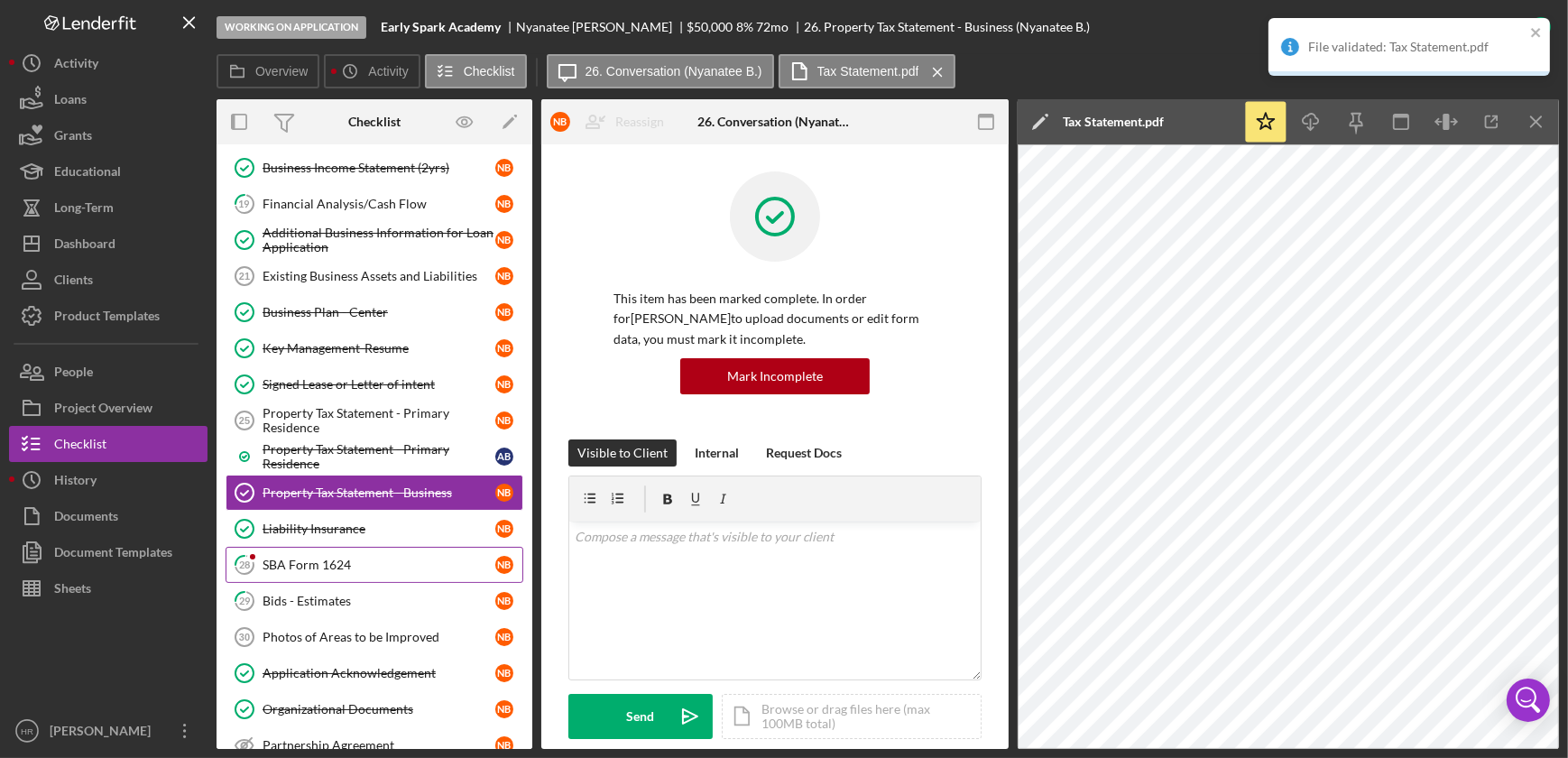
click at [323, 557] on div "SBA Form 1624" at bounding box center [379, 564] width 233 height 14
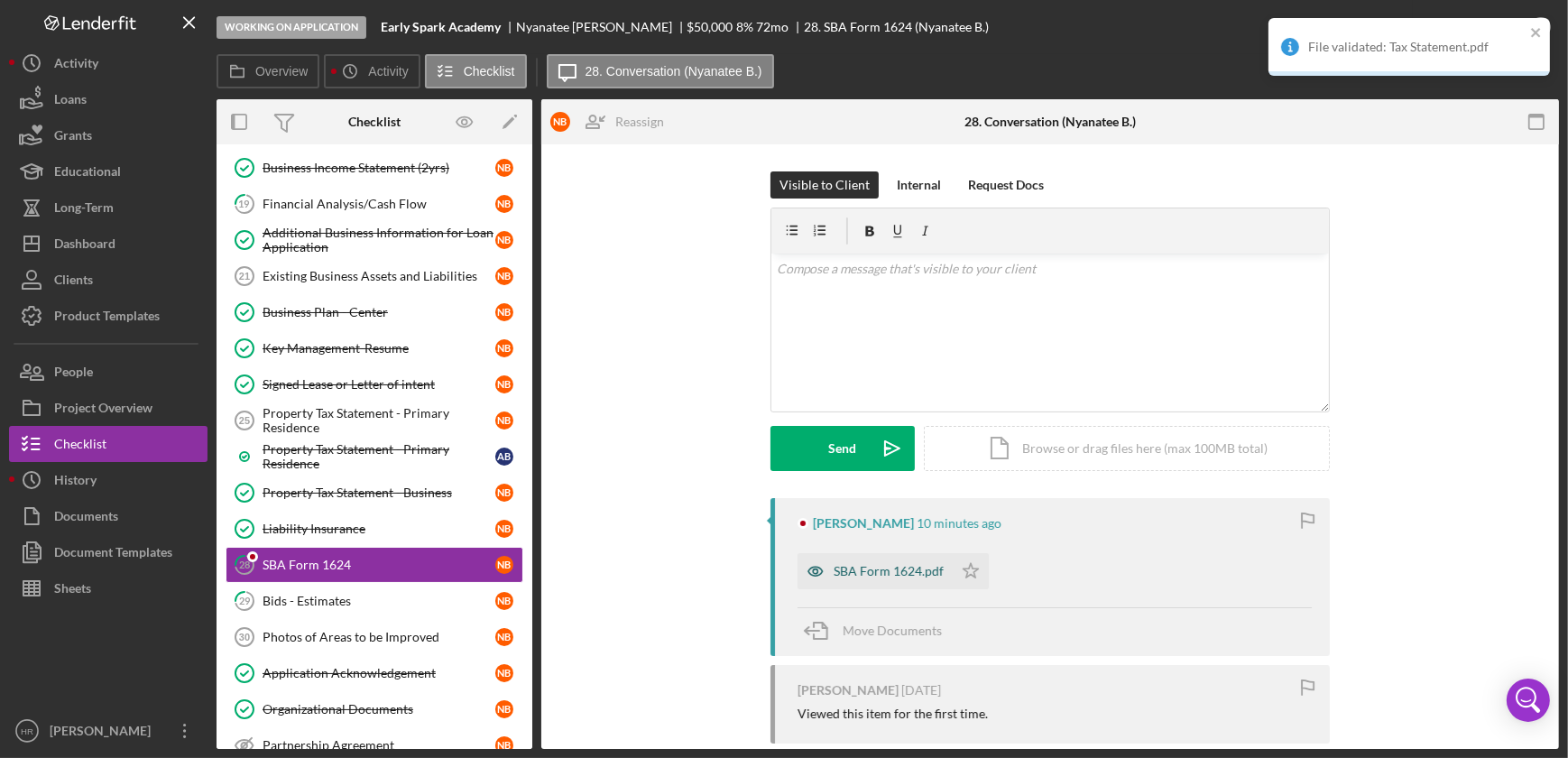
click at [876, 571] on div "SBA Form 1624.pdf" at bounding box center [888, 571] width 110 height 14
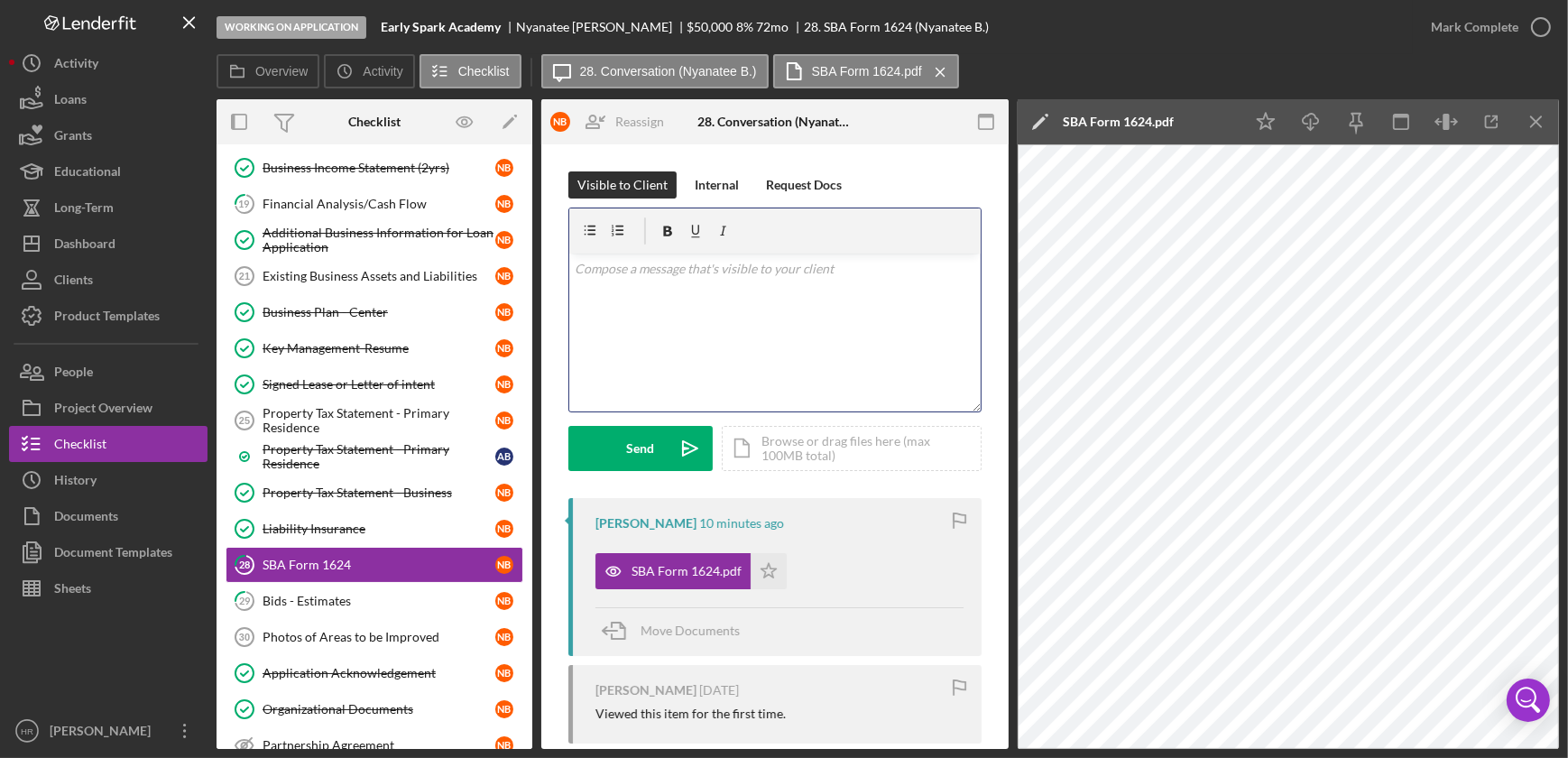
click at [700, 289] on div "v Color teal Color pink Remove color Add row above Add row below Add column bef…" at bounding box center [775, 332] width 412 height 158
click at [816, 302] on div "v Color teal Color pink Remove color Add row above Add row below Add column bef…" at bounding box center [775, 332] width 412 height 158
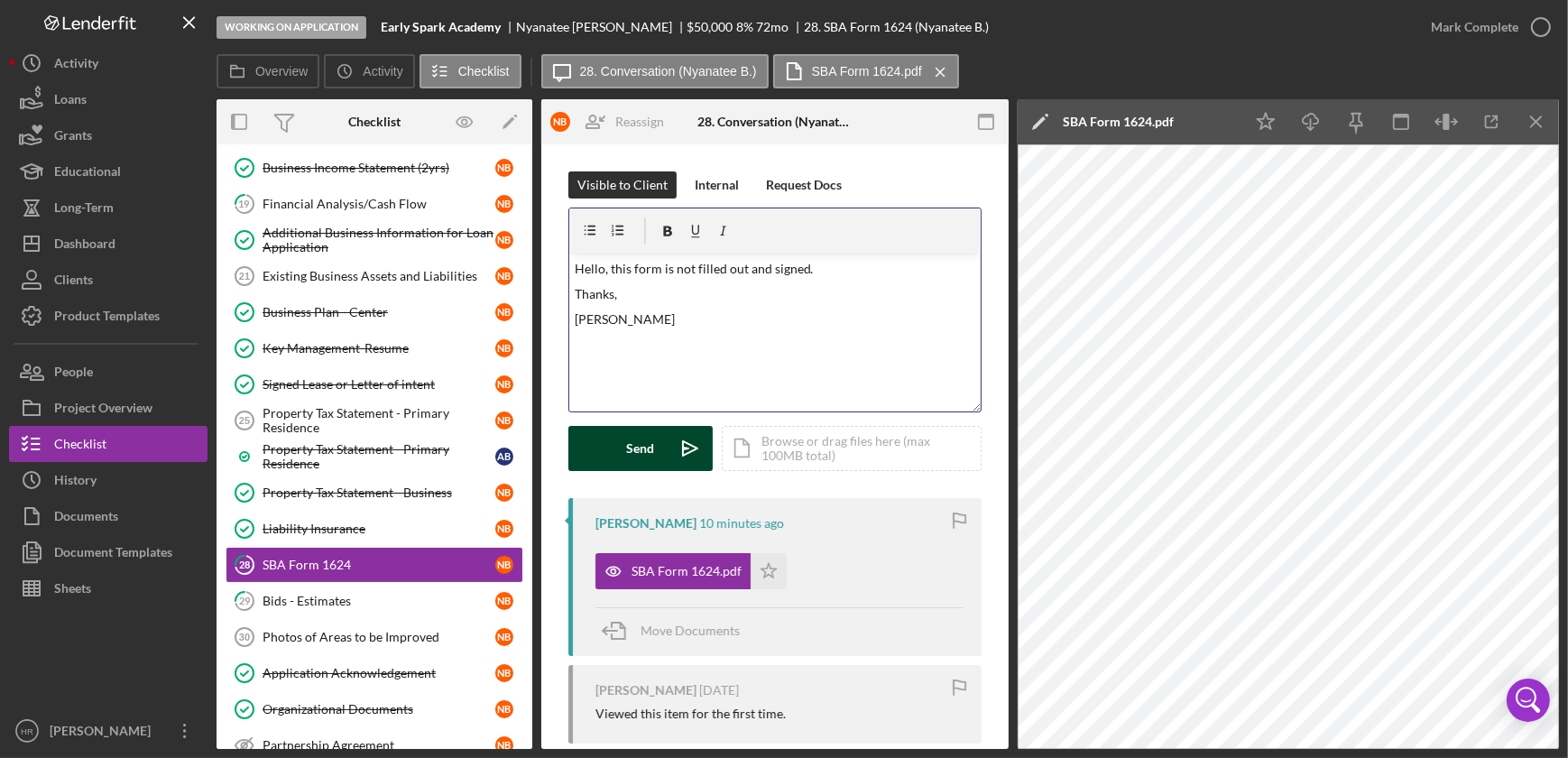
click at [640, 445] on div "Send" at bounding box center [640, 448] width 28 height 45
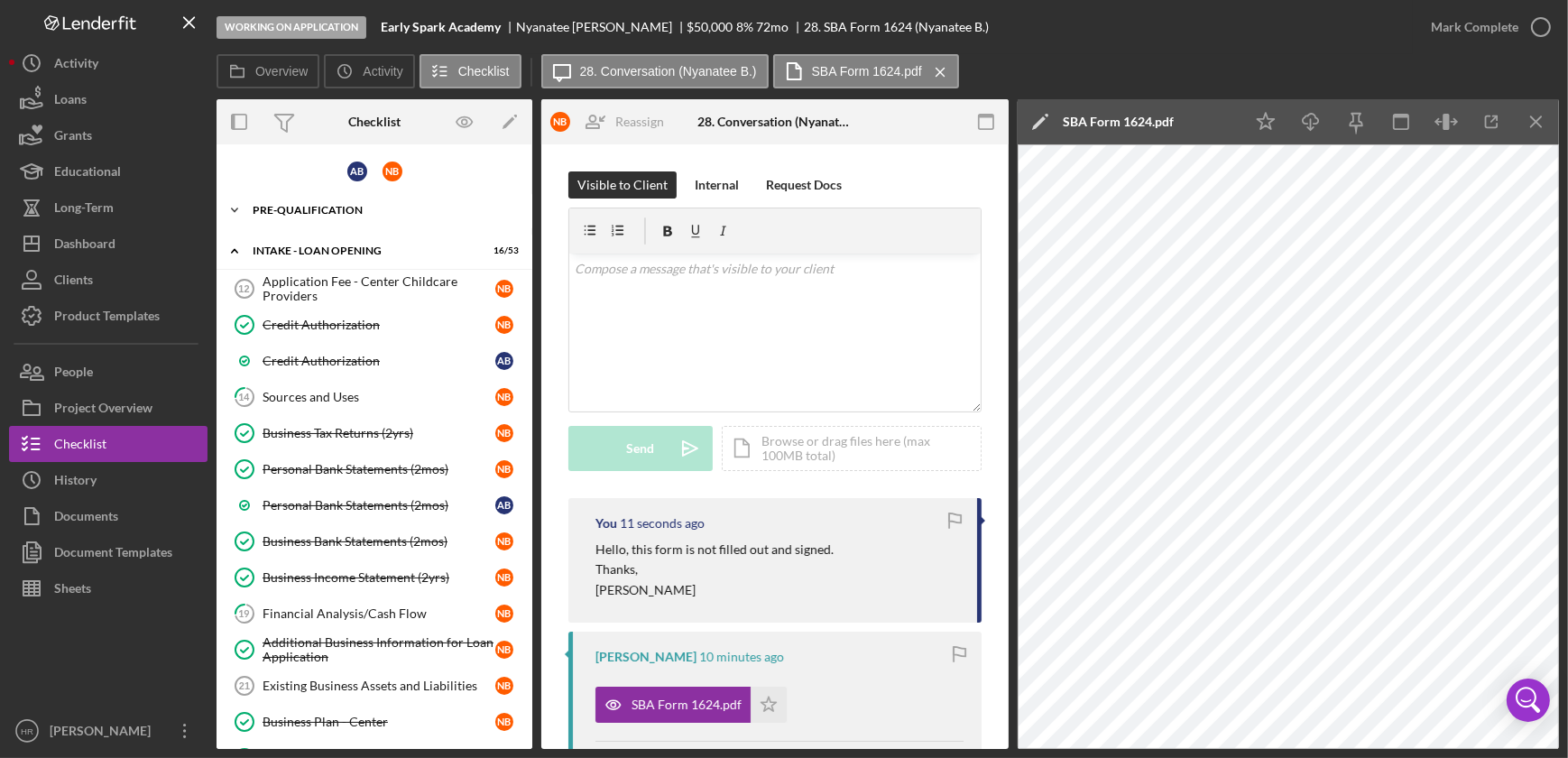
click at [325, 212] on div "Pre-Qualification" at bounding box center [380, 209] width 257 height 11
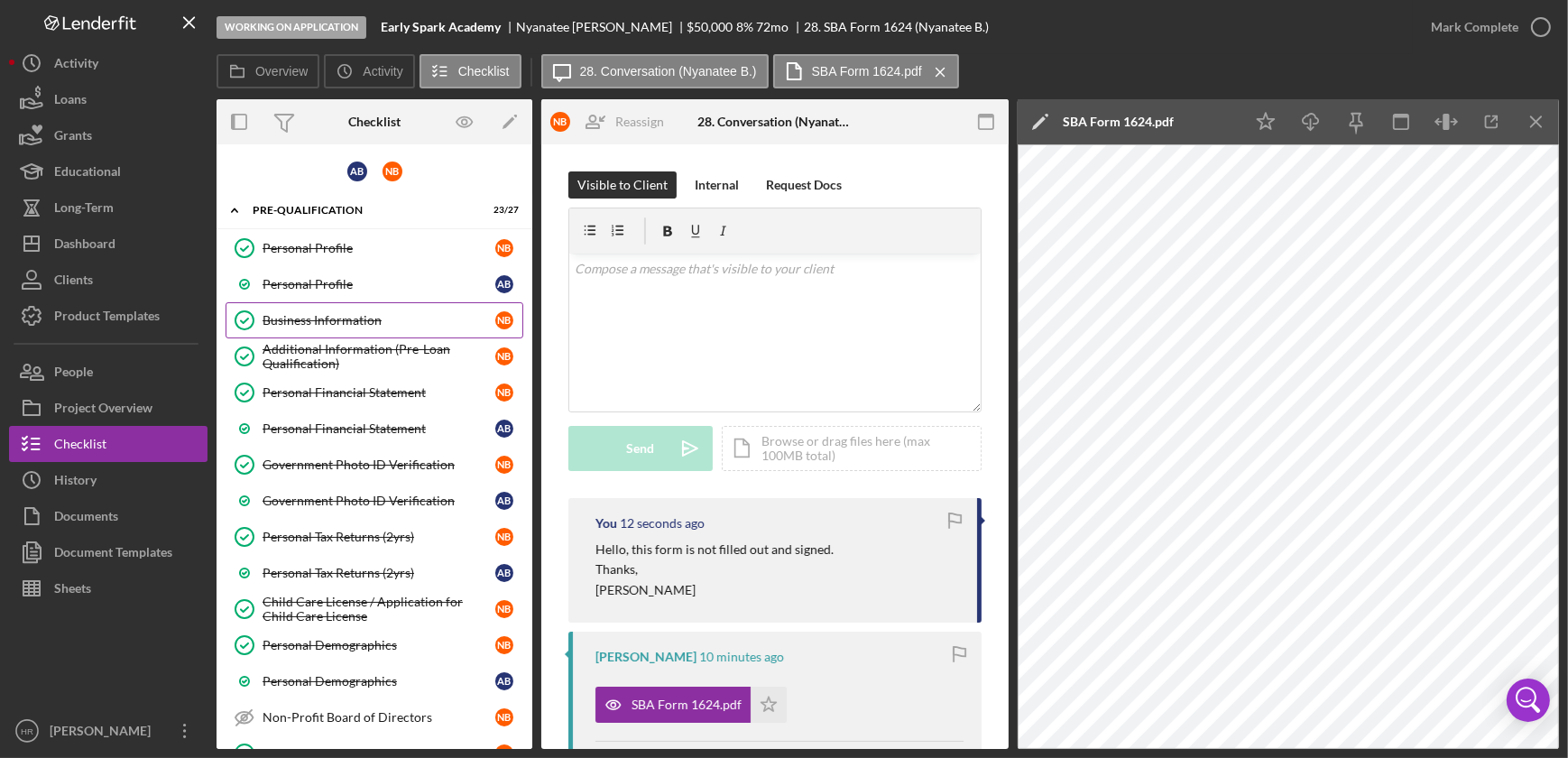
click at [324, 319] on div "Business Information" at bounding box center [379, 320] width 233 height 14
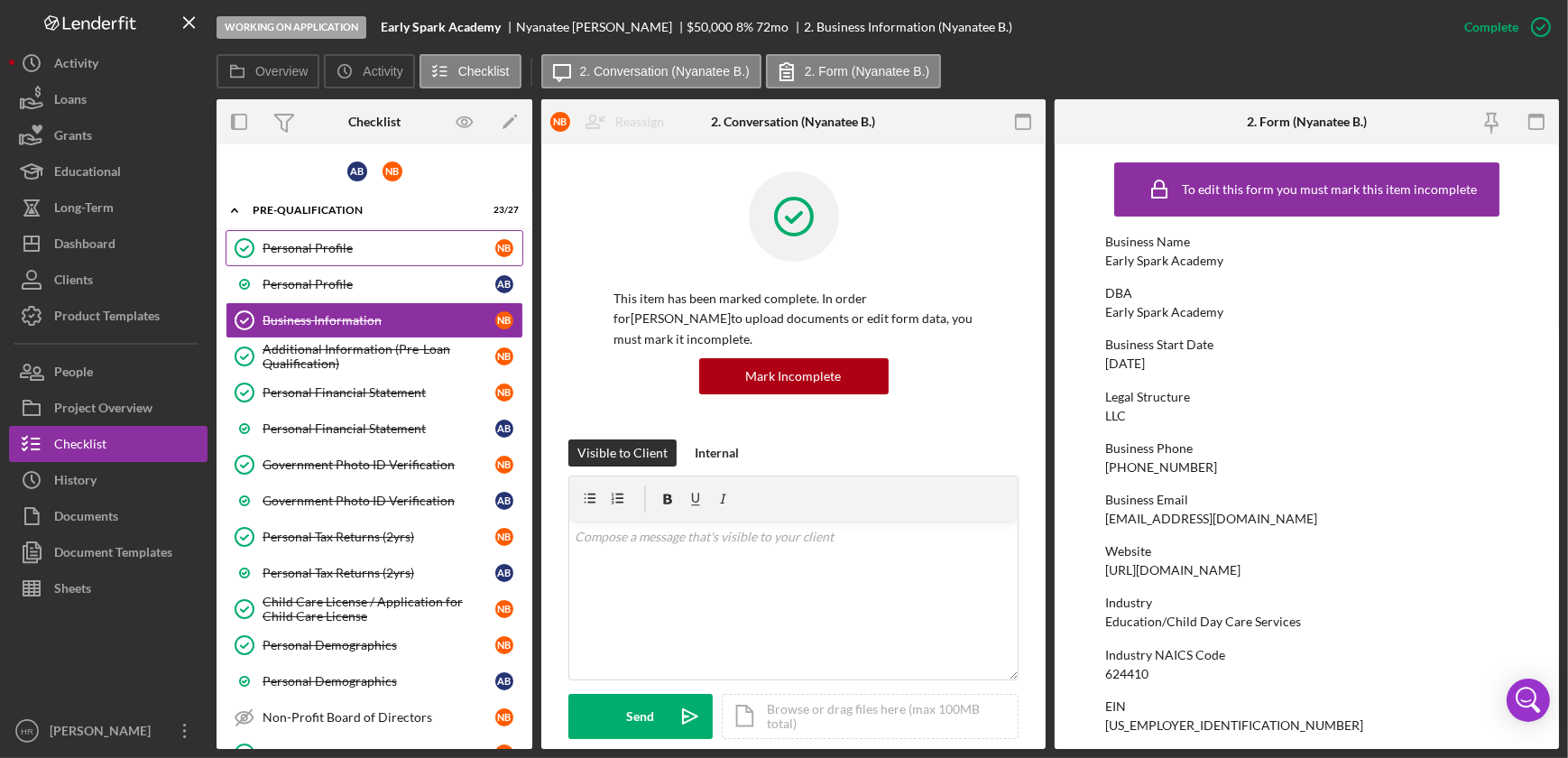
click at [352, 258] on link "Personal Profile Personal Profile N B" at bounding box center [375, 249] width 298 height 36
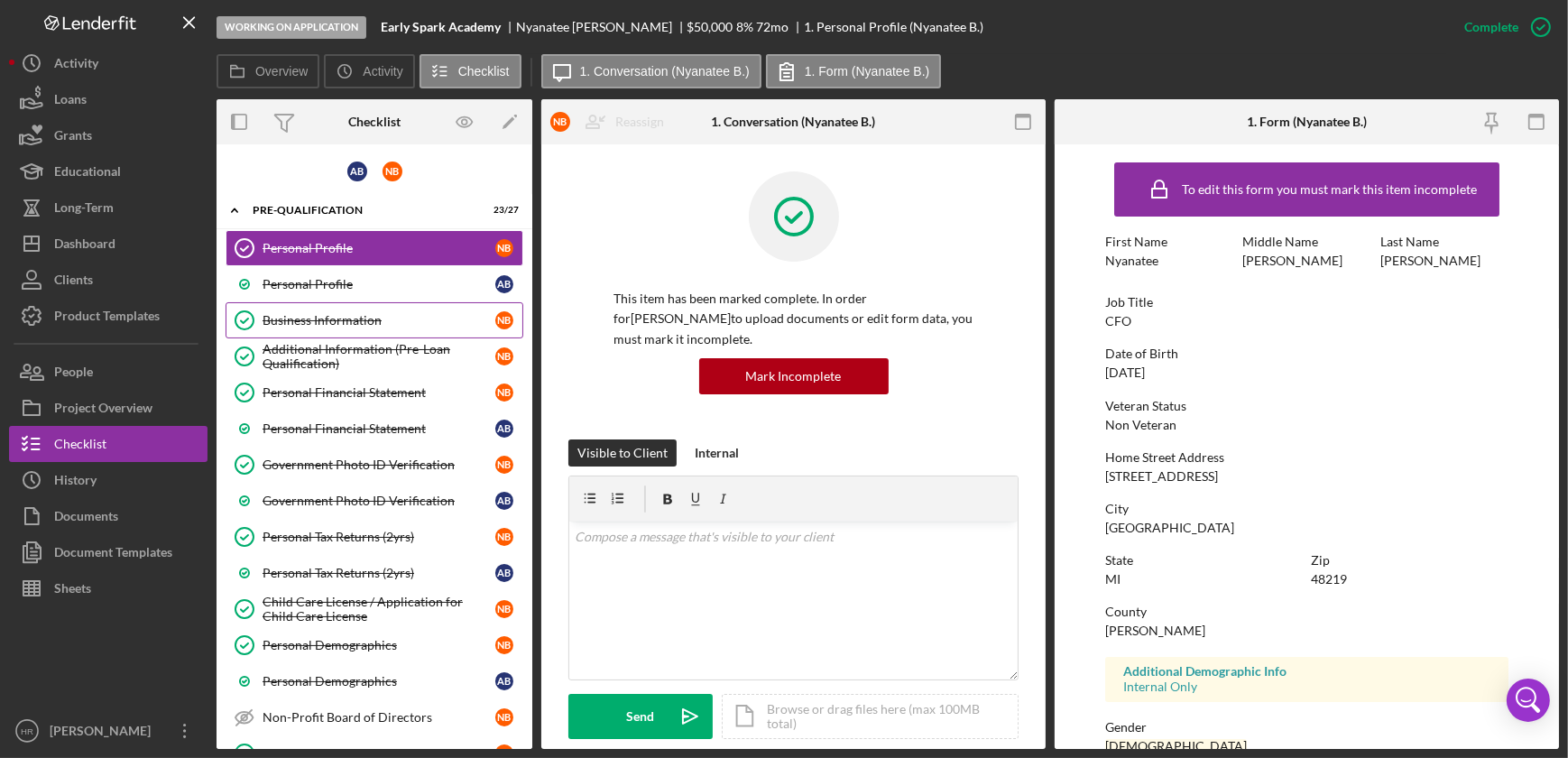
click at [353, 315] on div "Business Information" at bounding box center [379, 320] width 233 height 14
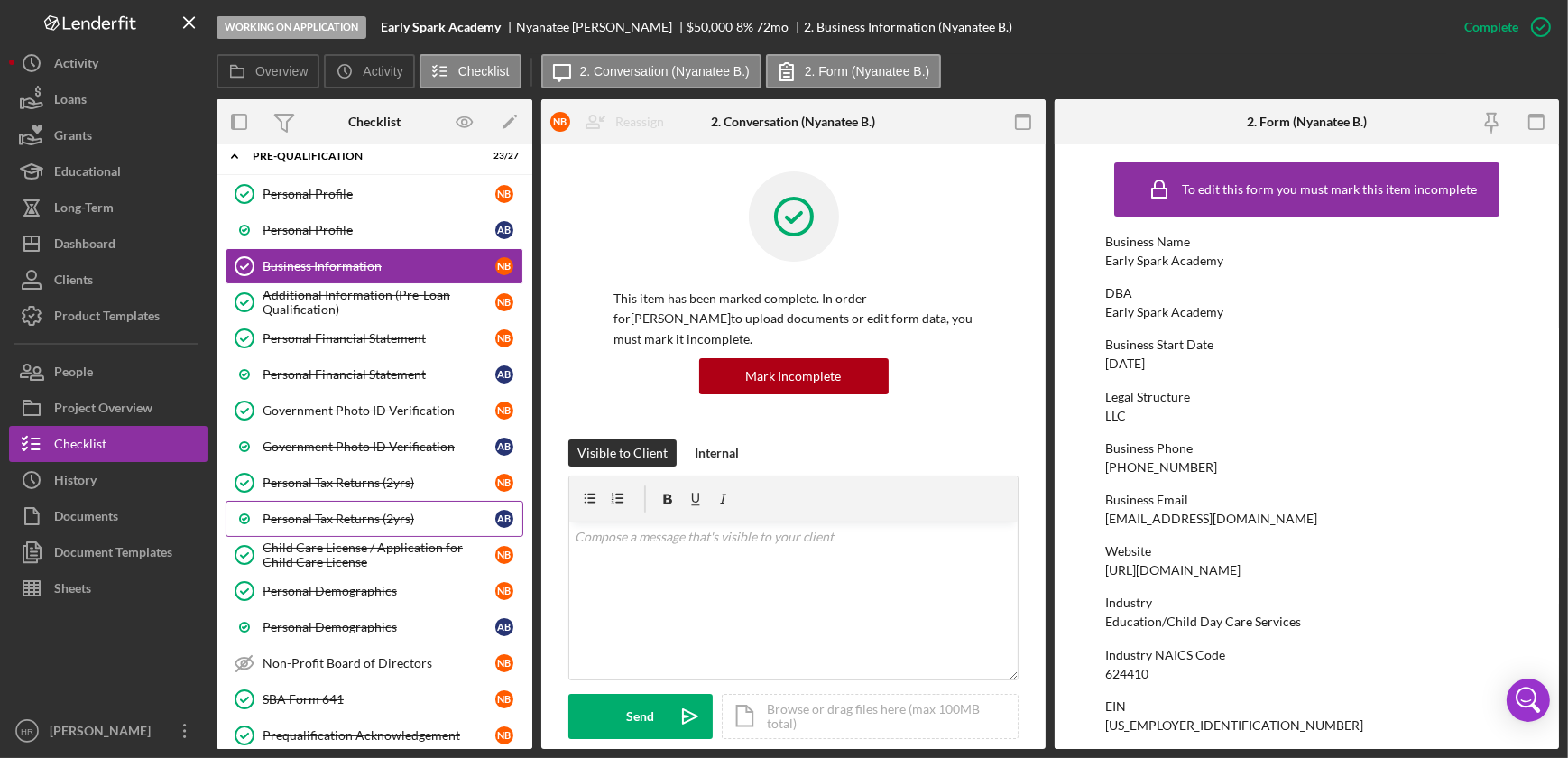
scroll to position [81, 0]
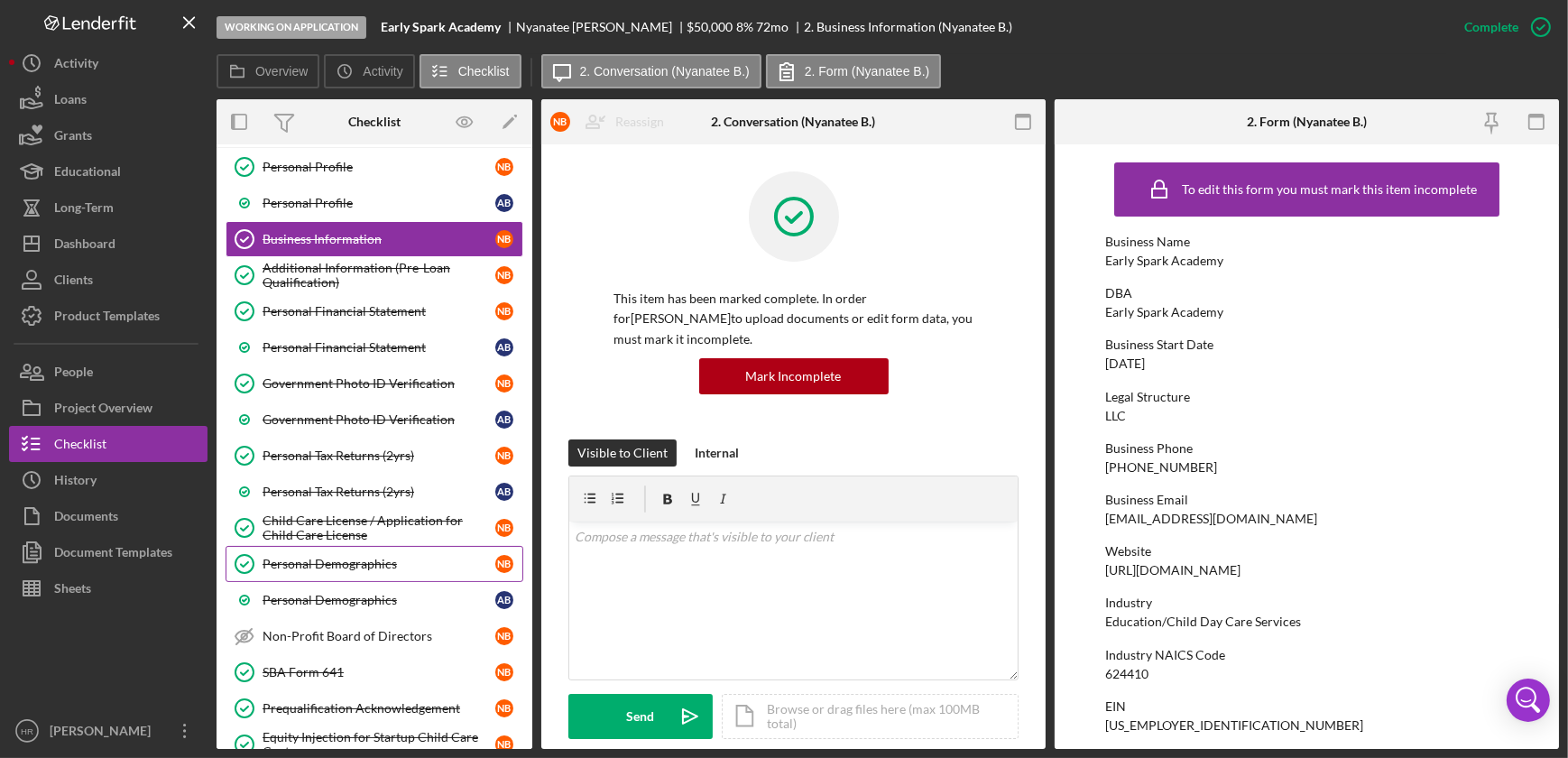
click at [314, 557] on div "Personal Demographics" at bounding box center [379, 564] width 233 height 14
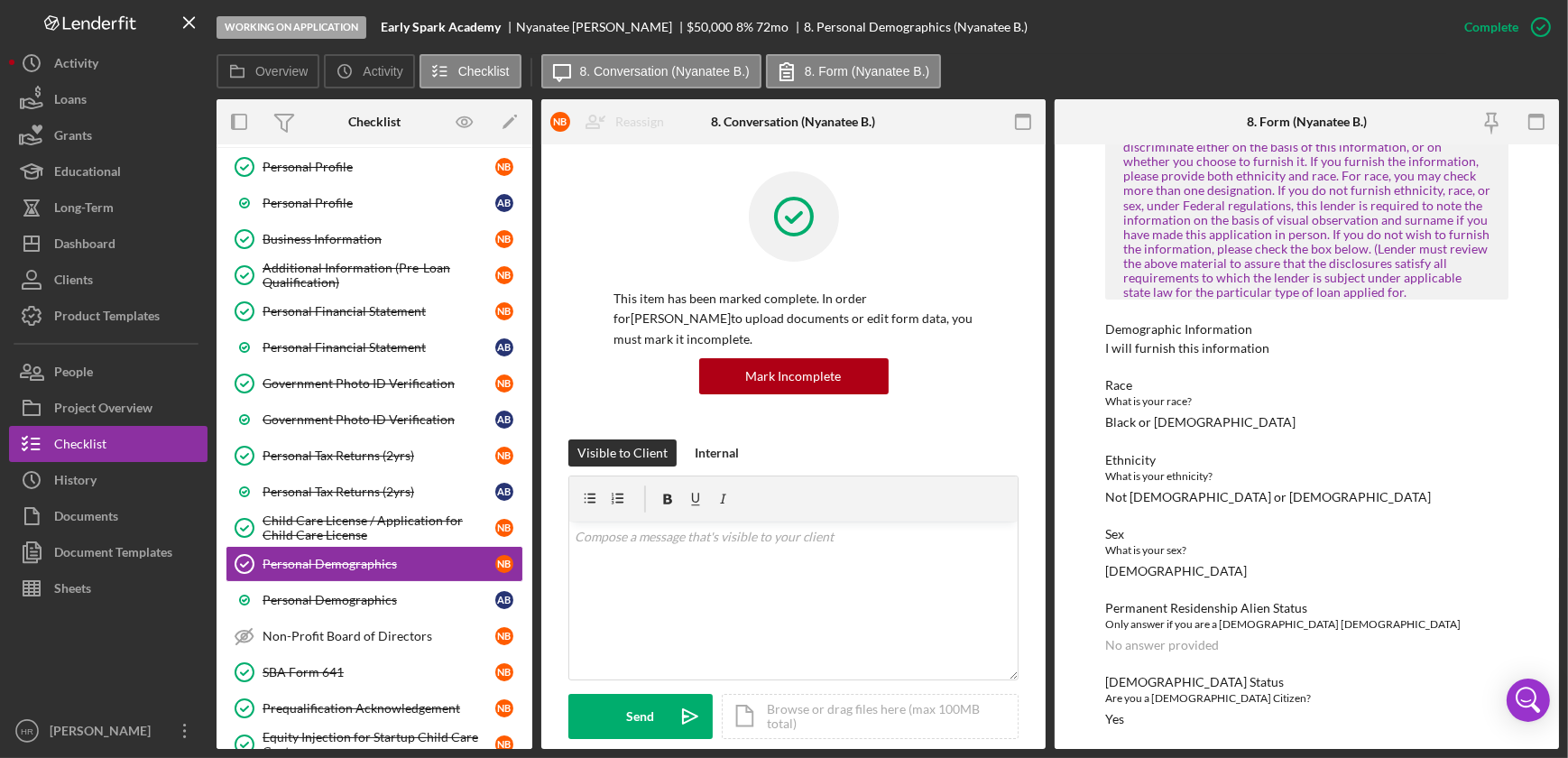
scroll to position [1069, 0]
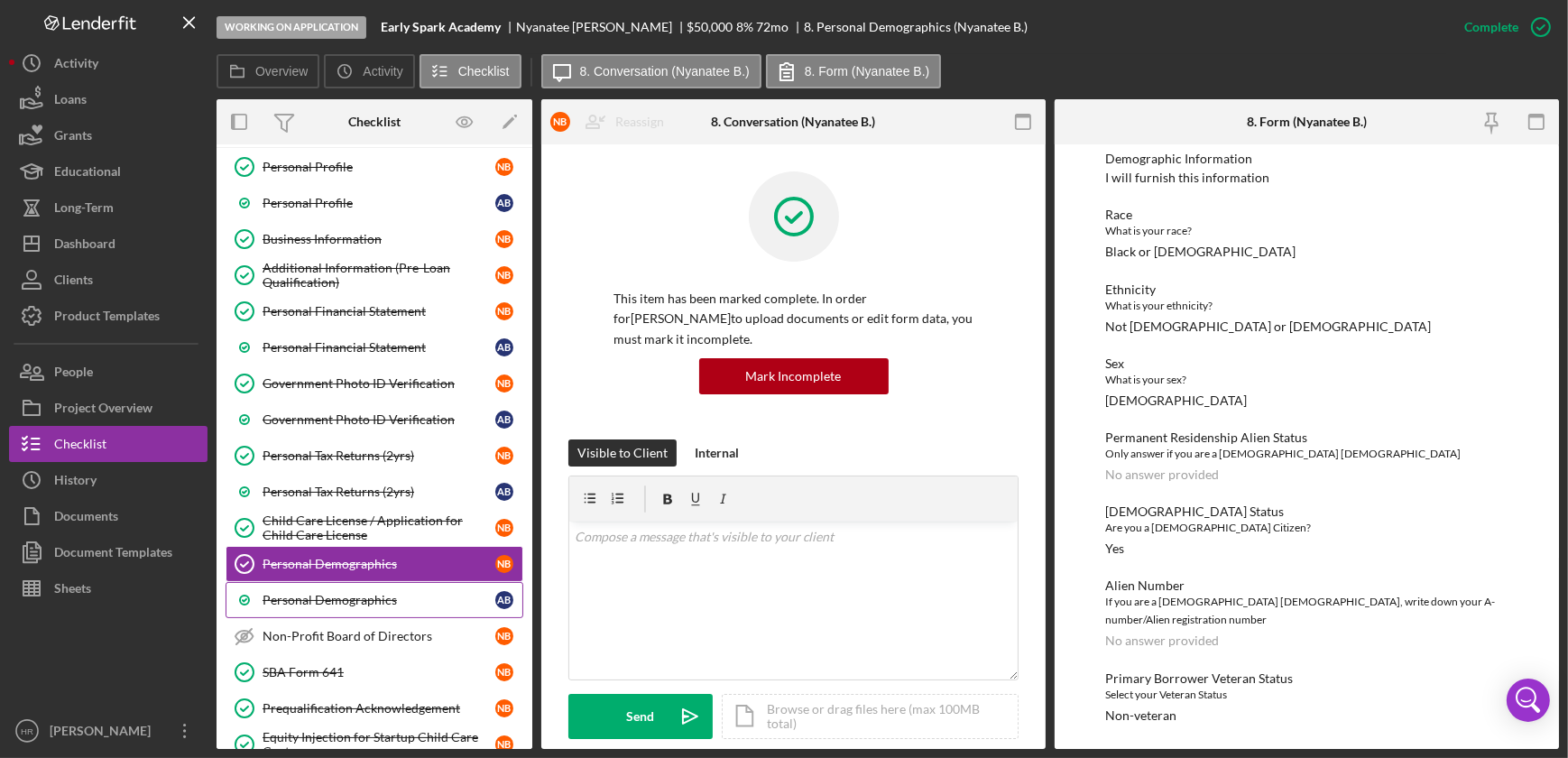
click at [340, 609] on link "Personal Demographics A B" at bounding box center [375, 600] width 298 height 36
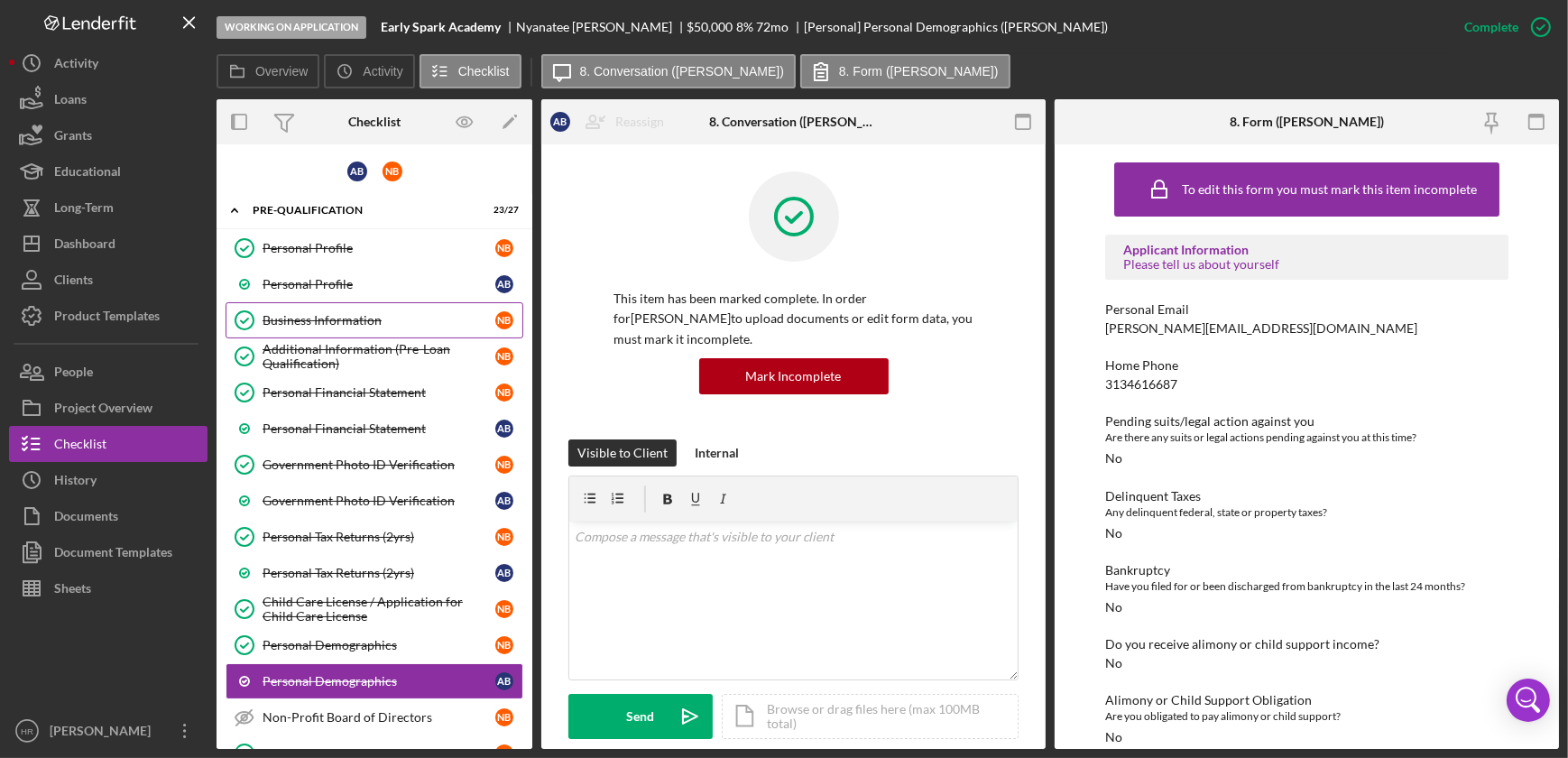
click at [361, 310] on link "Business Information Business Information N B" at bounding box center [375, 320] width 298 height 36
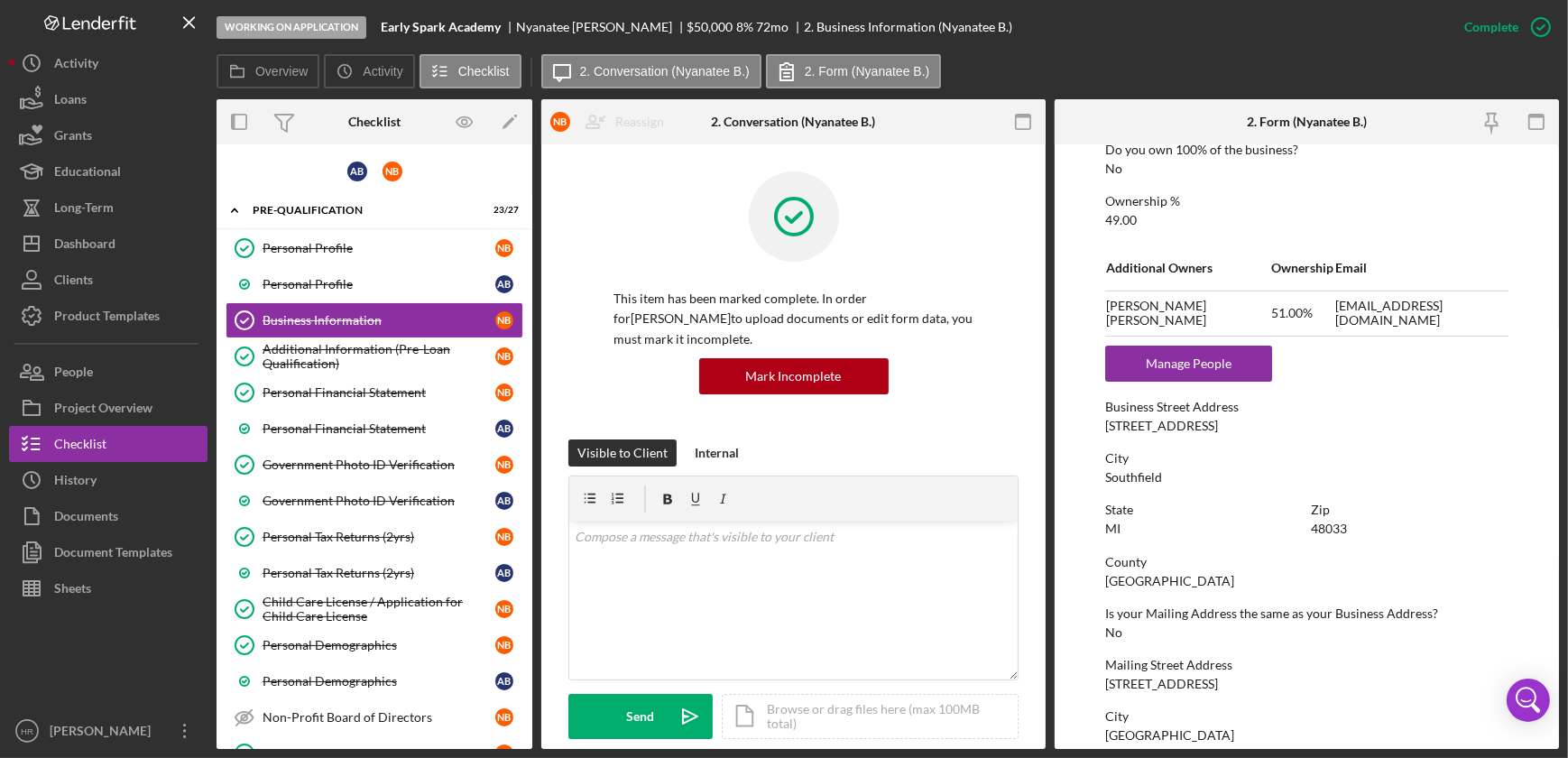
scroll to position [984, 0]
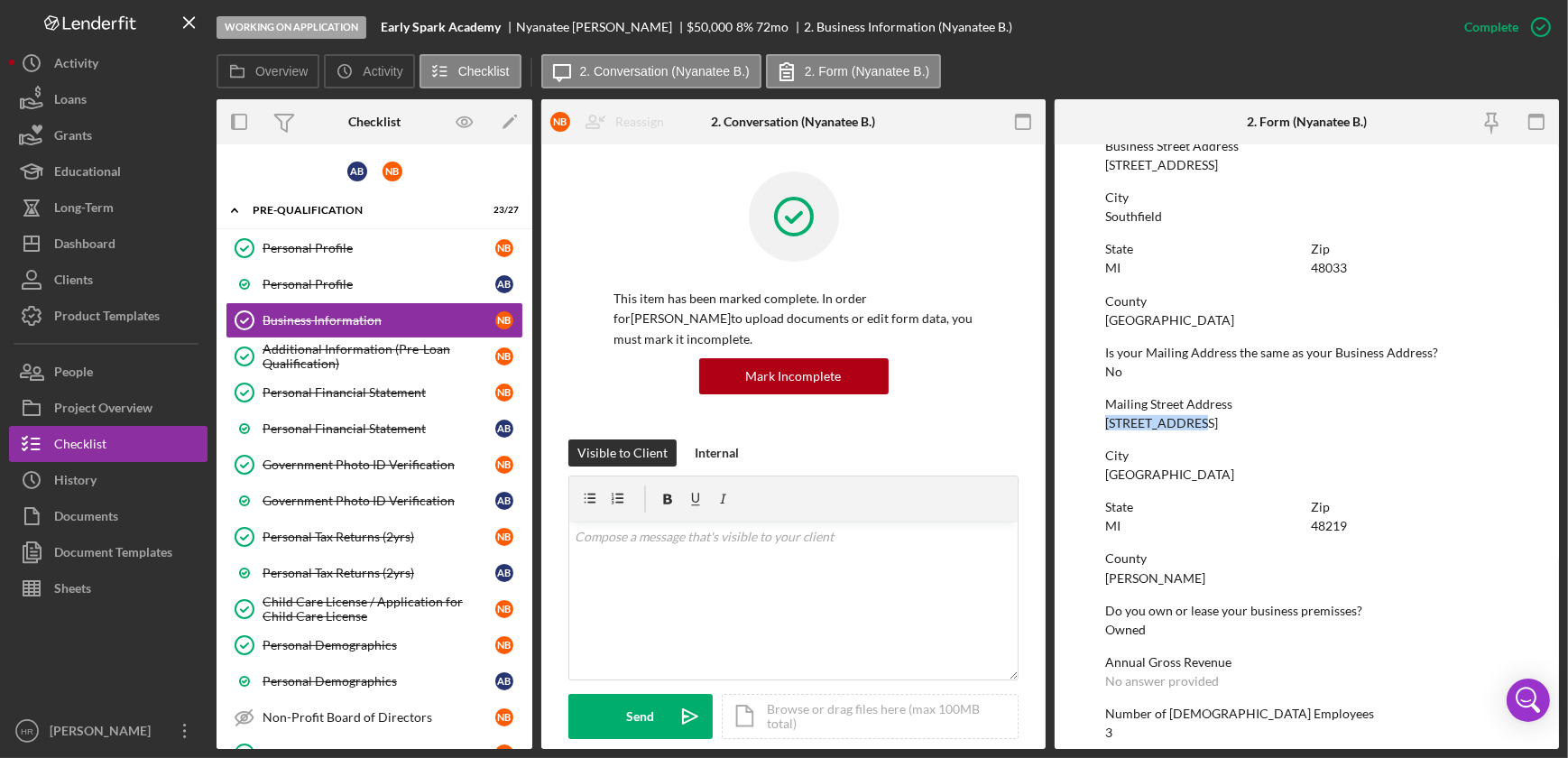
drag, startPoint x: 1103, startPoint y: 423, endPoint x: 1194, endPoint y: 424, distance: 91.0
click at [1194, 424] on form "To edit this form you must mark this item incomplete Business Name Early Spark …" at bounding box center [1307, 446] width 505 height 605
copy div "16811 Avon Ave"
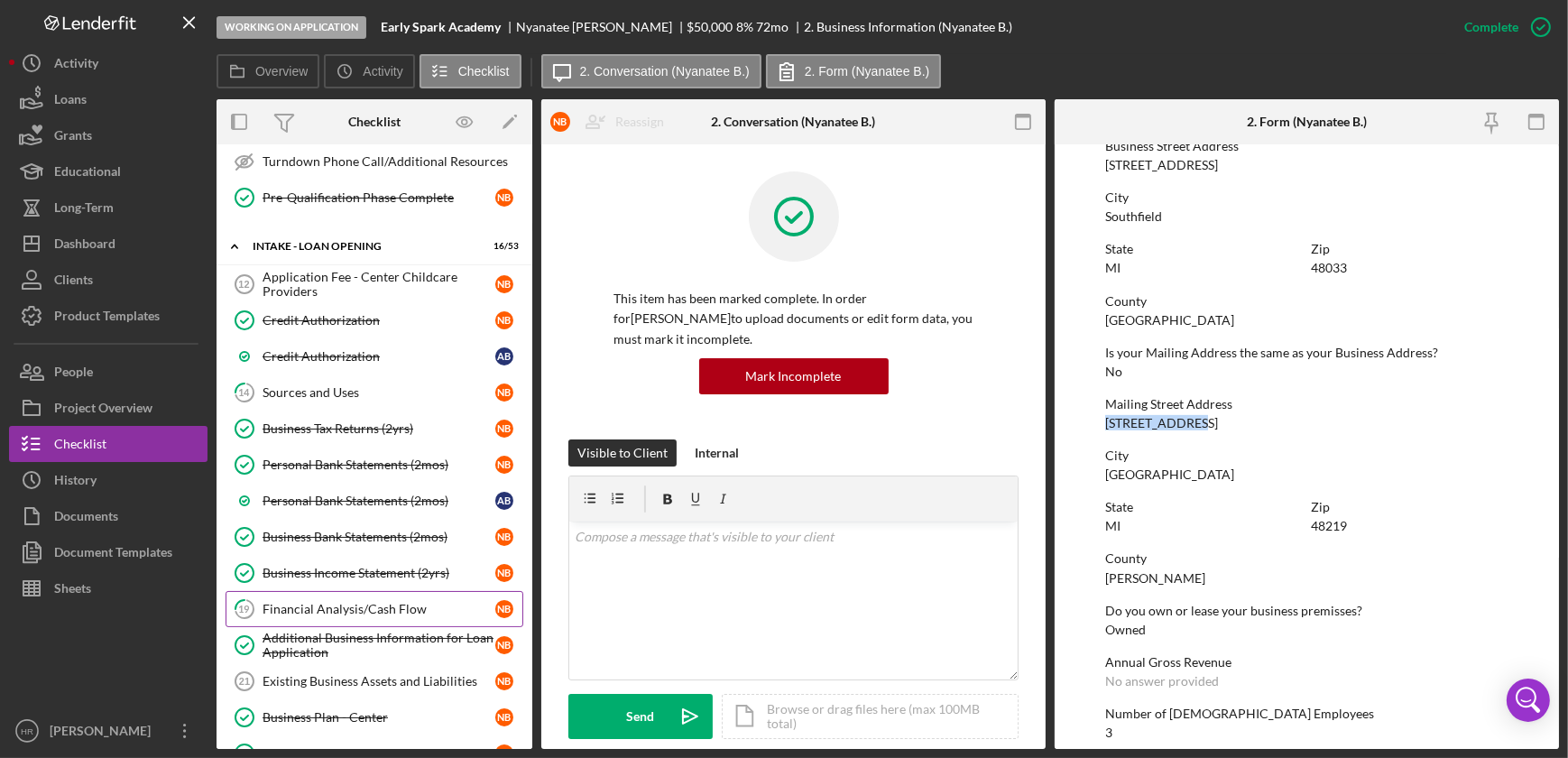
scroll to position [1230, 0]
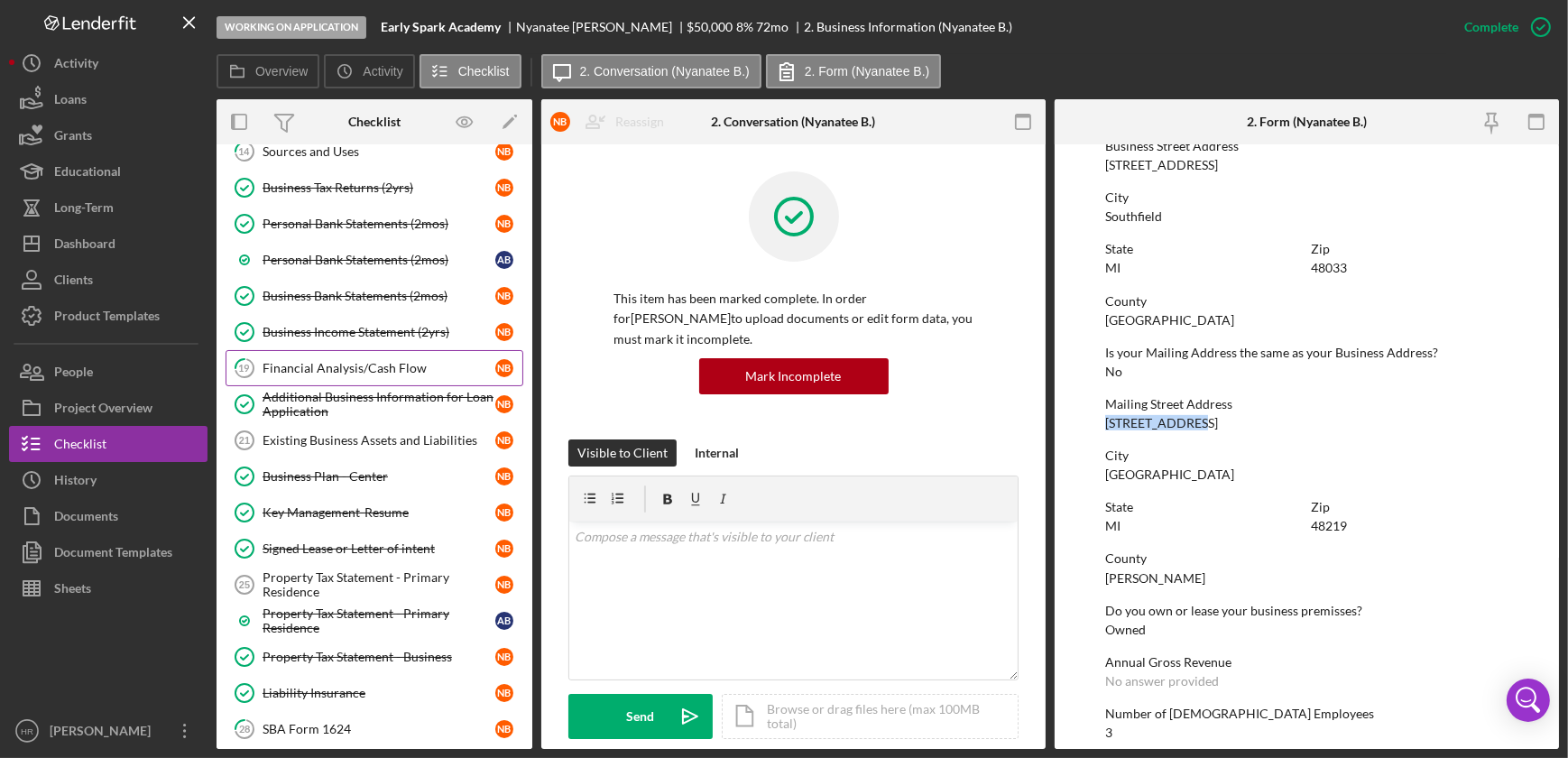
click at [355, 350] on link "19 Financial Analysis/Cash Flow N B" at bounding box center [375, 368] width 298 height 36
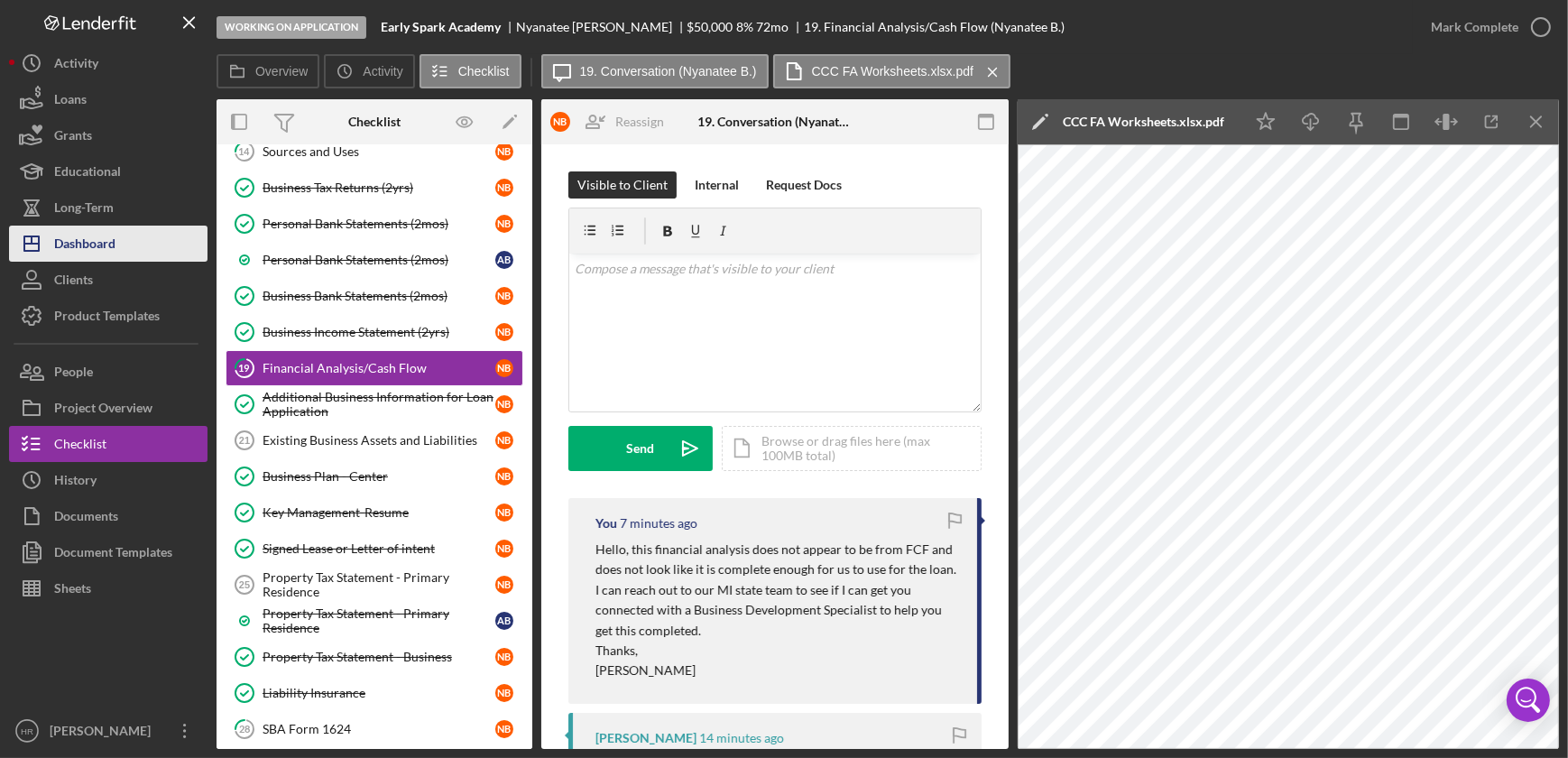
click at [91, 249] on div "Dashboard" at bounding box center [85, 246] width 61 height 40
